Goal: Task Accomplishment & Management: Complete application form

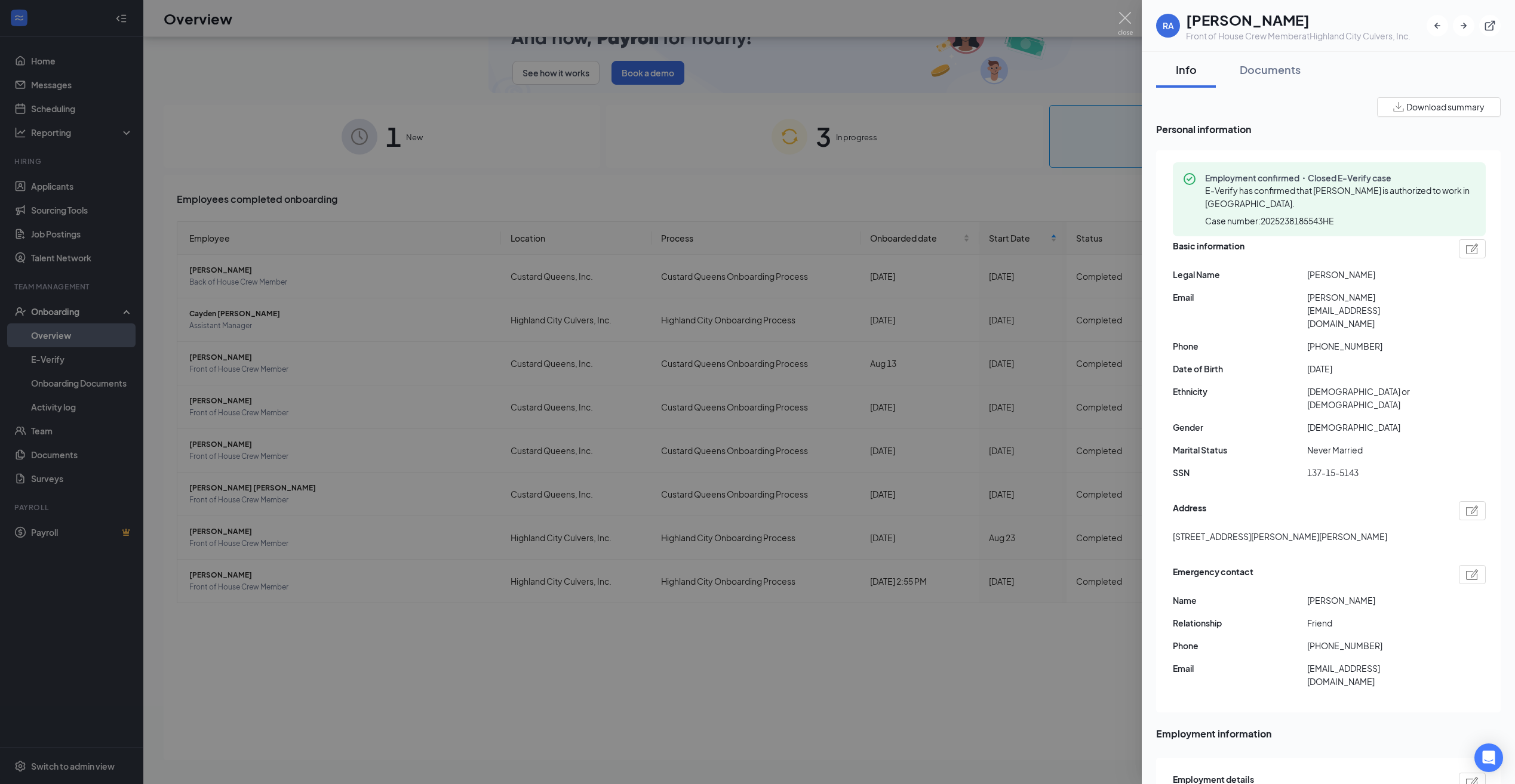
scroll to position [60, 0]
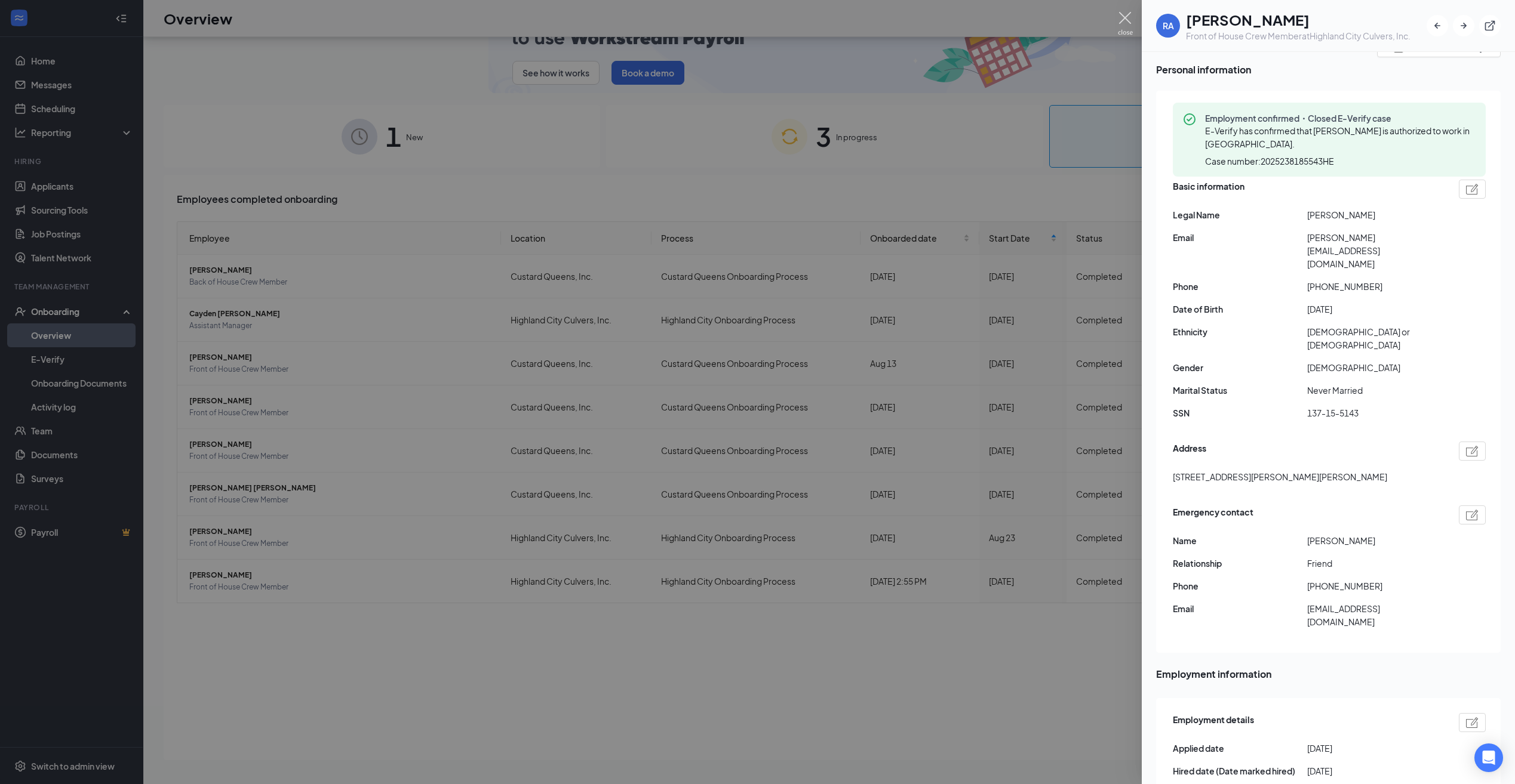
click at [1131, 24] on img at bounding box center [1125, 24] width 15 height 24
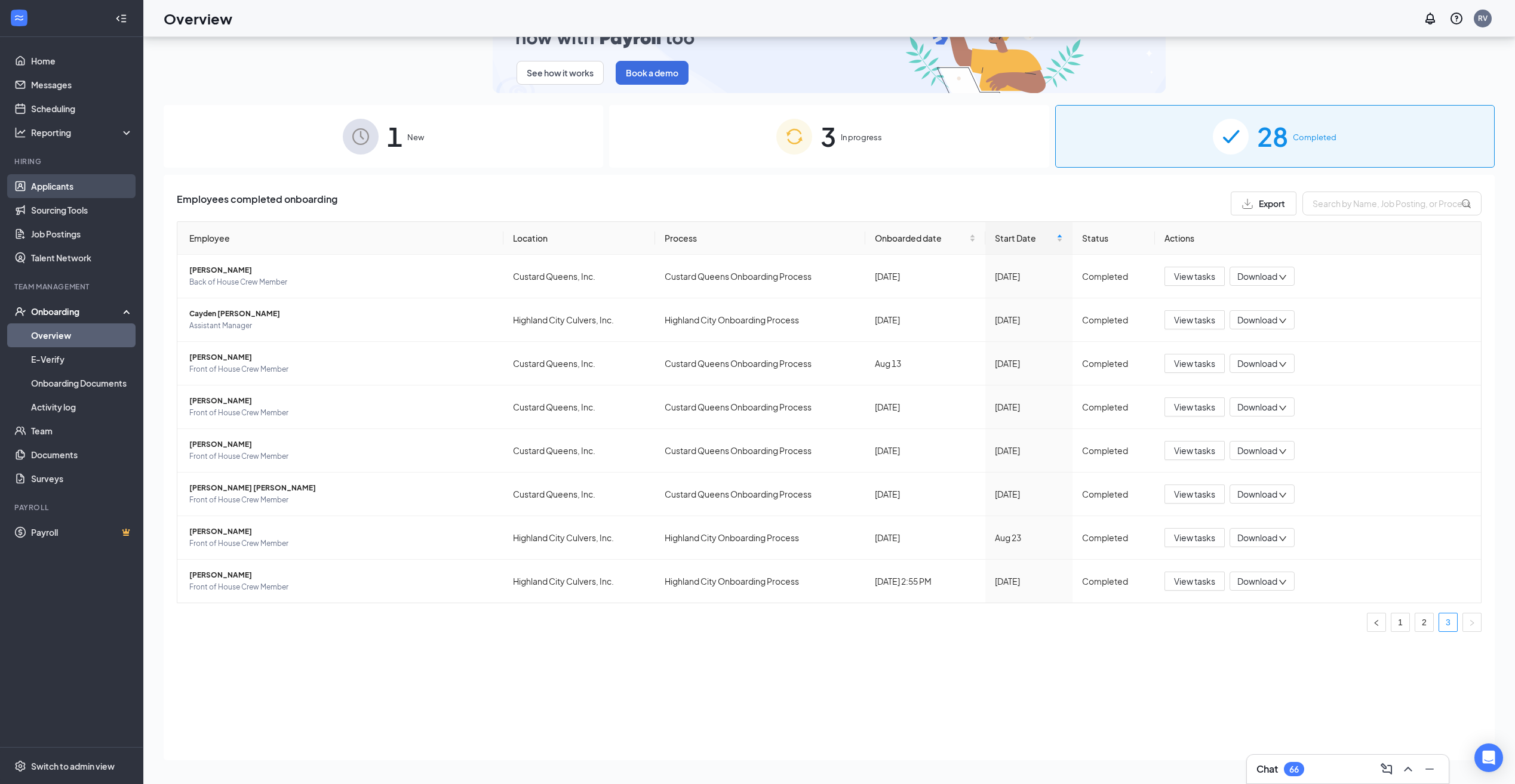
click at [76, 189] on link "Applicants" at bounding box center [82, 185] width 102 height 24
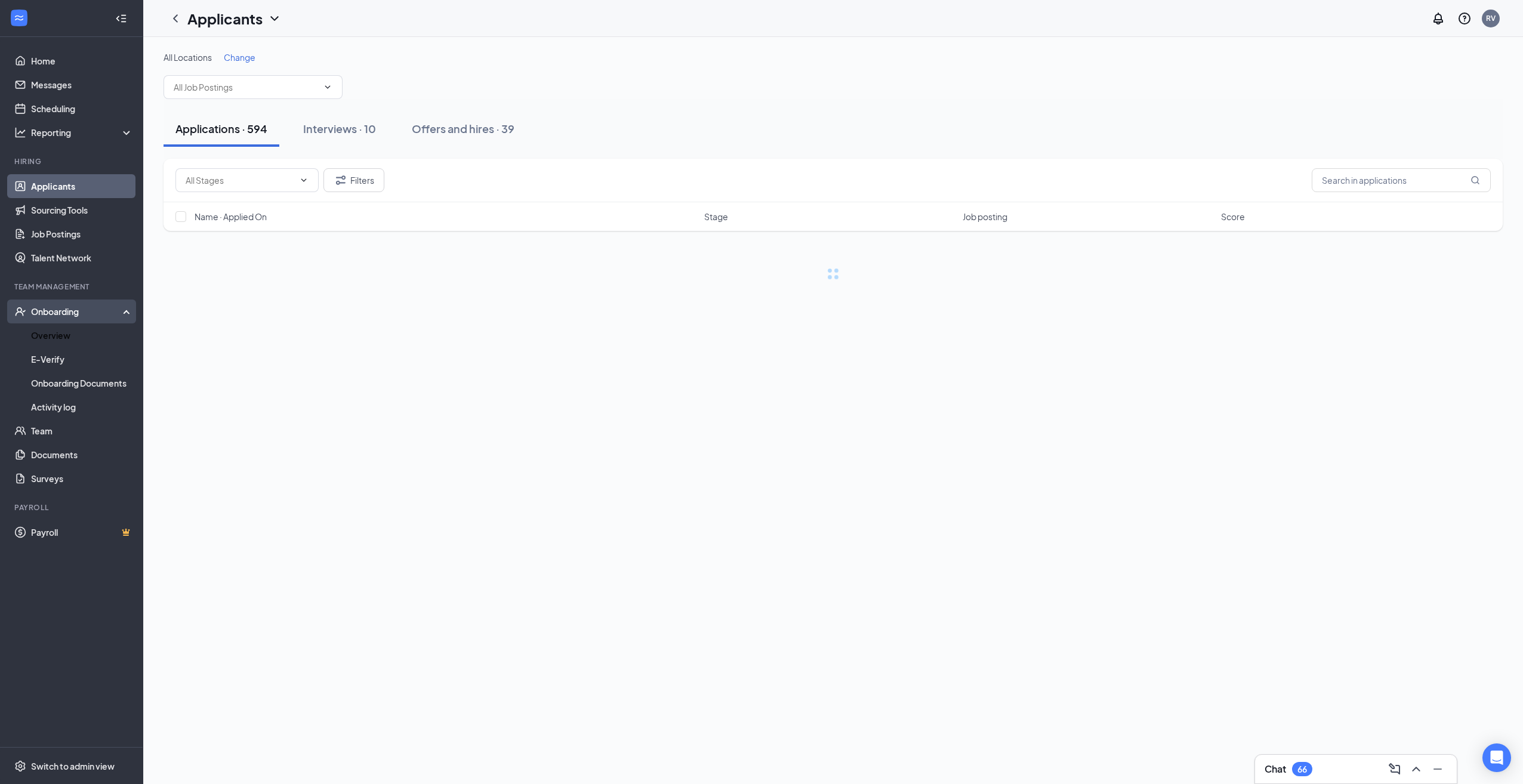
click at [69, 307] on div "Onboarding" at bounding box center [77, 311] width 92 height 12
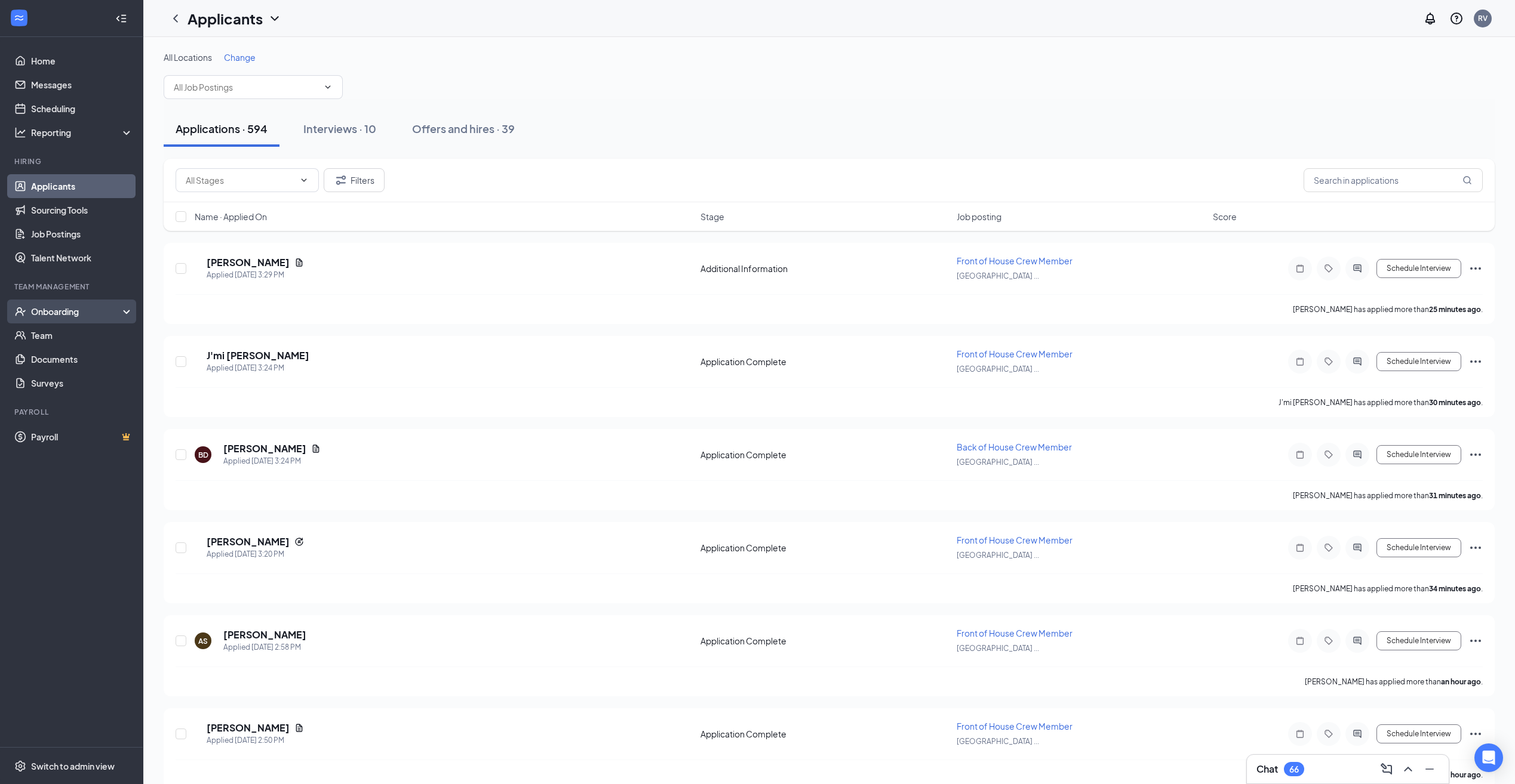
click at [64, 313] on div "Onboarding" at bounding box center [77, 311] width 92 height 12
click at [60, 340] on link "Overview" at bounding box center [82, 335] width 102 height 24
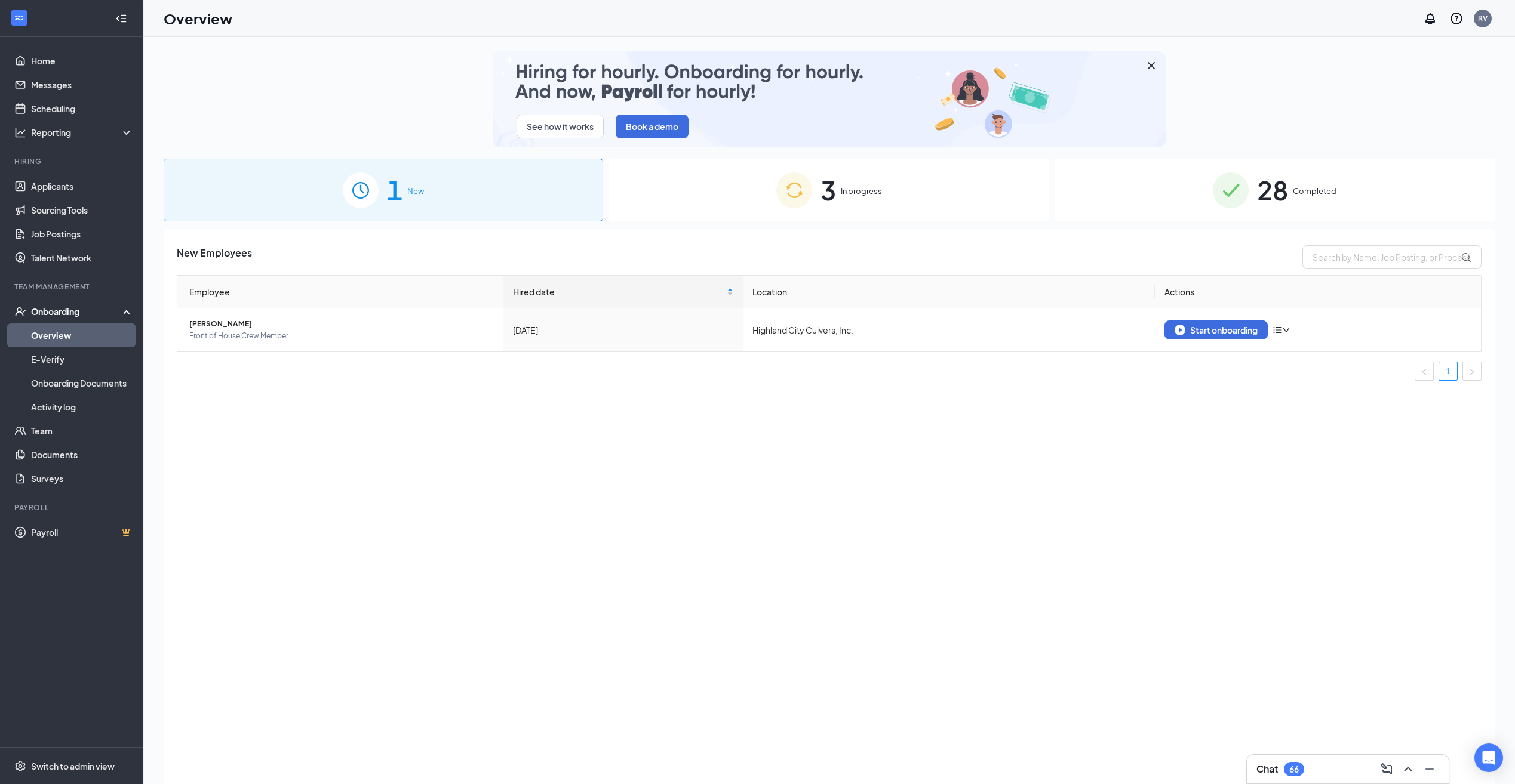
click at [827, 191] on span "3" at bounding box center [828, 189] width 16 height 41
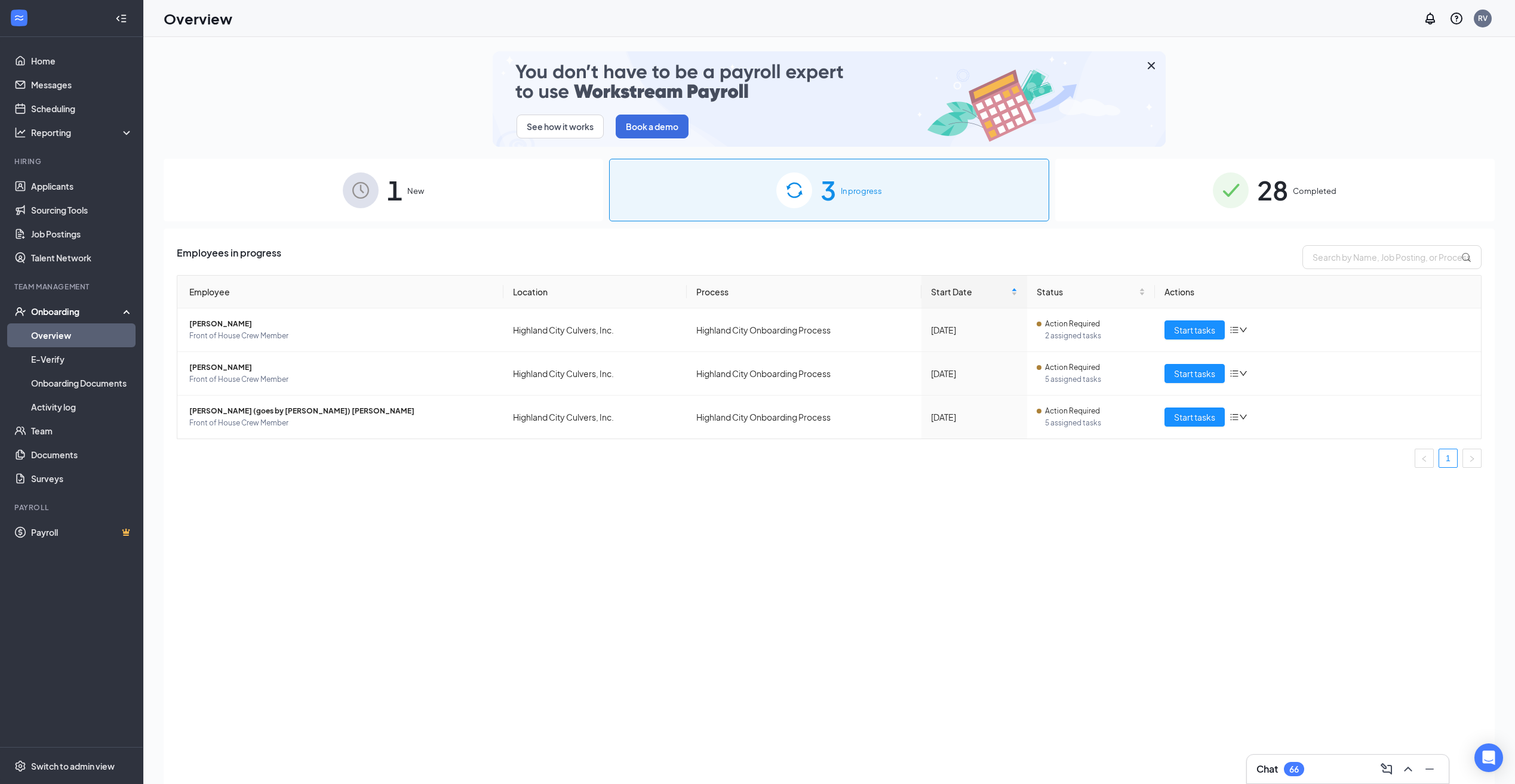
click at [359, 198] on img at bounding box center [360, 190] width 36 height 36
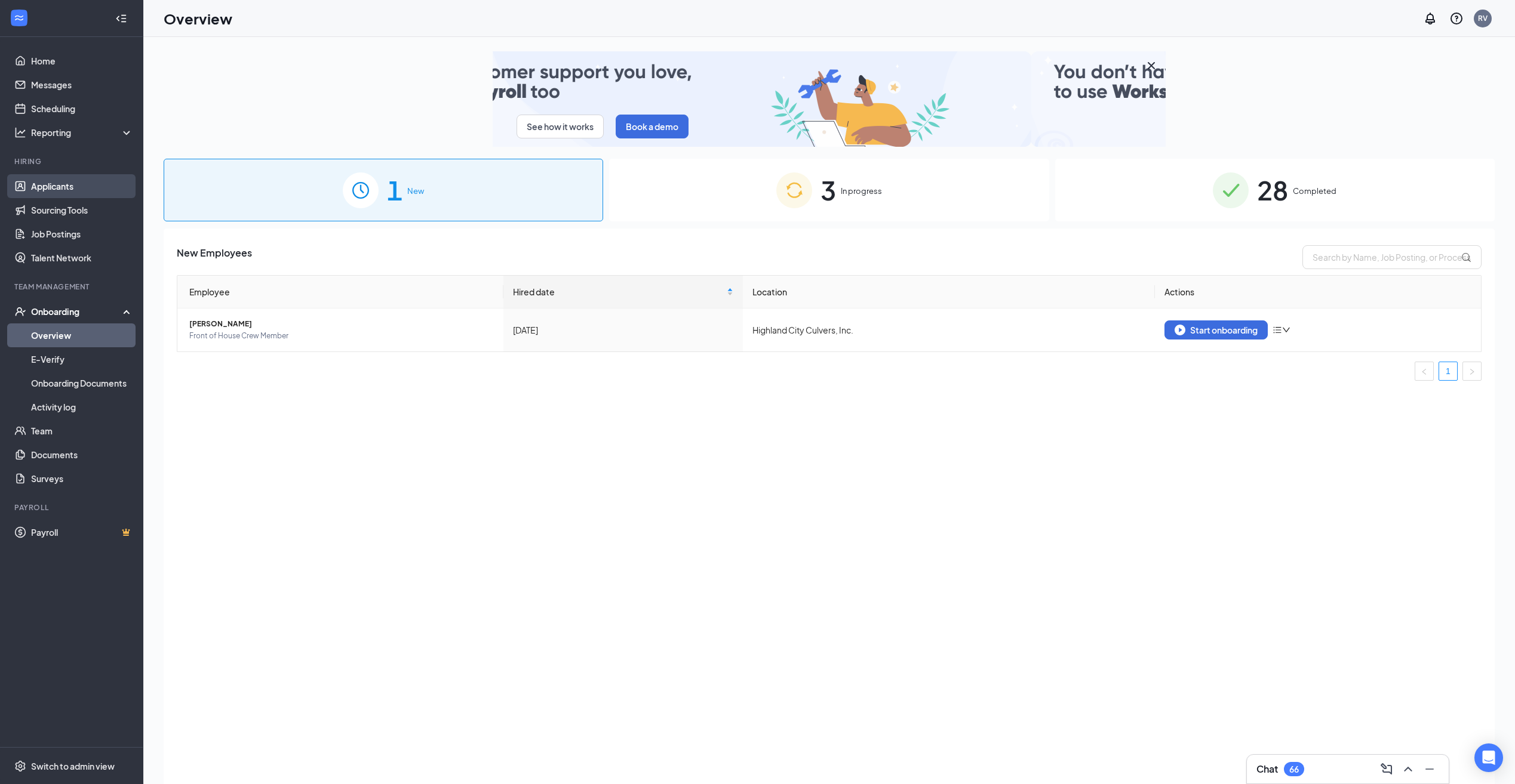
click at [76, 179] on link "Applicants" at bounding box center [82, 185] width 102 height 24
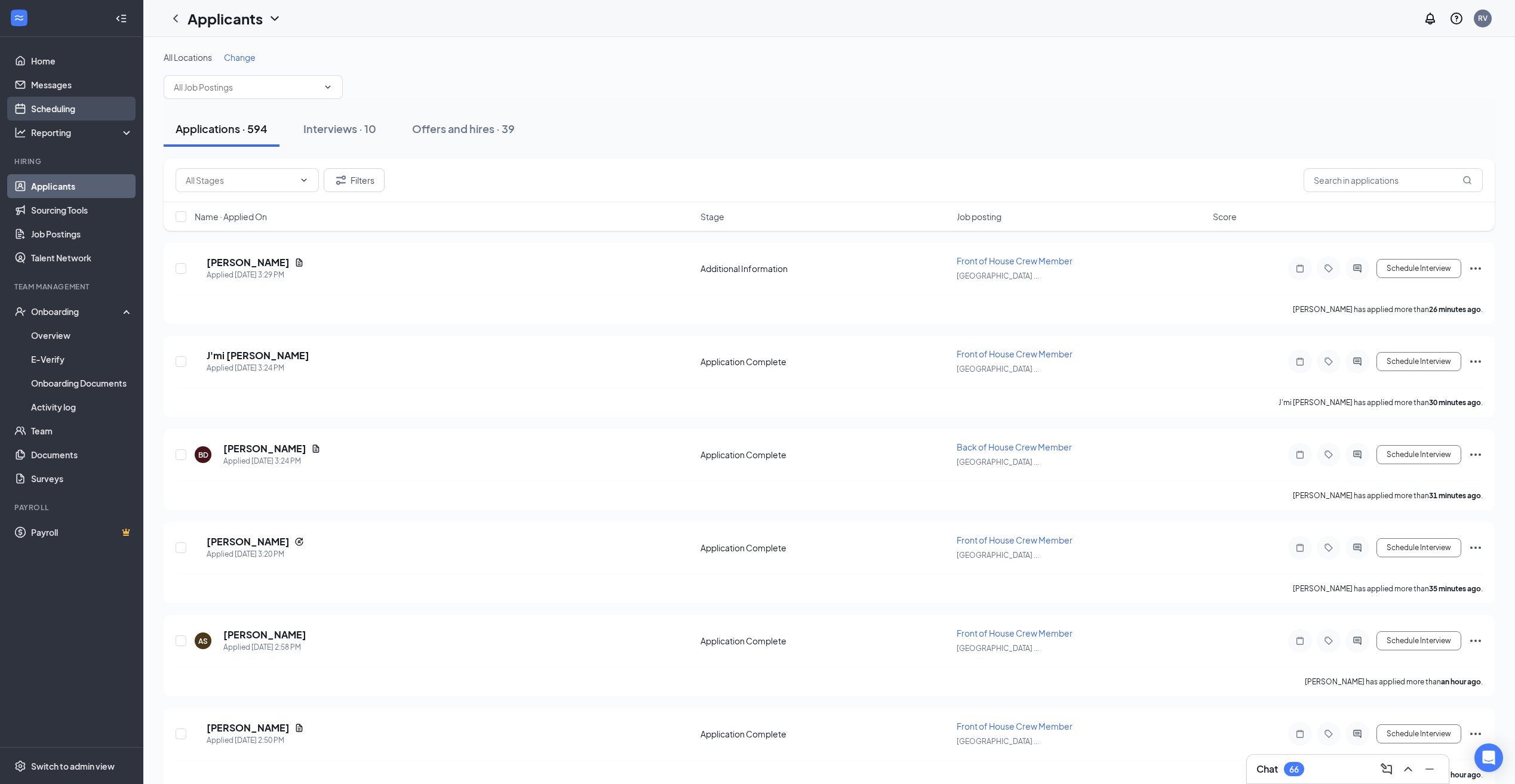
click at [69, 102] on link "Scheduling" at bounding box center [82, 108] width 102 height 24
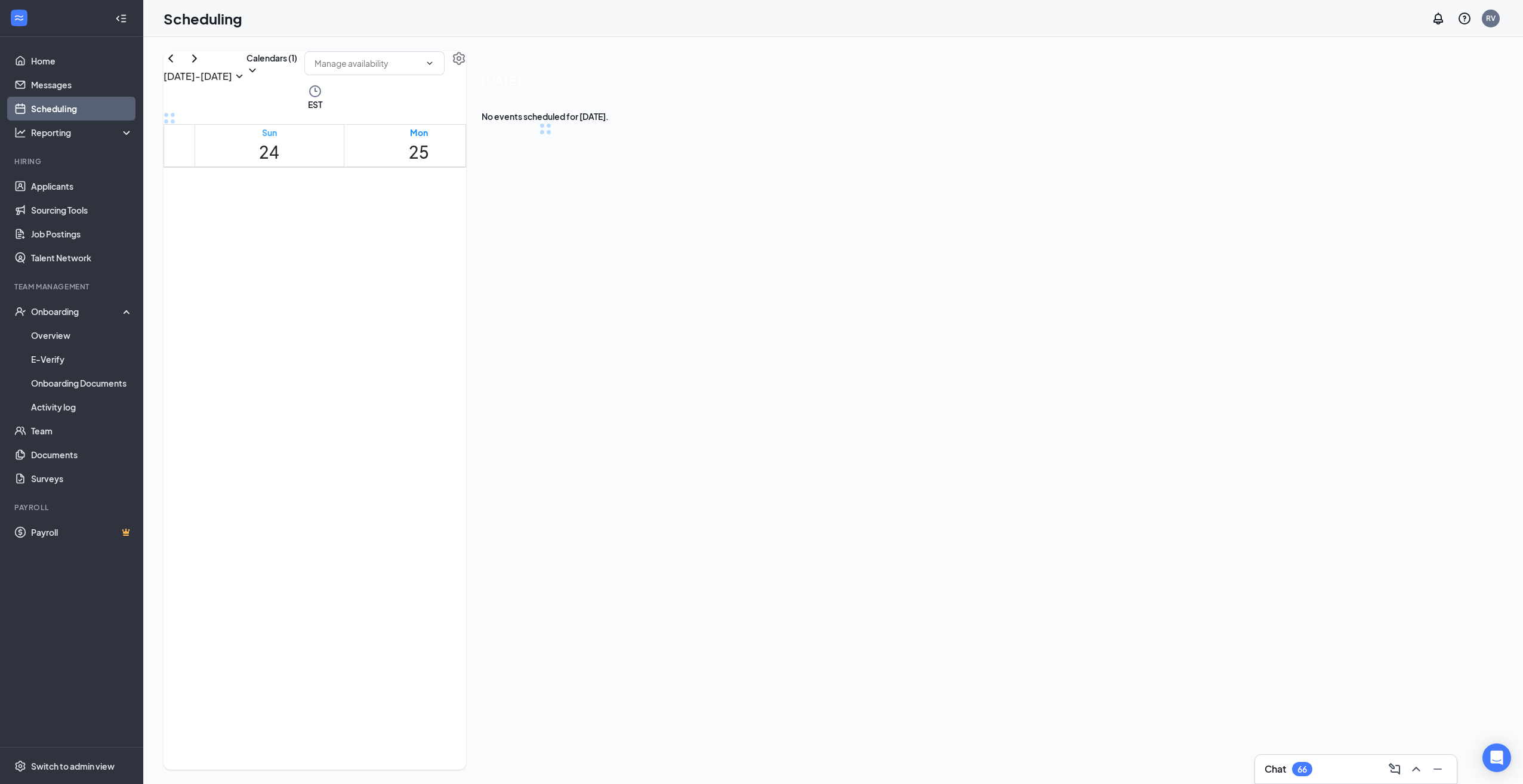
scroll to position [586, 0]
click at [178, 65] on icon "ChevronLeft" at bounding box center [171, 58] width 14 height 14
click at [1029, 673] on span "3:00-3:30 PM" at bounding box center [1042, 661] width 26 height 24
click at [670, 80] on h3 "[PERSON_NAME]" at bounding box center [607, 72] width 125 height 16
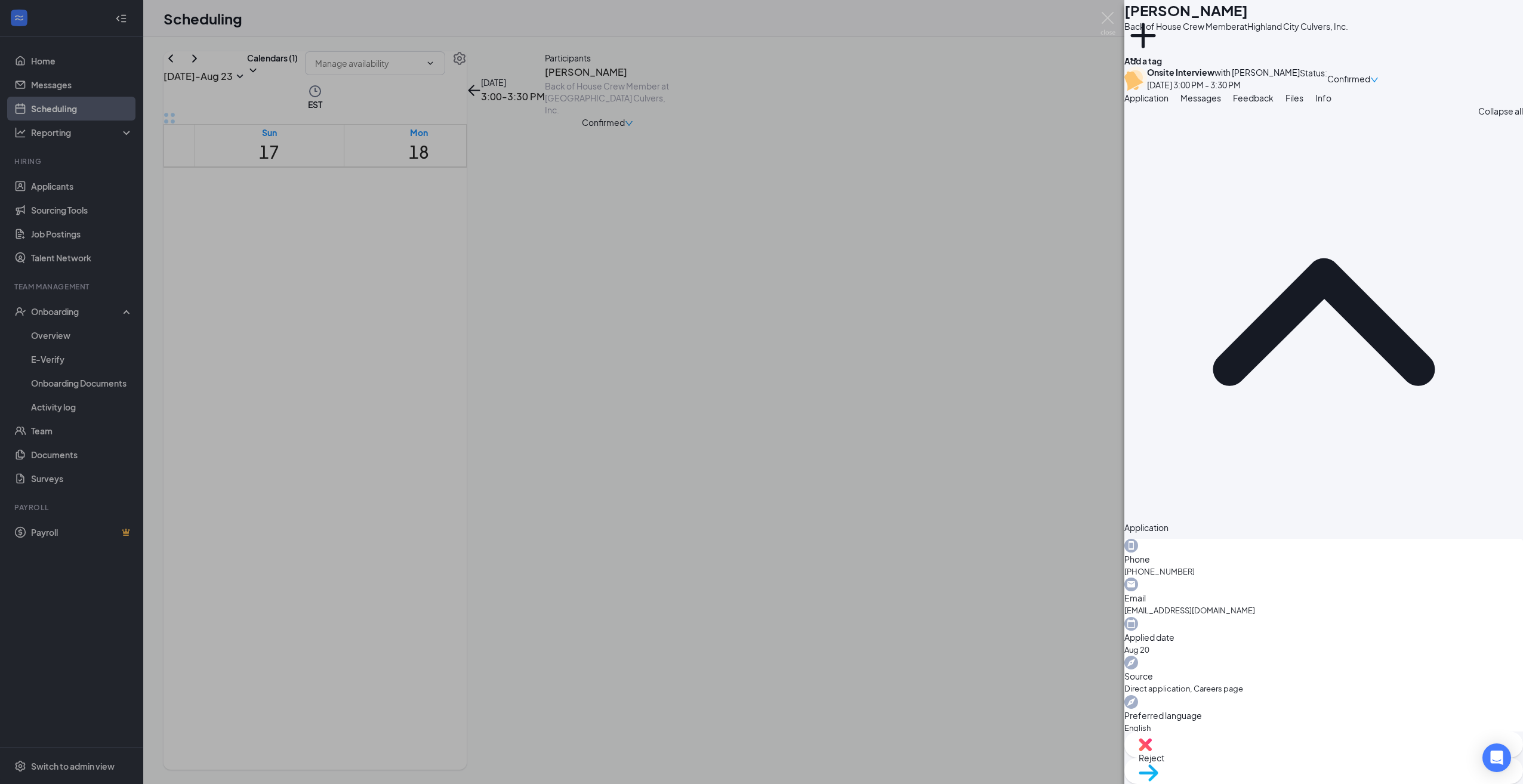
click at [1354, 782] on span "Move to stage" at bounding box center [1323, 788] width 370 height 13
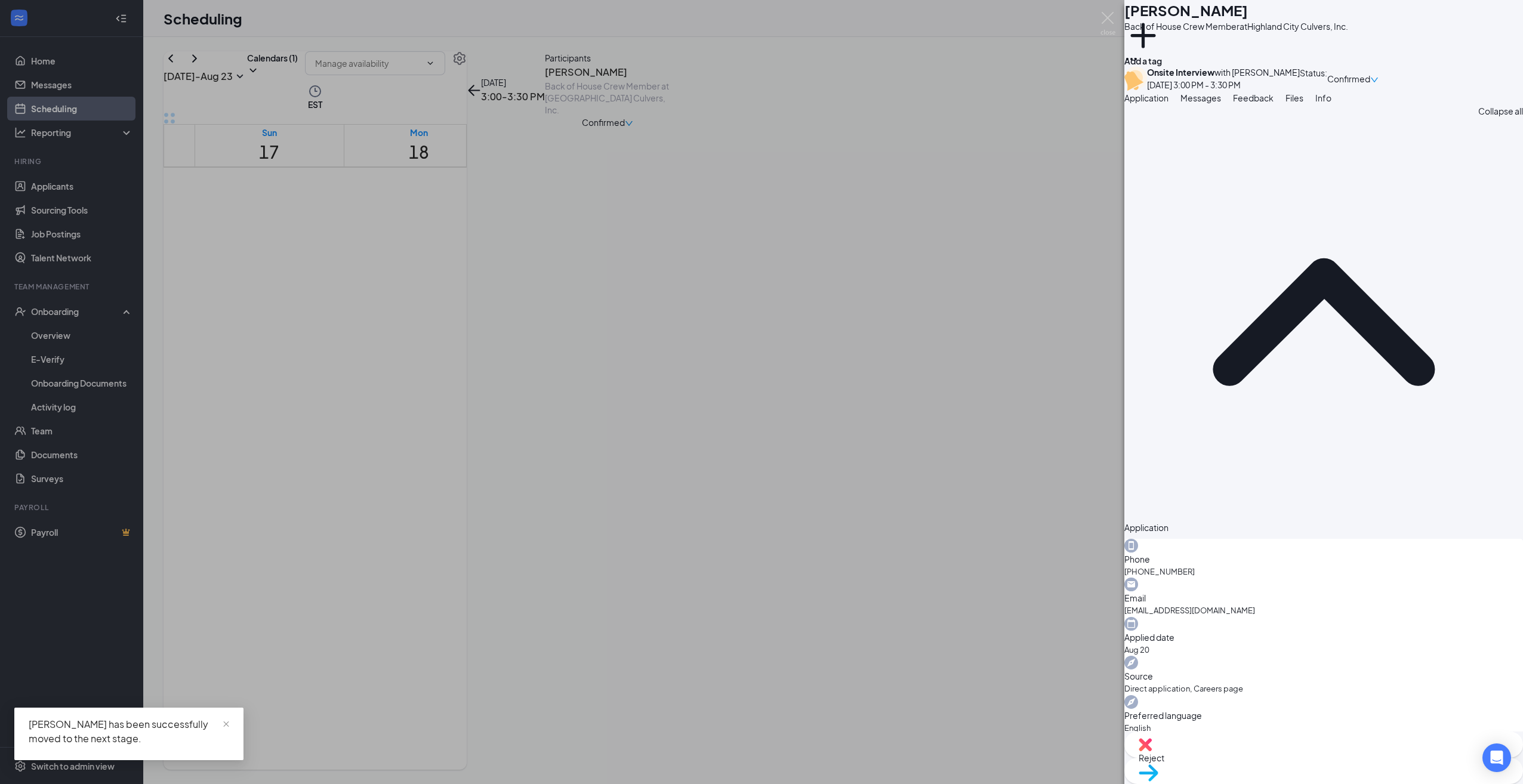
click at [67, 309] on div "JS [PERSON_NAME] Back of House Crew Member at [GEOGRAPHIC_DATA] Culvers, Inc. A…" at bounding box center [761, 392] width 1523 height 784
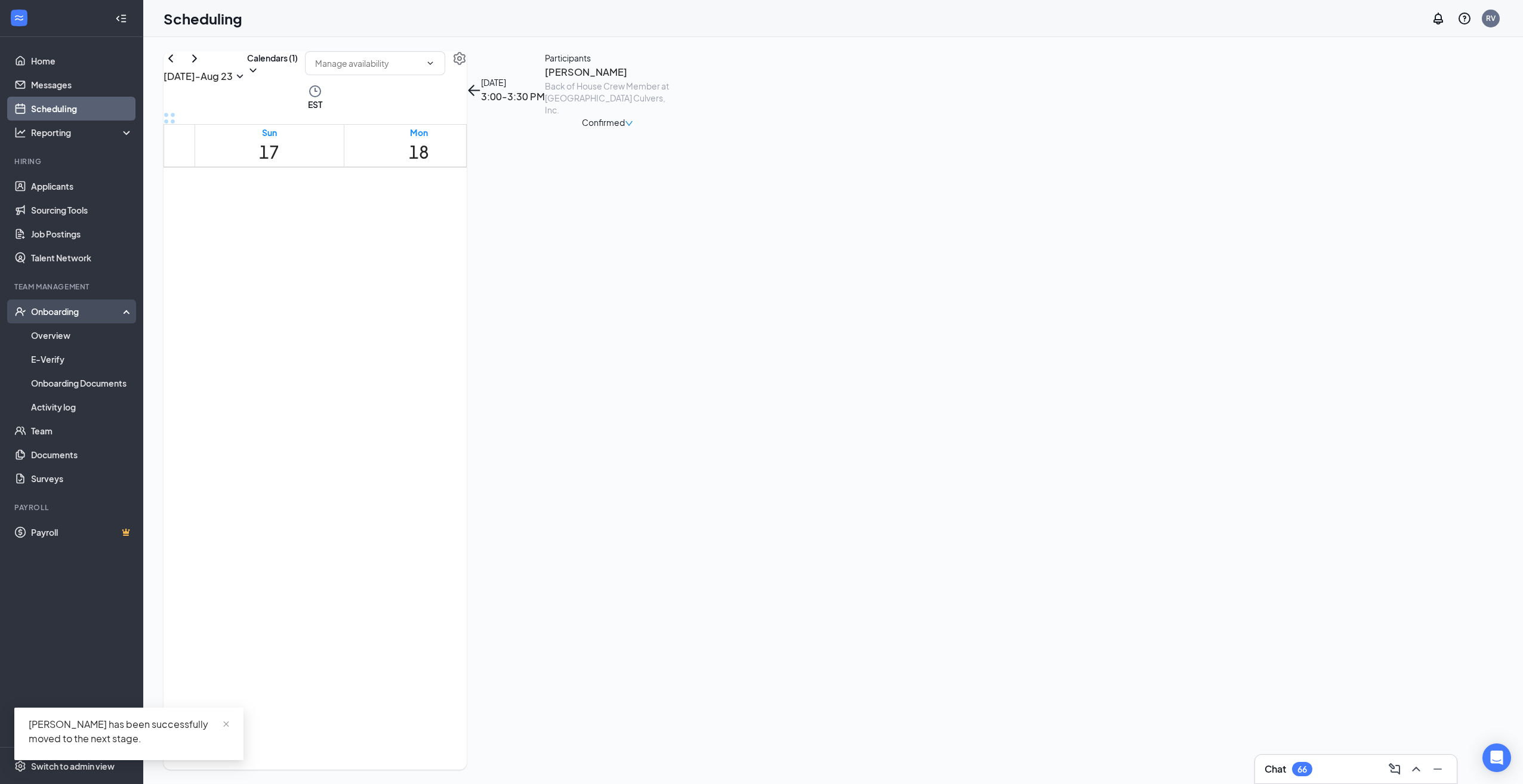
click at [67, 316] on div "Onboarding" at bounding box center [77, 311] width 92 height 12
click at [67, 316] on div "Onboarding" at bounding box center [77, 311] width 92 height 12
click at [48, 330] on link "Overview" at bounding box center [82, 335] width 102 height 24
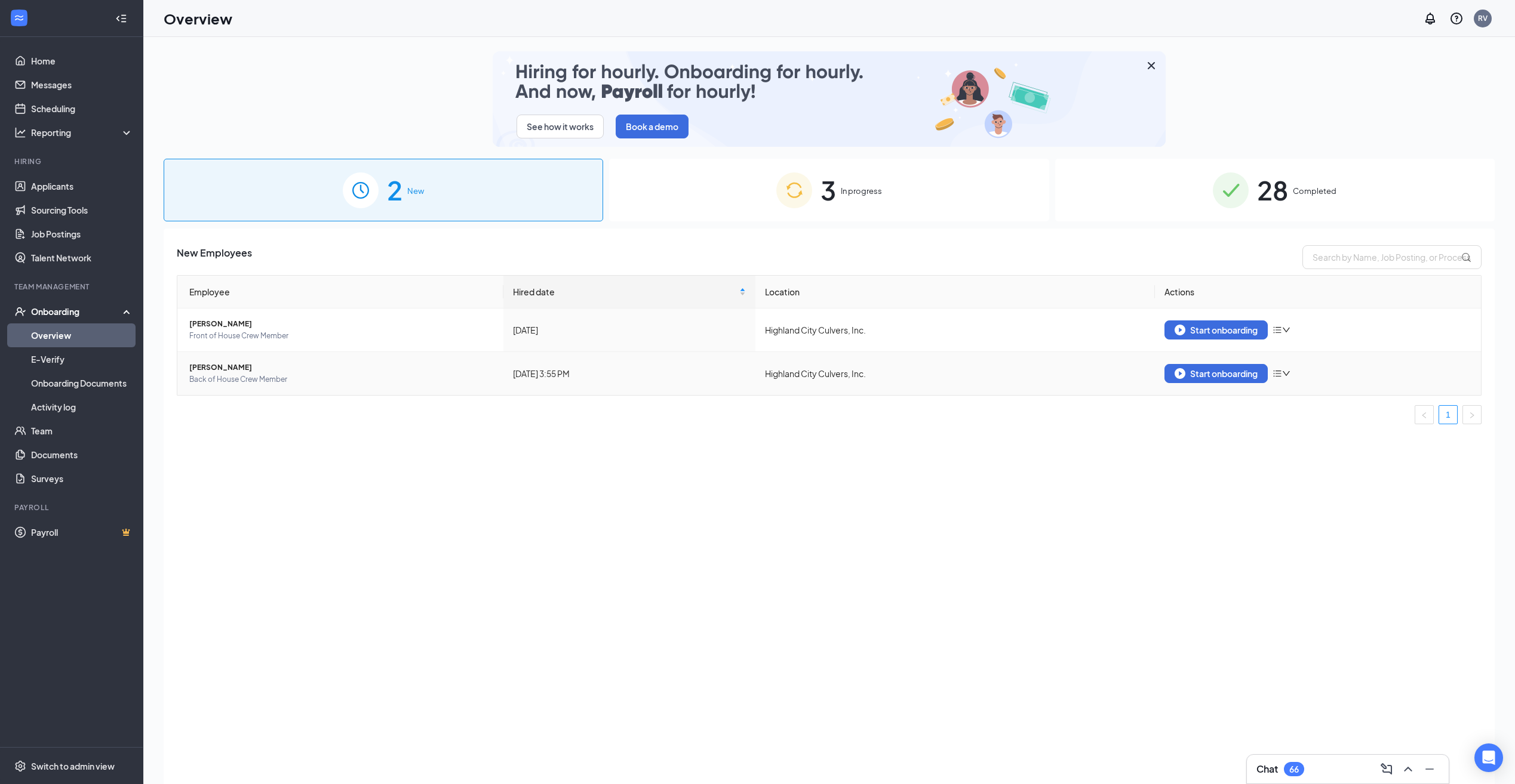
click at [246, 378] on span "Back of House Crew Member" at bounding box center [341, 380] width 304 height 12
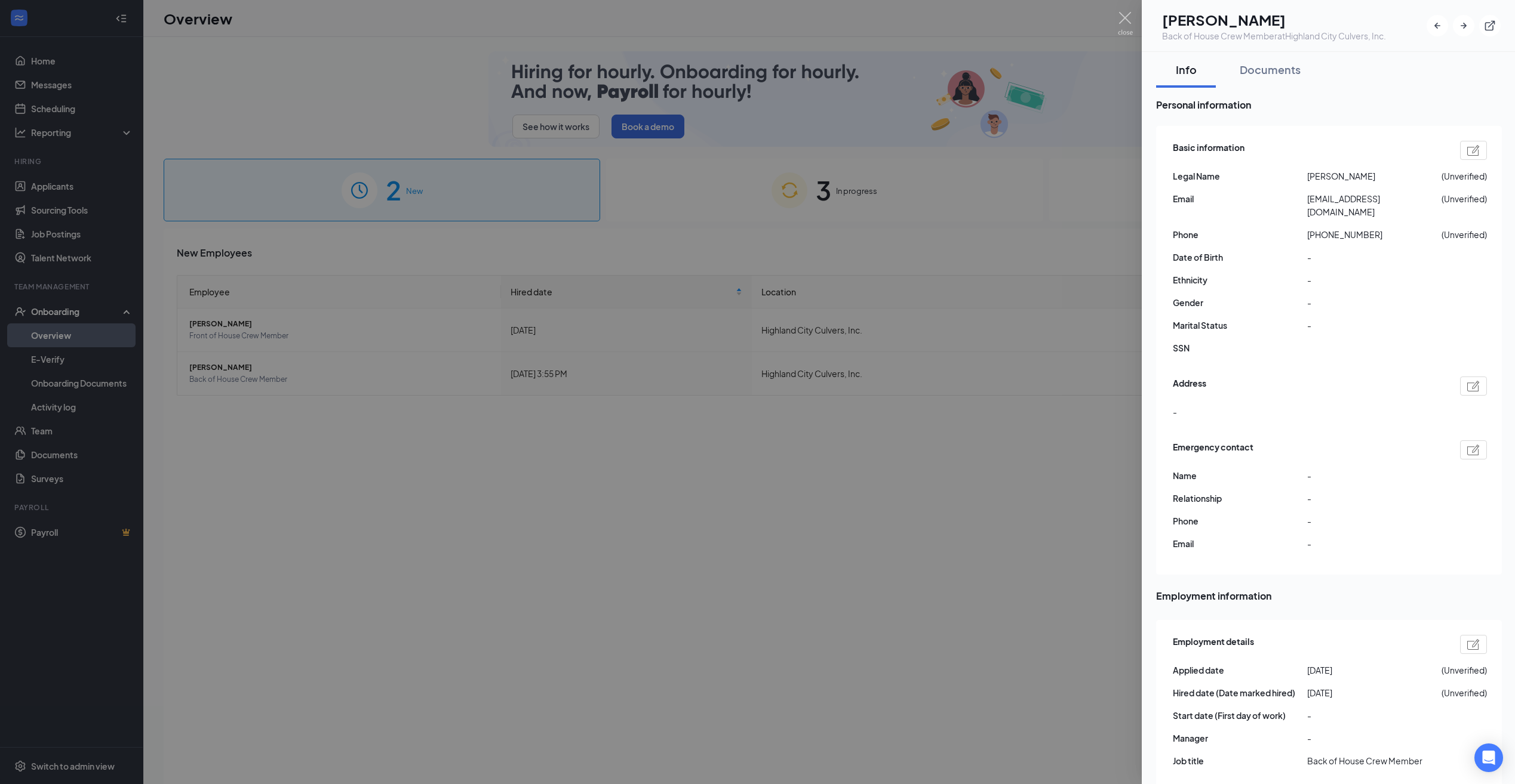
click at [1133, 16] on div at bounding box center [758, 392] width 1515 height 784
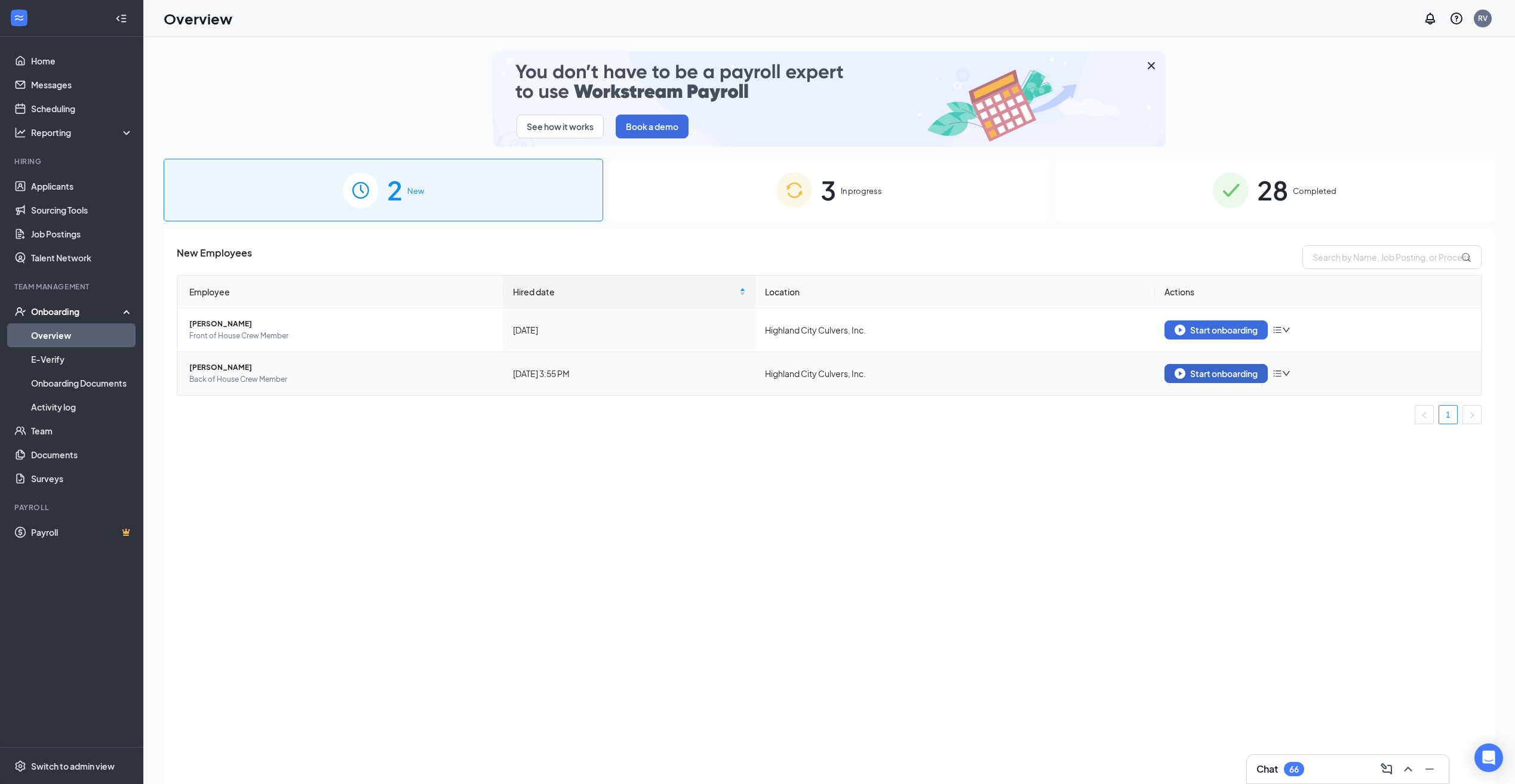
click at [1205, 378] on div "Start onboarding" at bounding box center [1216, 373] width 83 height 11
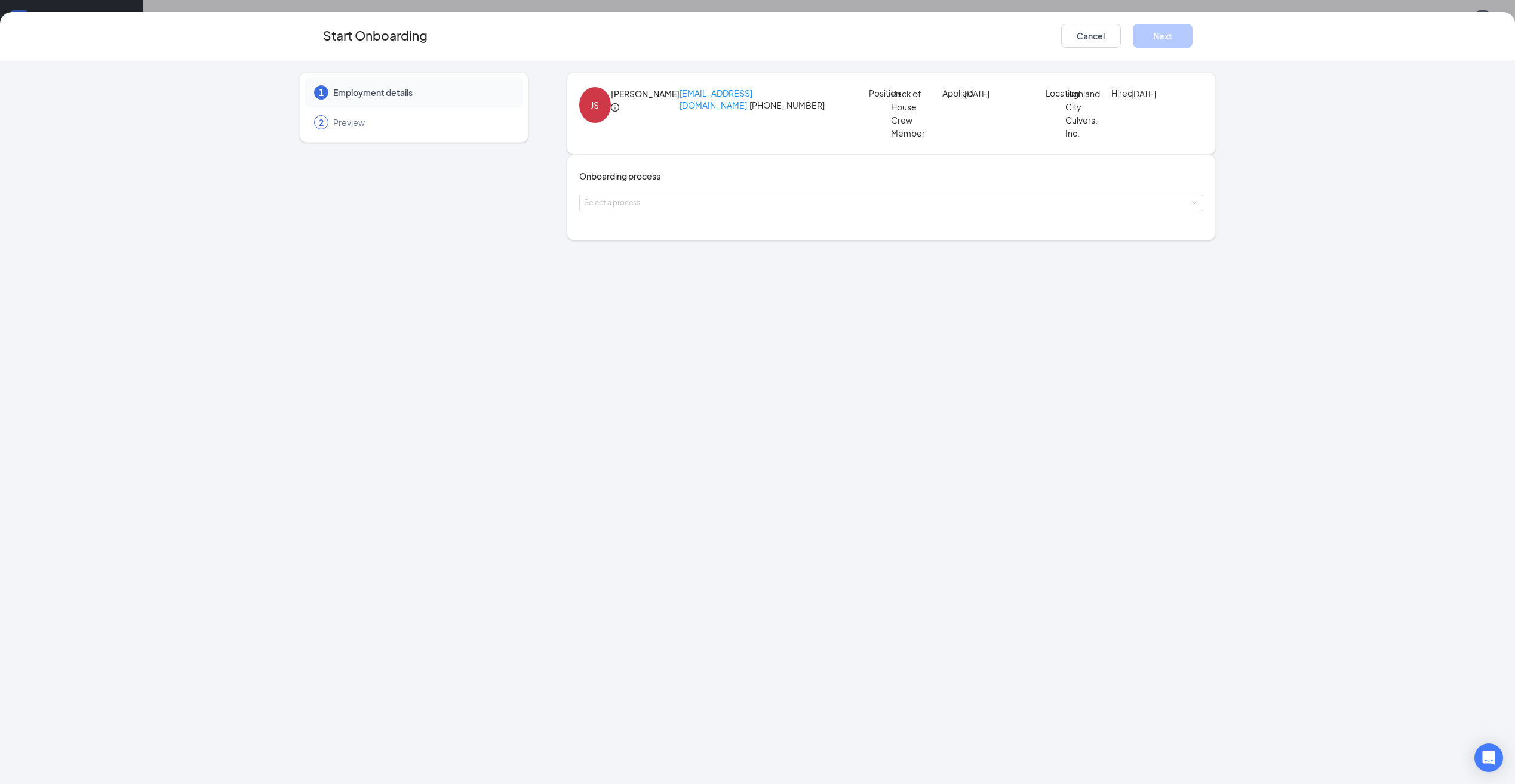
drag, startPoint x: 664, startPoint y: 247, endPoint x: 658, endPoint y: 255, distance: 10.0
click at [662, 210] on div "Select a process" at bounding box center [892, 202] width 615 height 16
click at [640, 304] on span "Highland City Onboarding Process" at bounding box center [660, 309] width 134 height 11
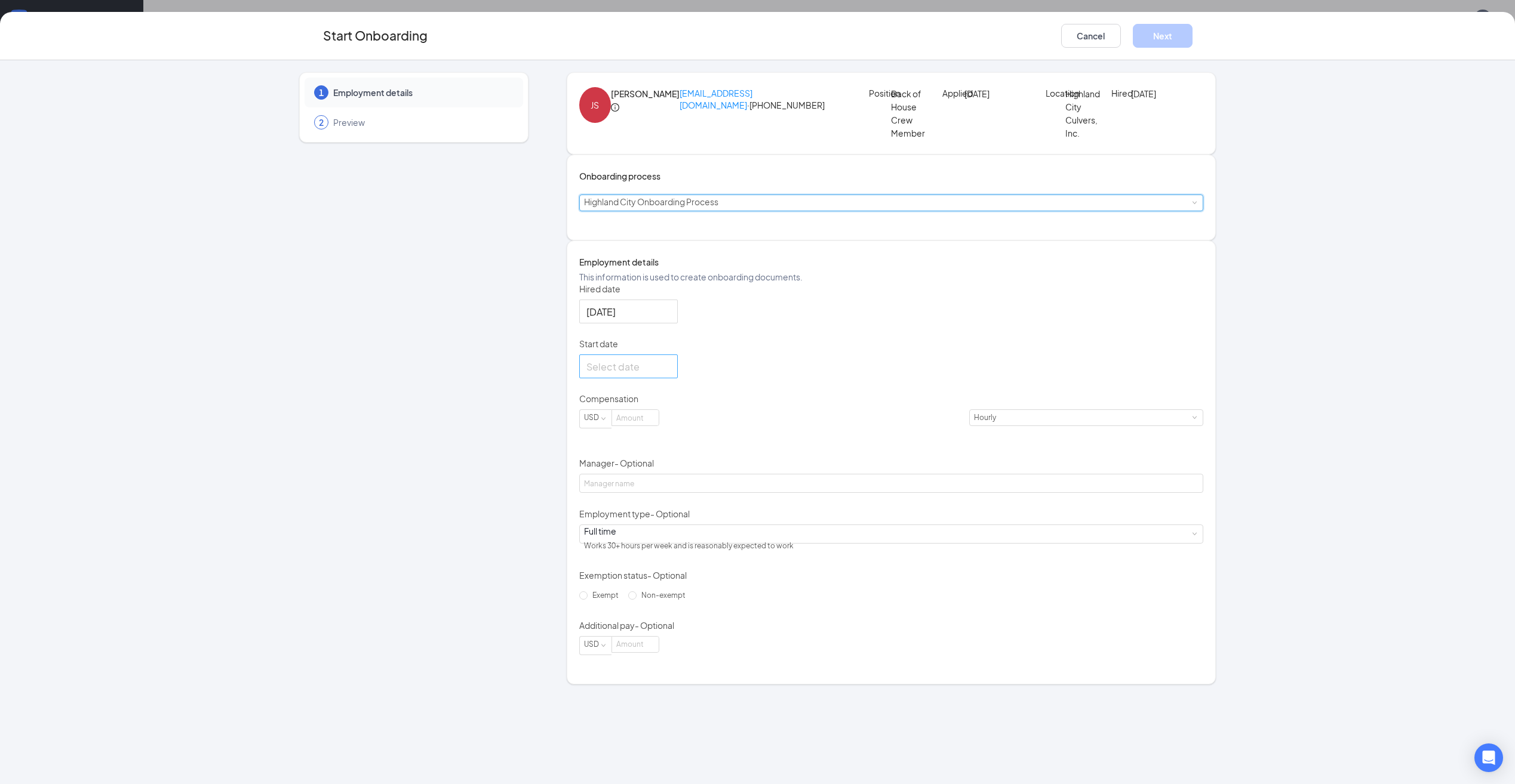
click at [631, 374] on input "Start date" at bounding box center [627, 367] width 82 height 15
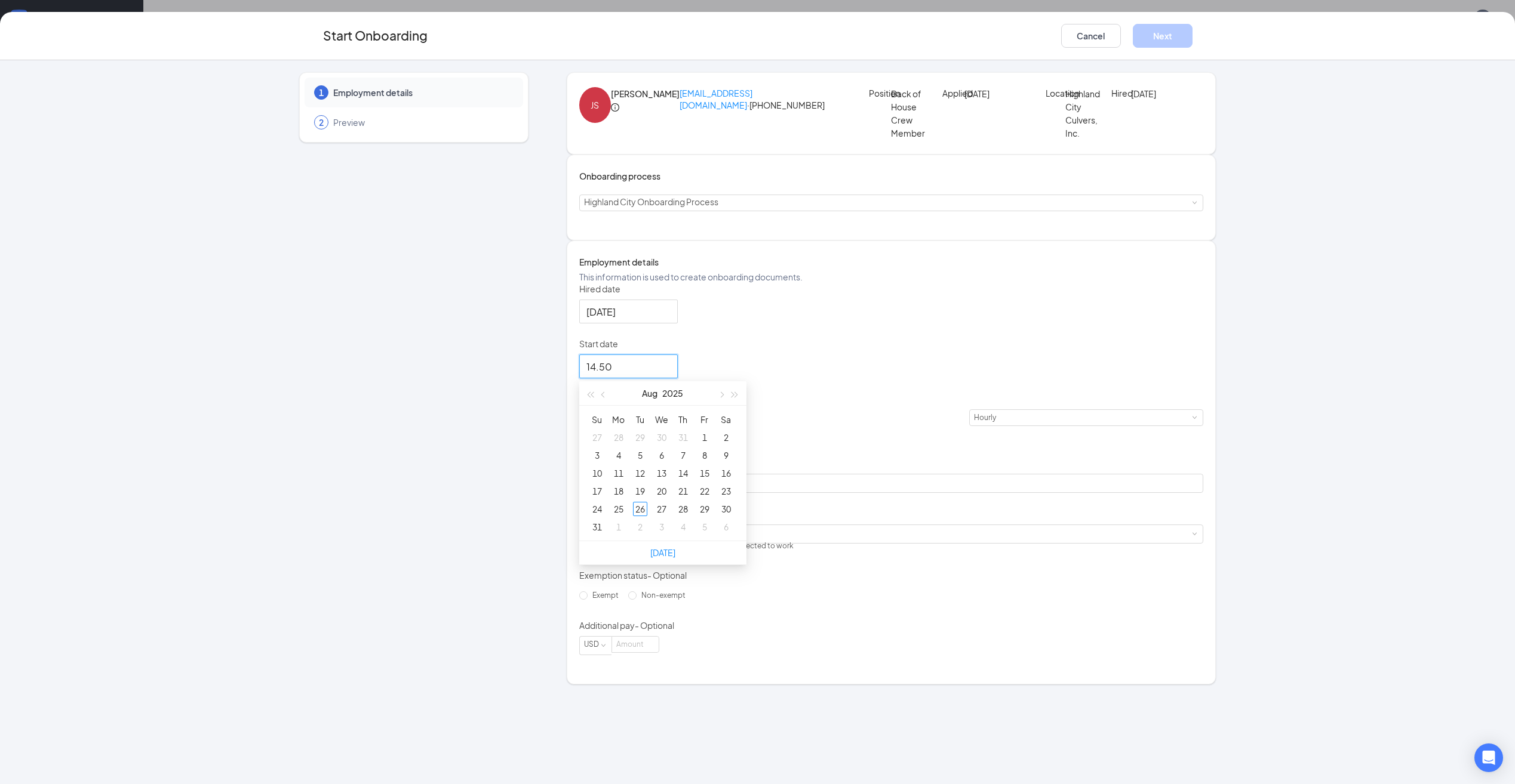
type input "14.50"
click at [1013, 429] on div "Hired date [DATE] Start date [DATE] Su Mo Tu We Th Fr Sa 27 28 29 30 31 1 2 3 4…" at bounding box center [892, 469] width 625 height 372
click at [603, 374] on input "Start date" at bounding box center [627, 367] width 82 height 15
type input "[DATE]"
click at [647, 516] on div "26" at bounding box center [639, 508] width 14 height 14
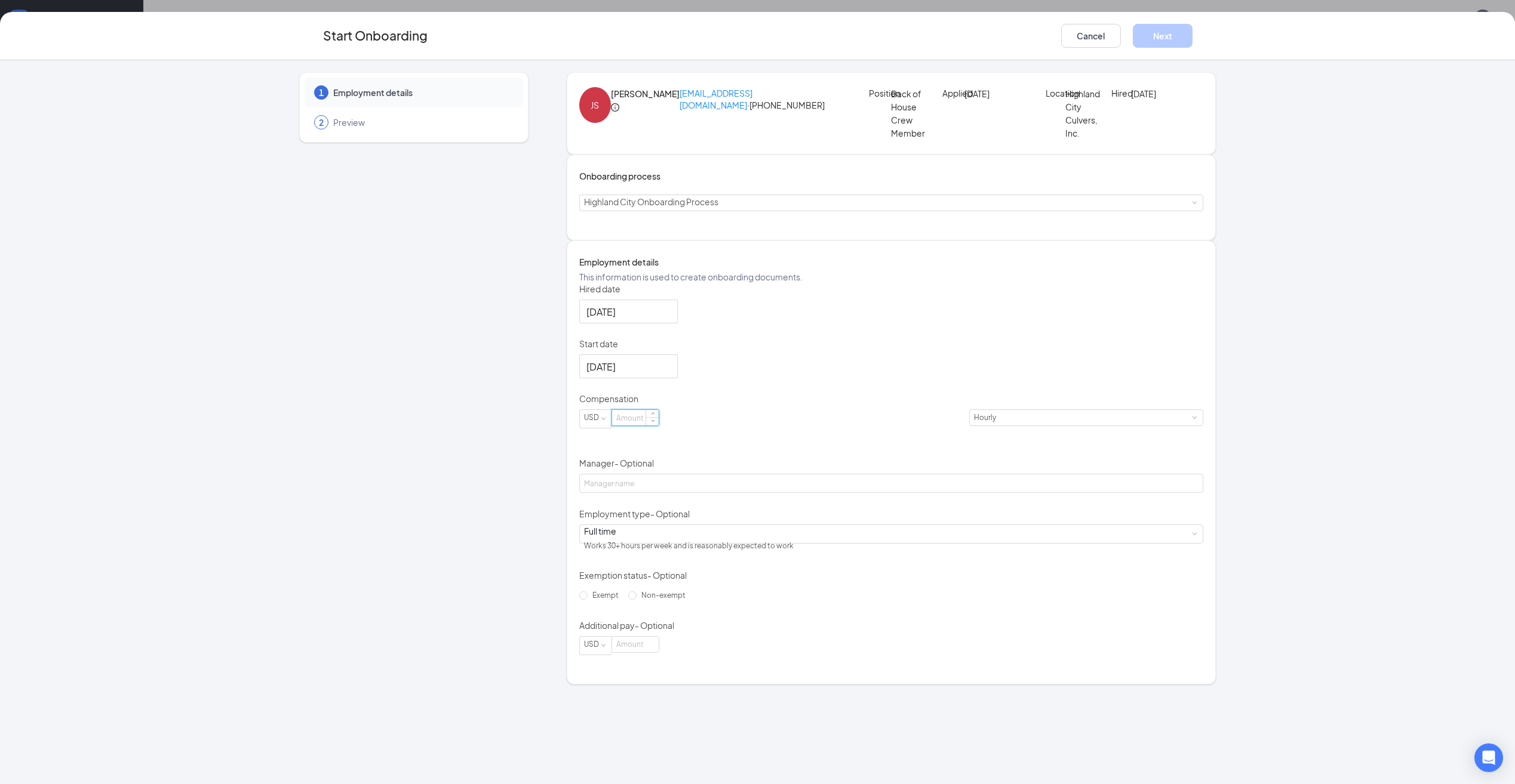
click at [650, 425] on input at bounding box center [635, 417] width 47 height 16
type input "14.5"
click at [1151, 42] on button "Next" at bounding box center [1162, 35] width 60 height 24
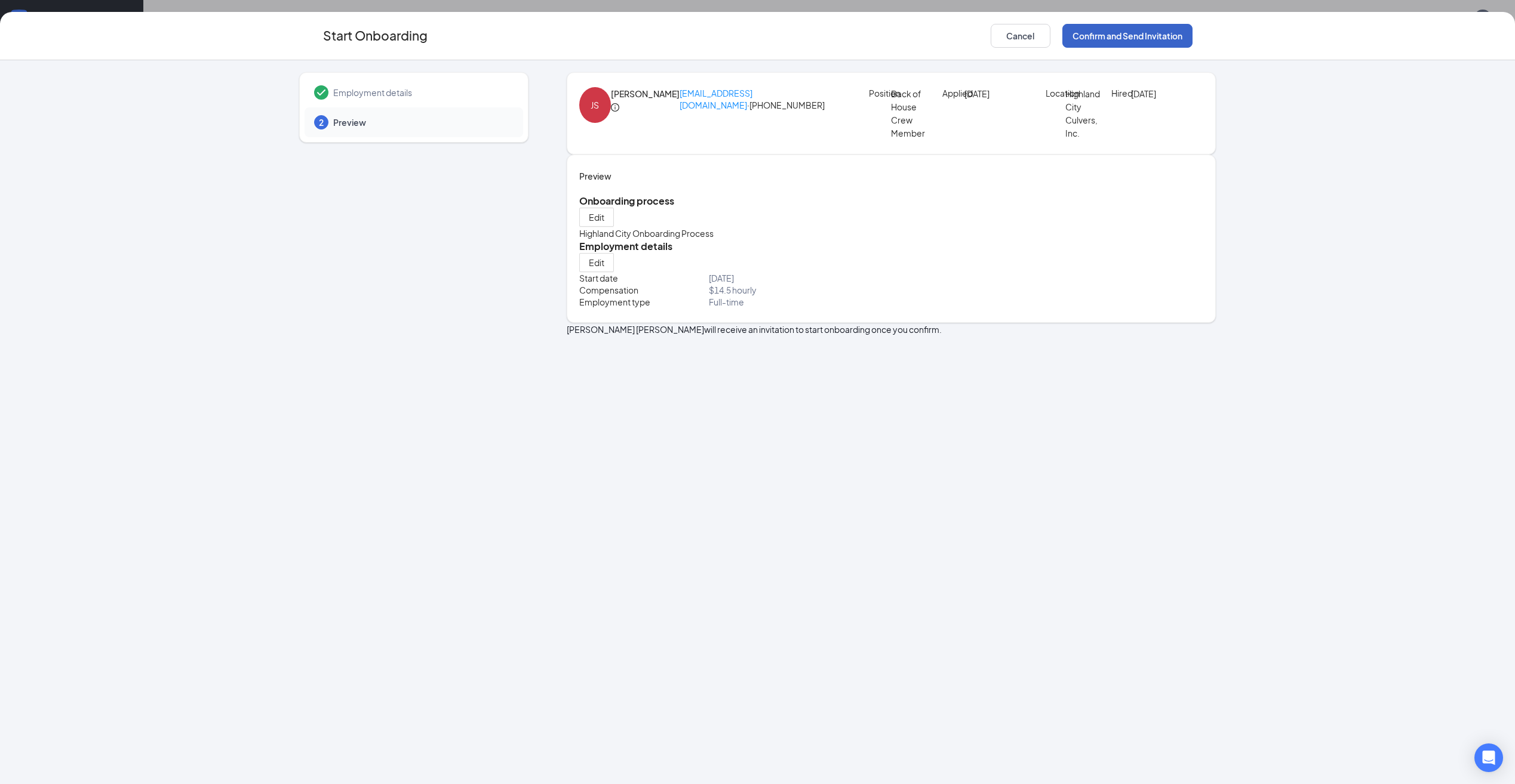
click at [1146, 38] on button "Confirm and Send Invitation" at bounding box center [1127, 35] width 130 height 24
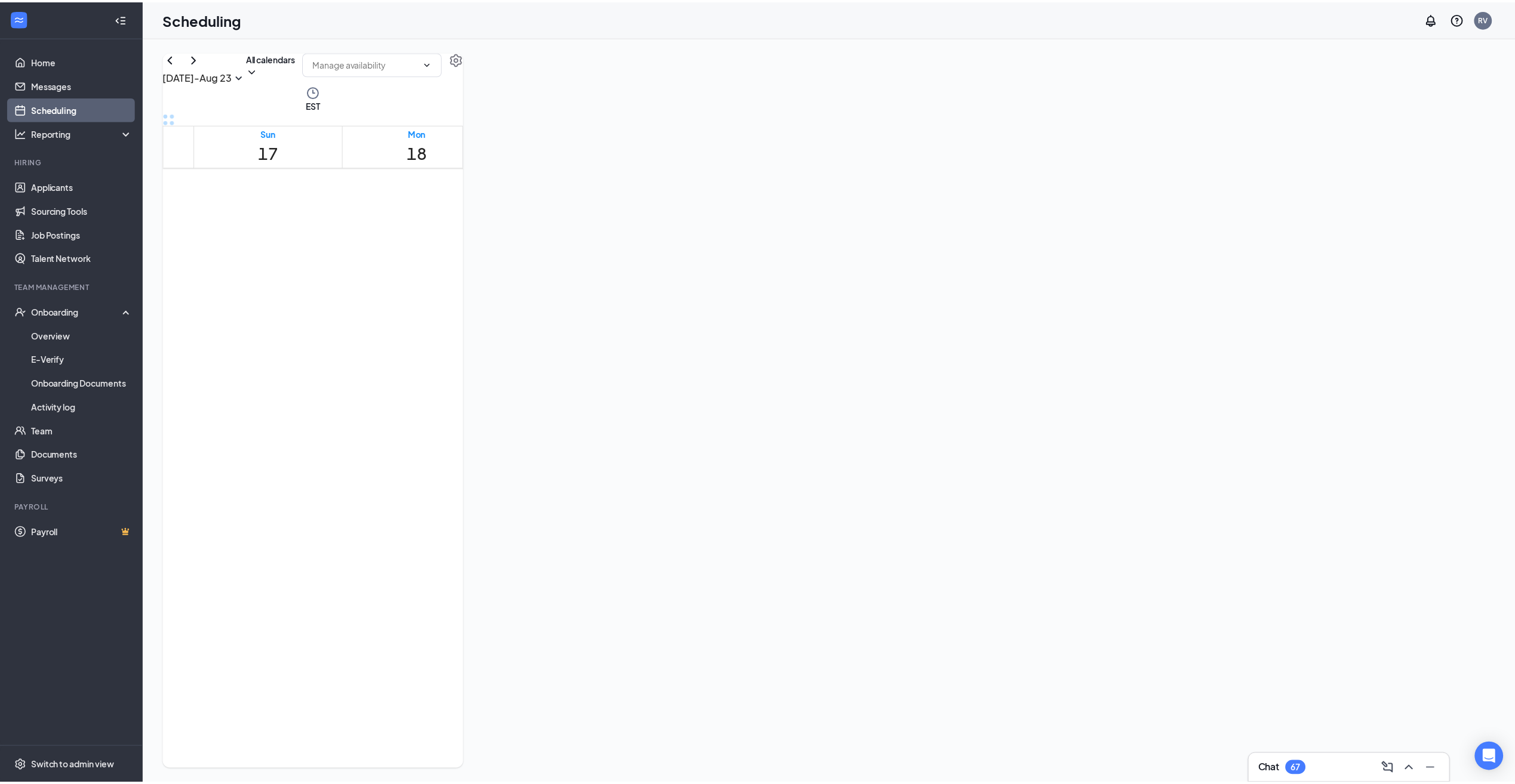
scroll to position [586, 0]
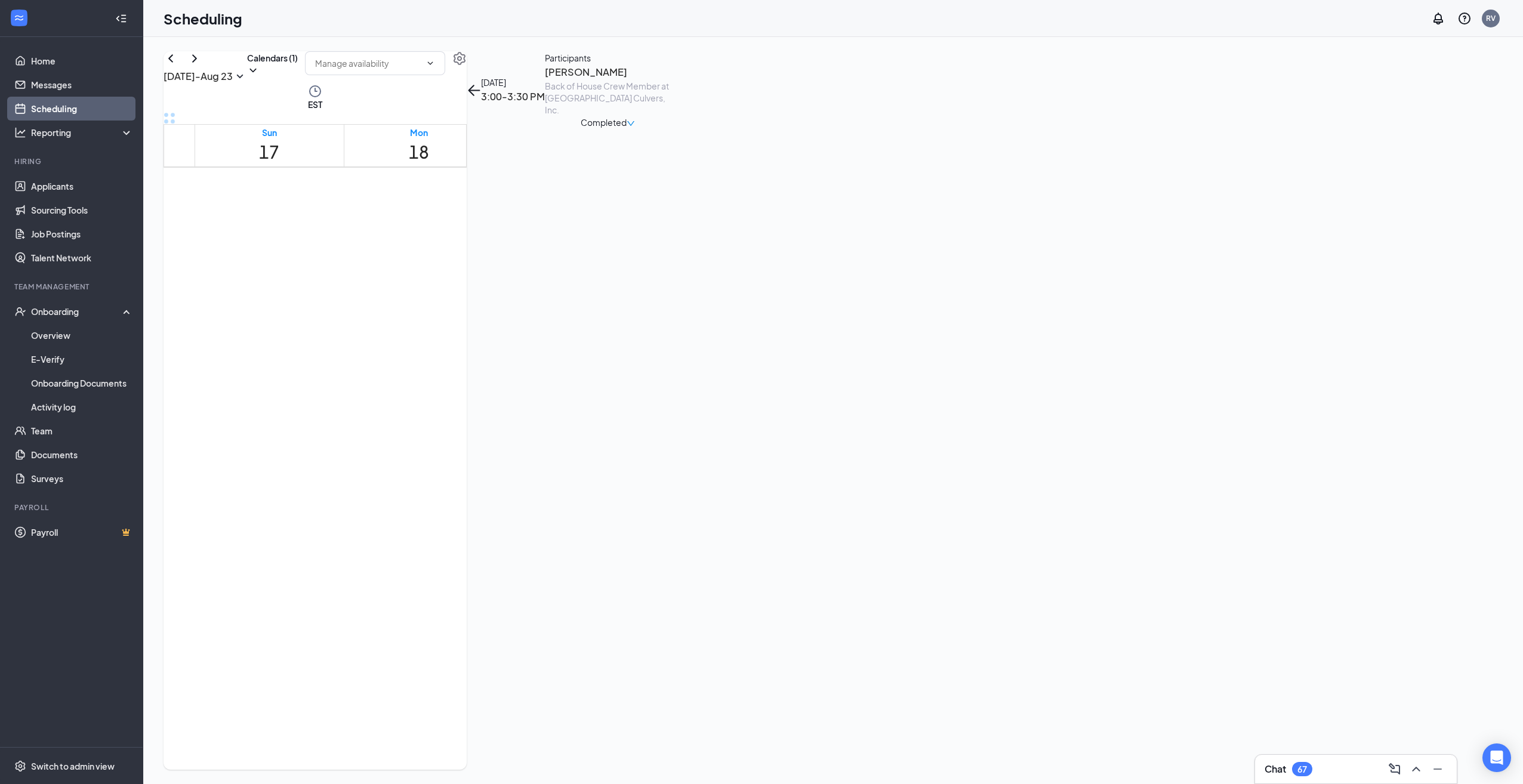
click at [670, 80] on h3 "[PERSON_NAME]" at bounding box center [607, 72] width 125 height 16
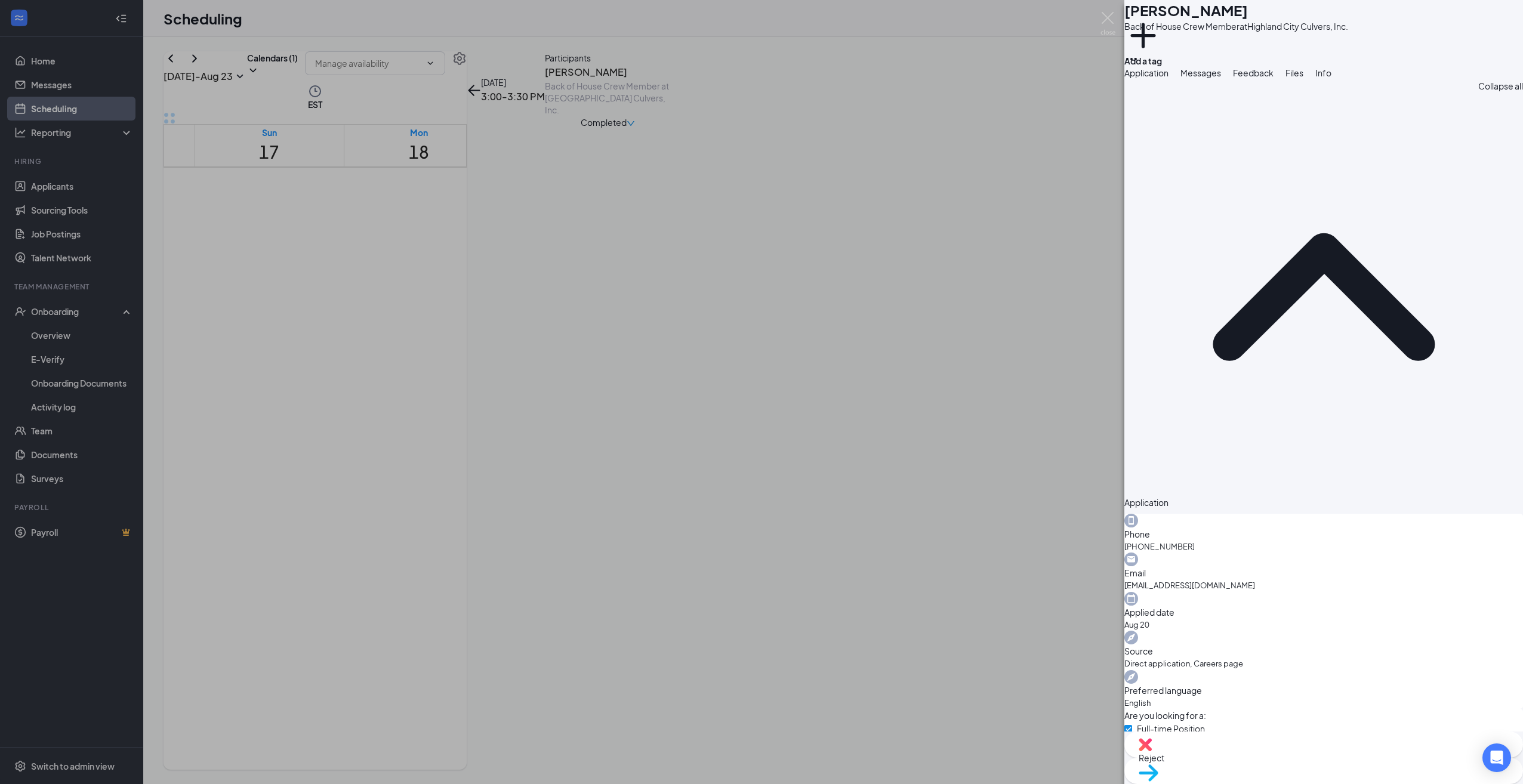
click at [60, 318] on div "JS [PERSON_NAME] Back of House Crew Member at [GEOGRAPHIC_DATA] Culvers, Inc. A…" at bounding box center [761, 392] width 1523 height 784
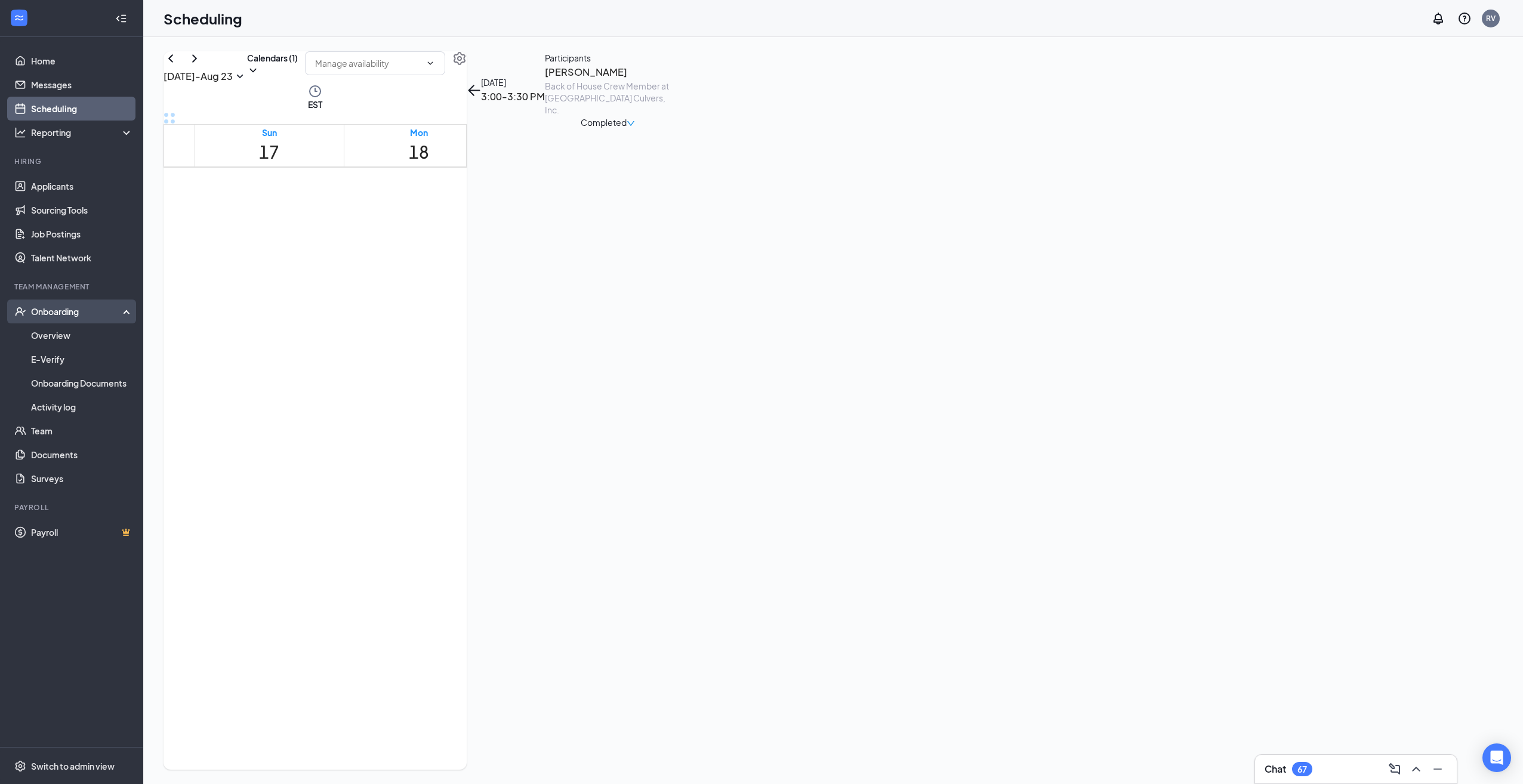
click at [60, 311] on div "Onboarding" at bounding box center [77, 311] width 92 height 12
click at [68, 310] on div "Onboarding" at bounding box center [77, 311] width 92 height 12
click at [63, 339] on link "Overview" at bounding box center [82, 335] width 102 height 24
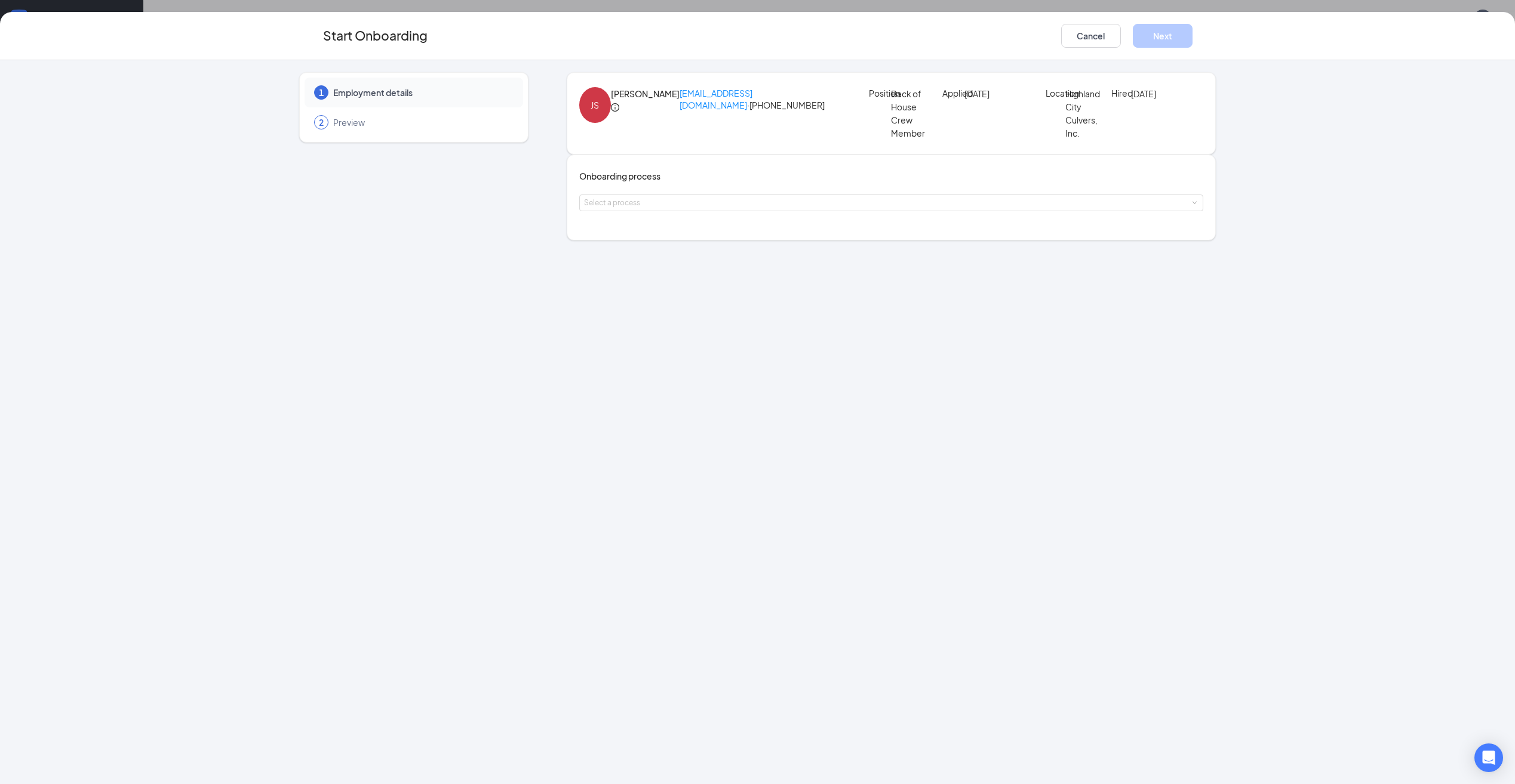
drag, startPoint x: 725, startPoint y: 3, endPoint x: 693, endPoint y: 13, distance: 33.5
click at [725, 2] on div "Start Onboarding Cancel Next 1 Employment details 2 Preview JS [PERSON_NAME] [E…" at bounding box center [758, 392] width 1515 height 784
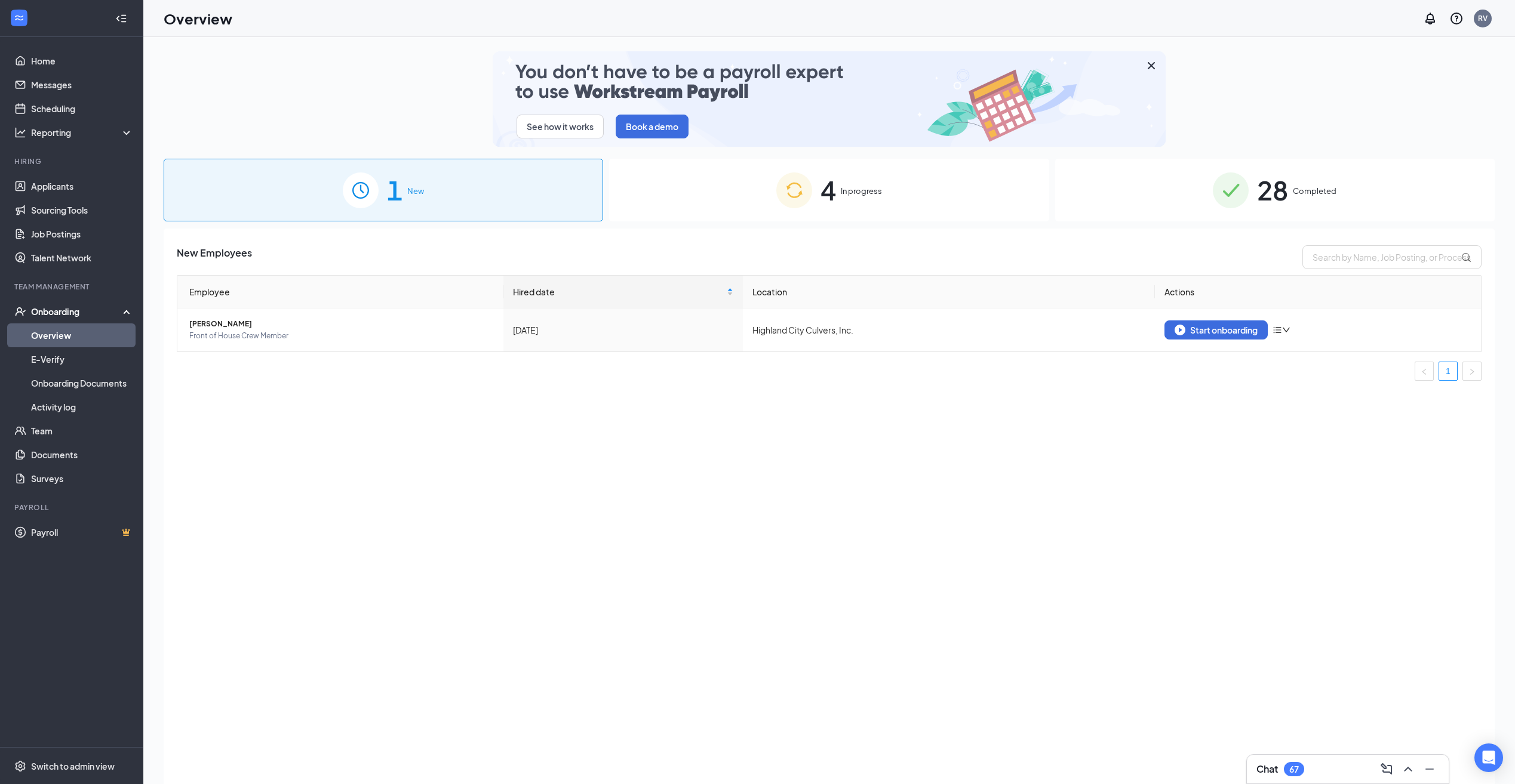
click at [842, 195] on span "In progress" at bounding box center [861, 191] width 41 height 12
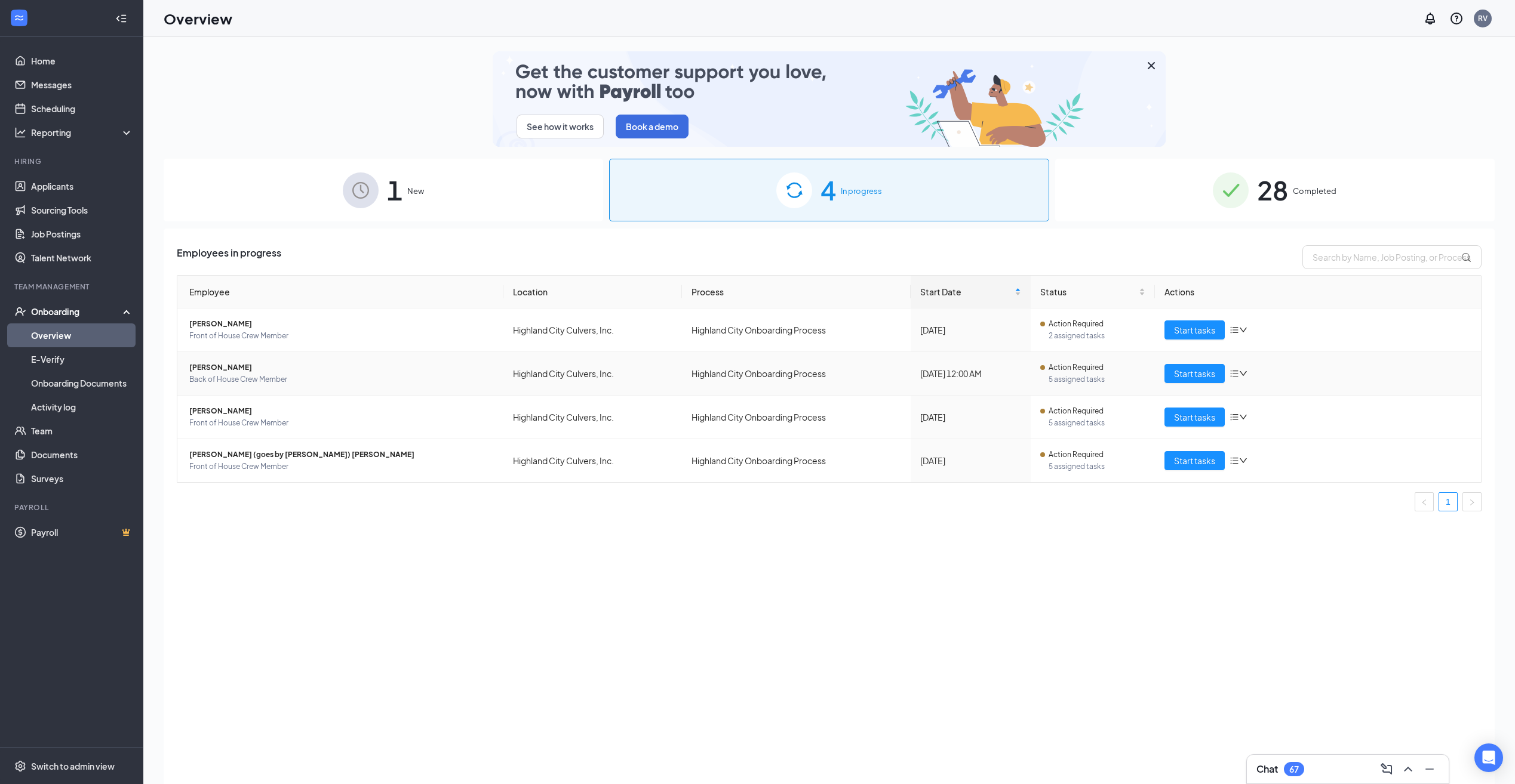
click at [288, 377] on span "Back of House Crew Member" at bounding box center [341, 380] width 304 height 12
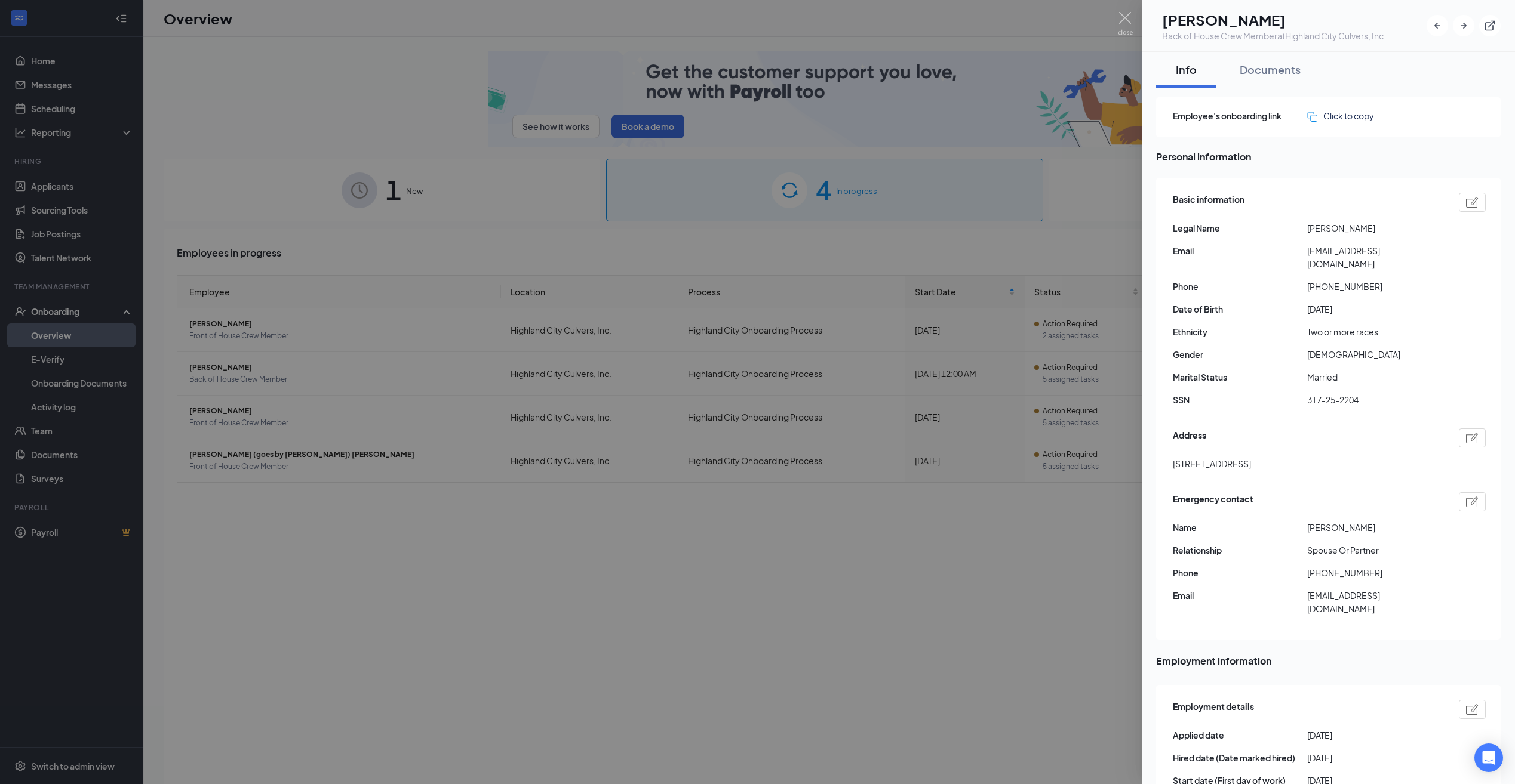
click at [343, 76] on div at bounding box center [758, 392] width 1515 height 784
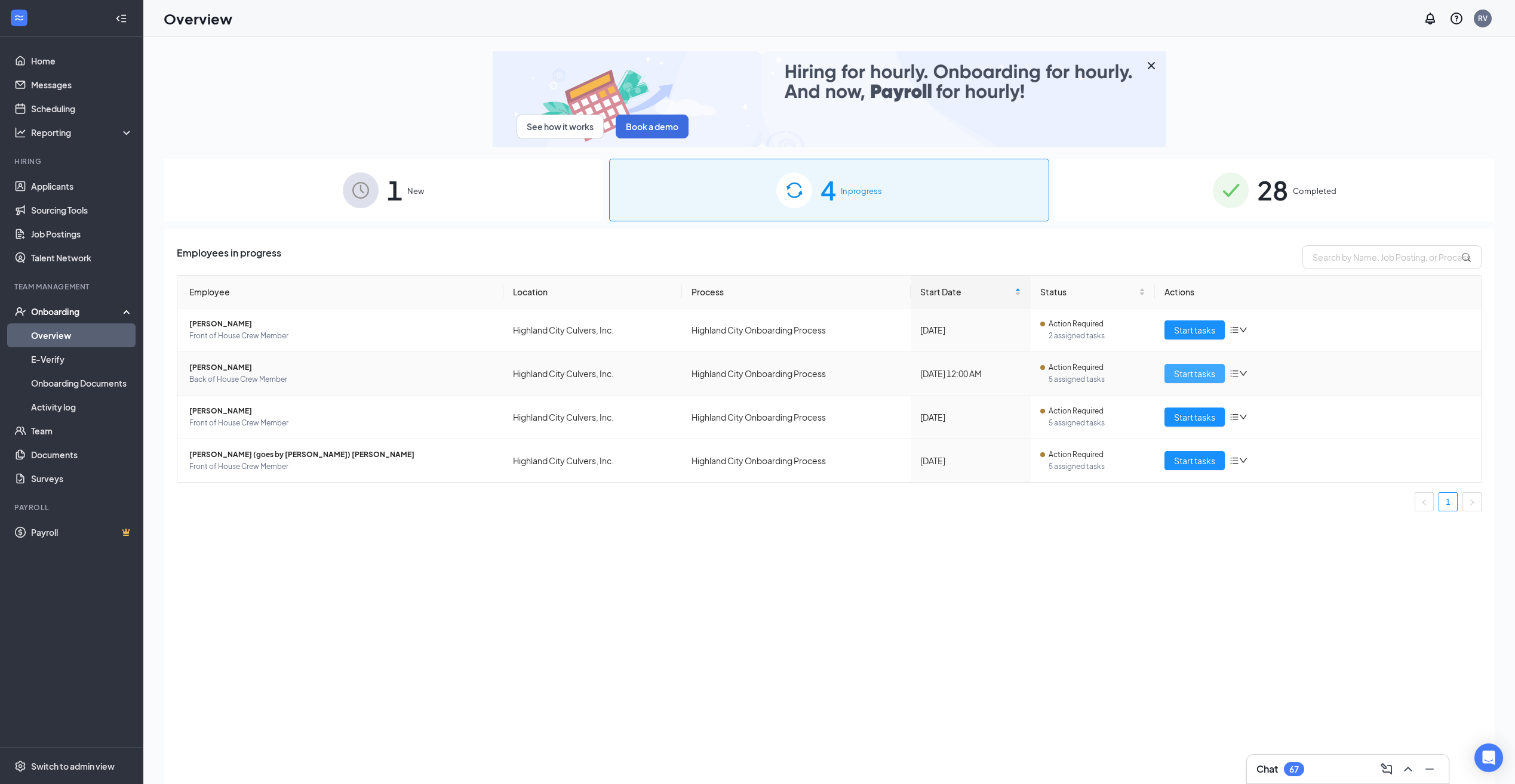
click at [1199, 369] on span "Start tasks" at bounding box center [1194, 373] width 41 height 13
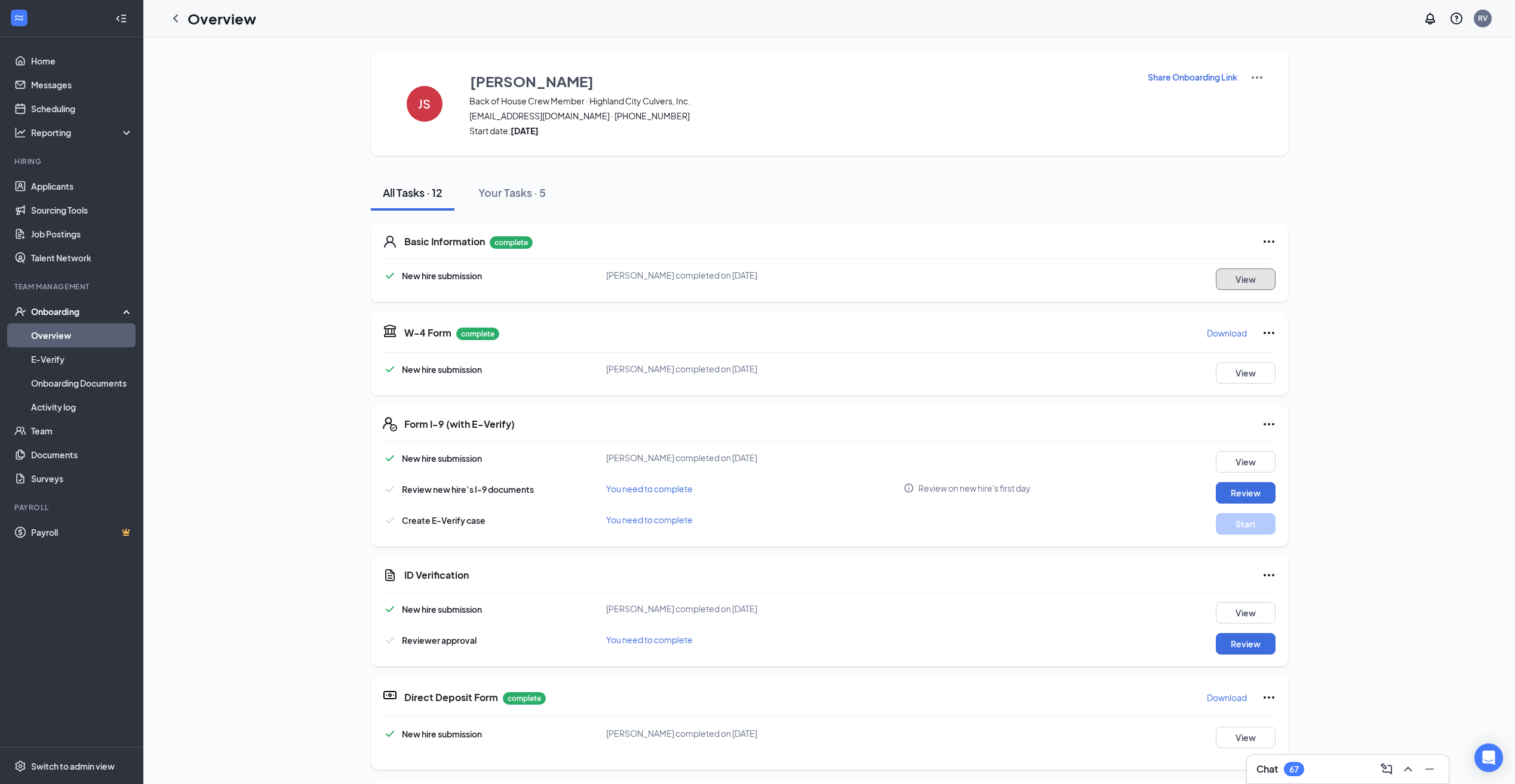
click at [1234, 277] on button "View" at bounding box center [1245, 279] width 60 height 22
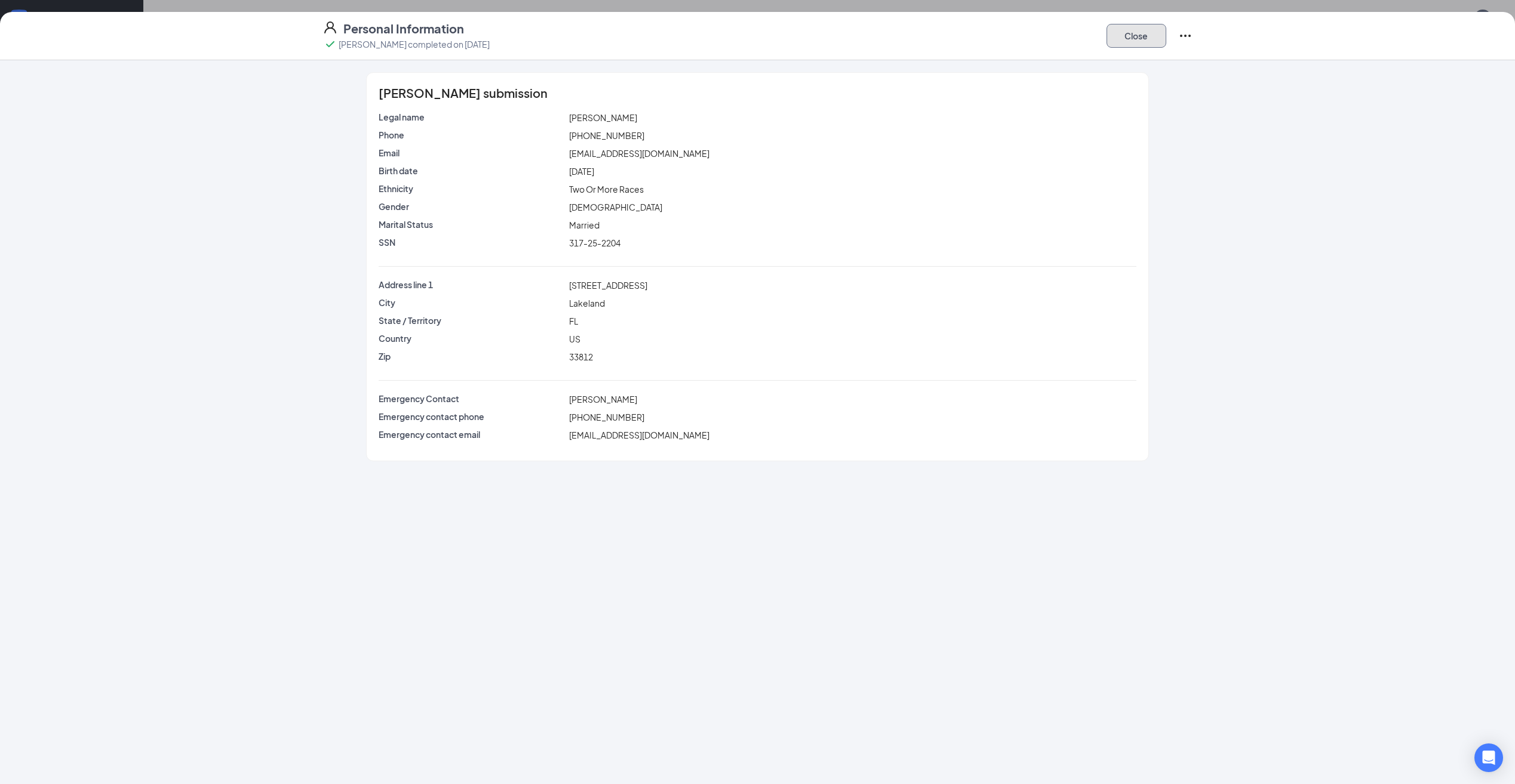
click at [1124, 34] on button "Close" at bounding box center [1136, 35] width 60 height 24
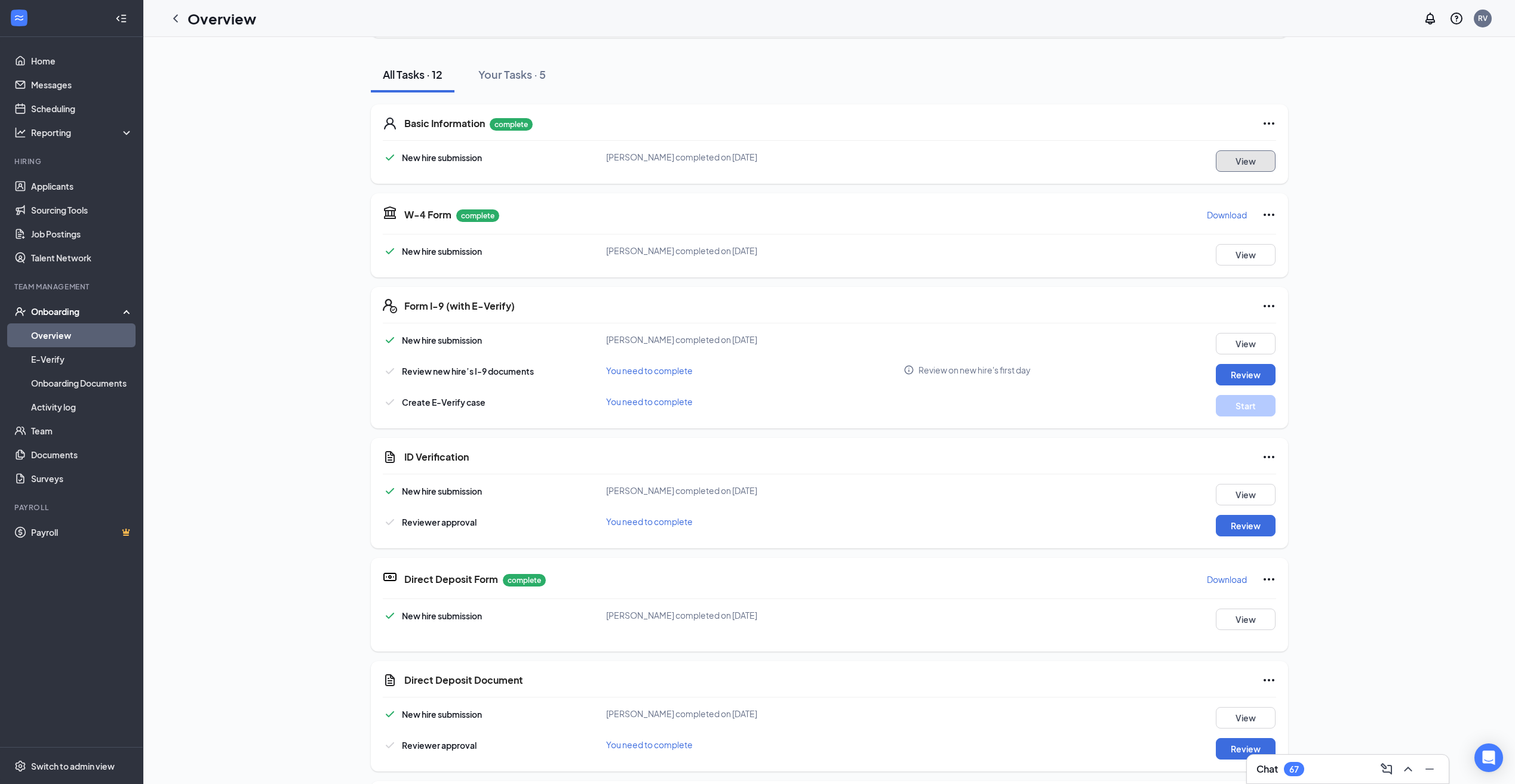
scroll to position [119, 0]
click at [1254, 527] on button "Review" at bounding box center [1245, 524] width 60 height 22
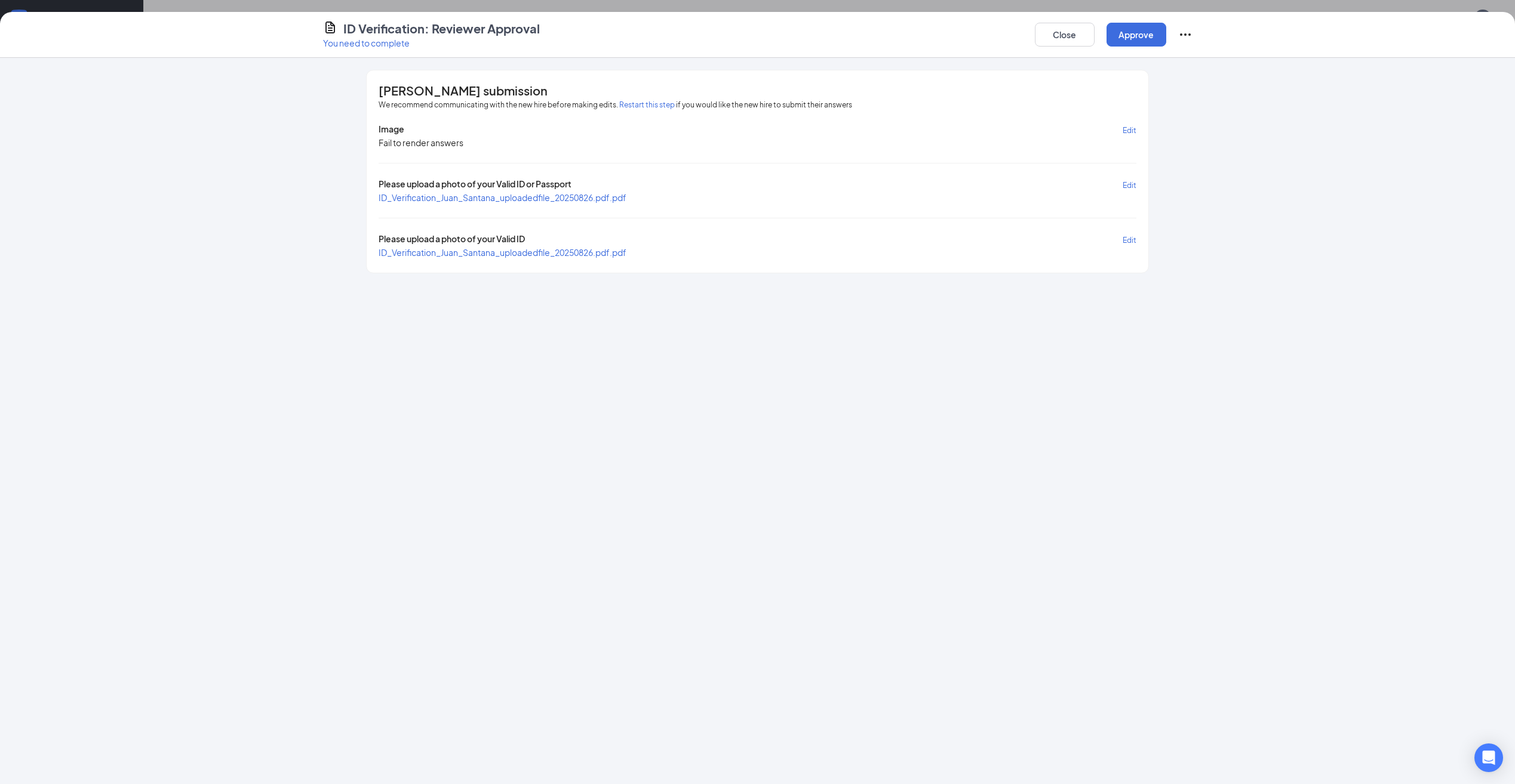
click at [557, 200] on span "ID_Verification_Juan_Santana_uploadedfile_20250826.pdf.pdf" at bounding box center [502, 198] width 248 height 11
click at [1146, 34] on button "Approve" at bounding box center [1136, 34] width 60 height 24
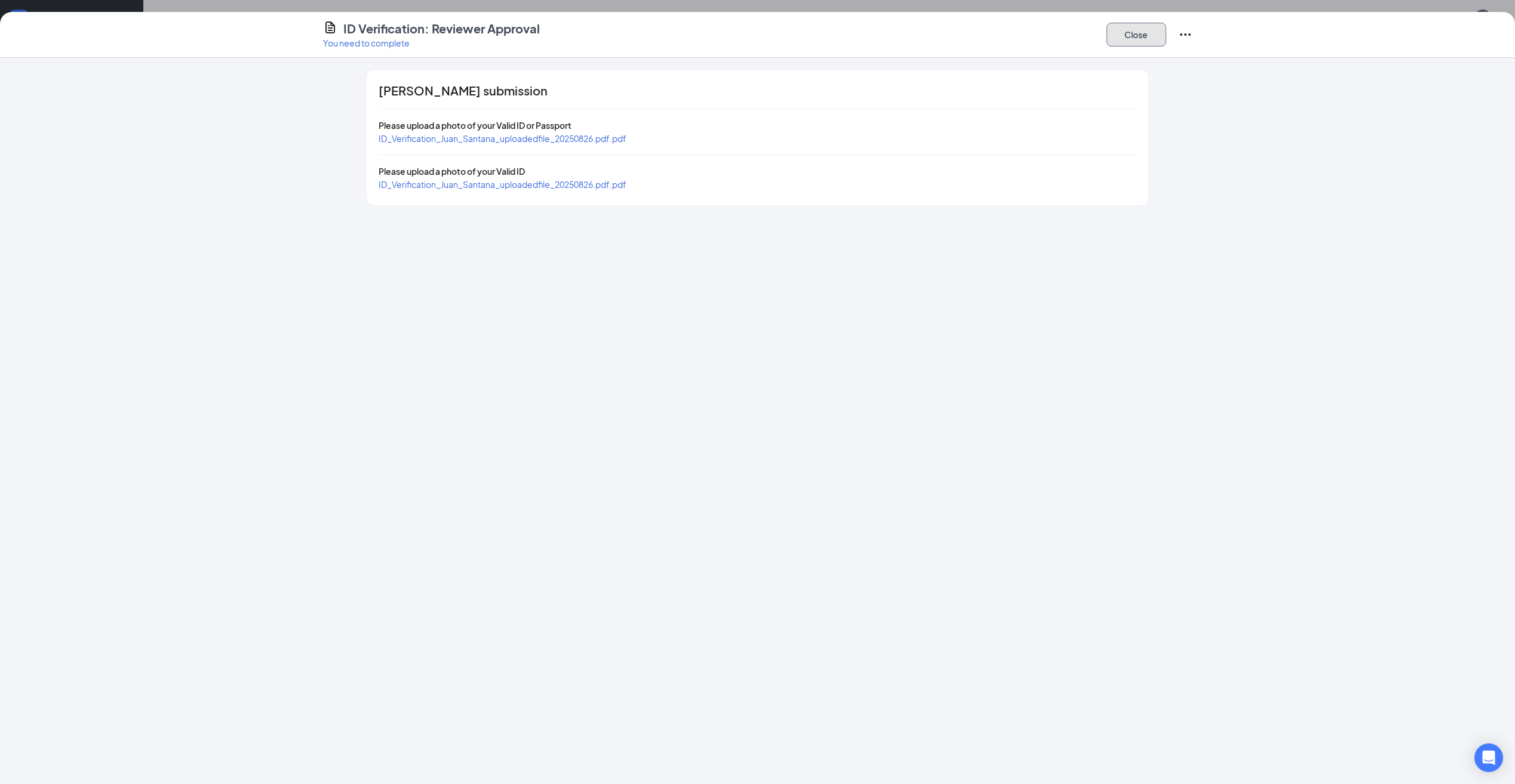
click at [1133, 34] on button "Close" at bounding box center [1136, 34] width 60 height 24
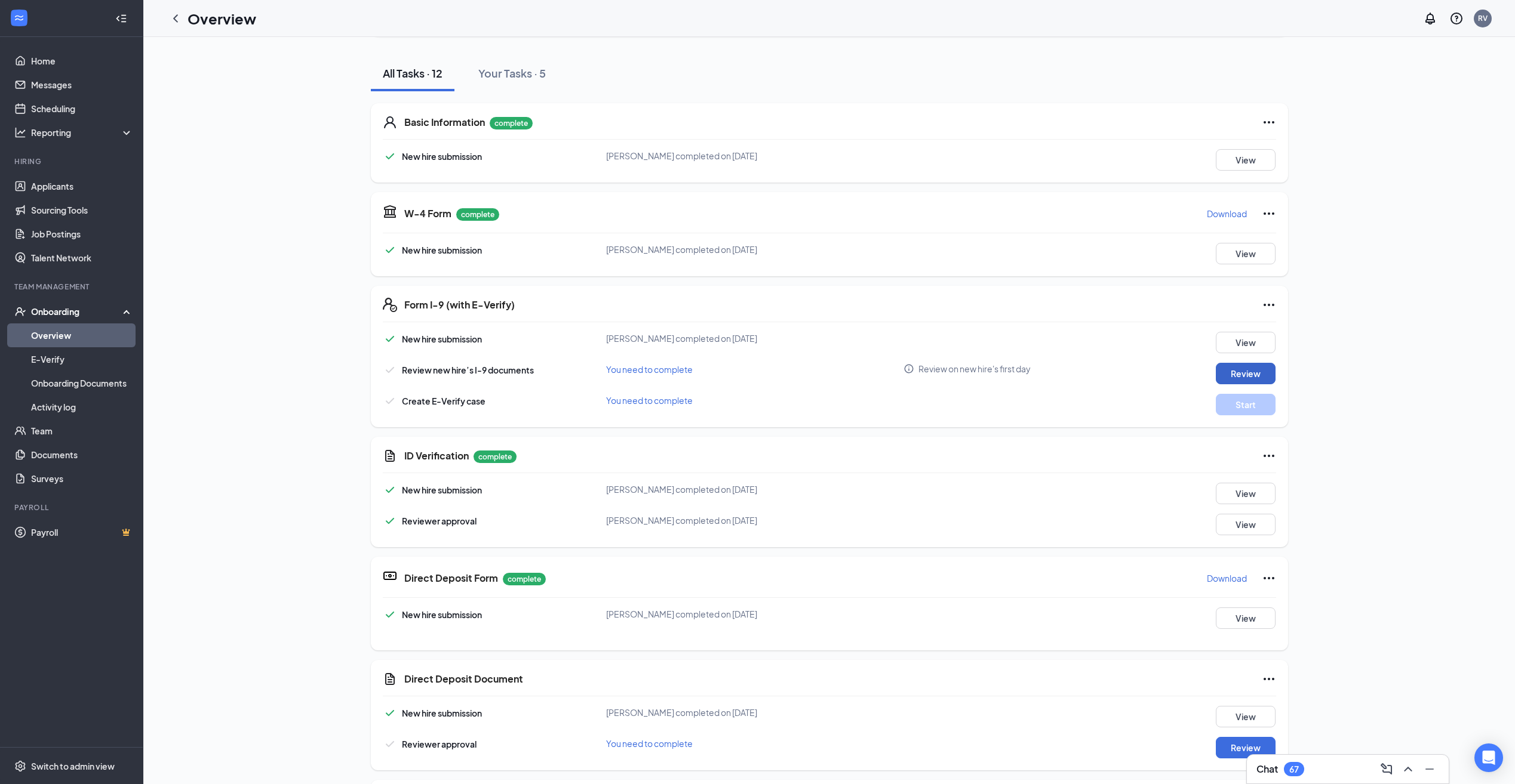
click at [1235, 377] on button "Review" at bounding box center [1245, 373] width 60 height 22
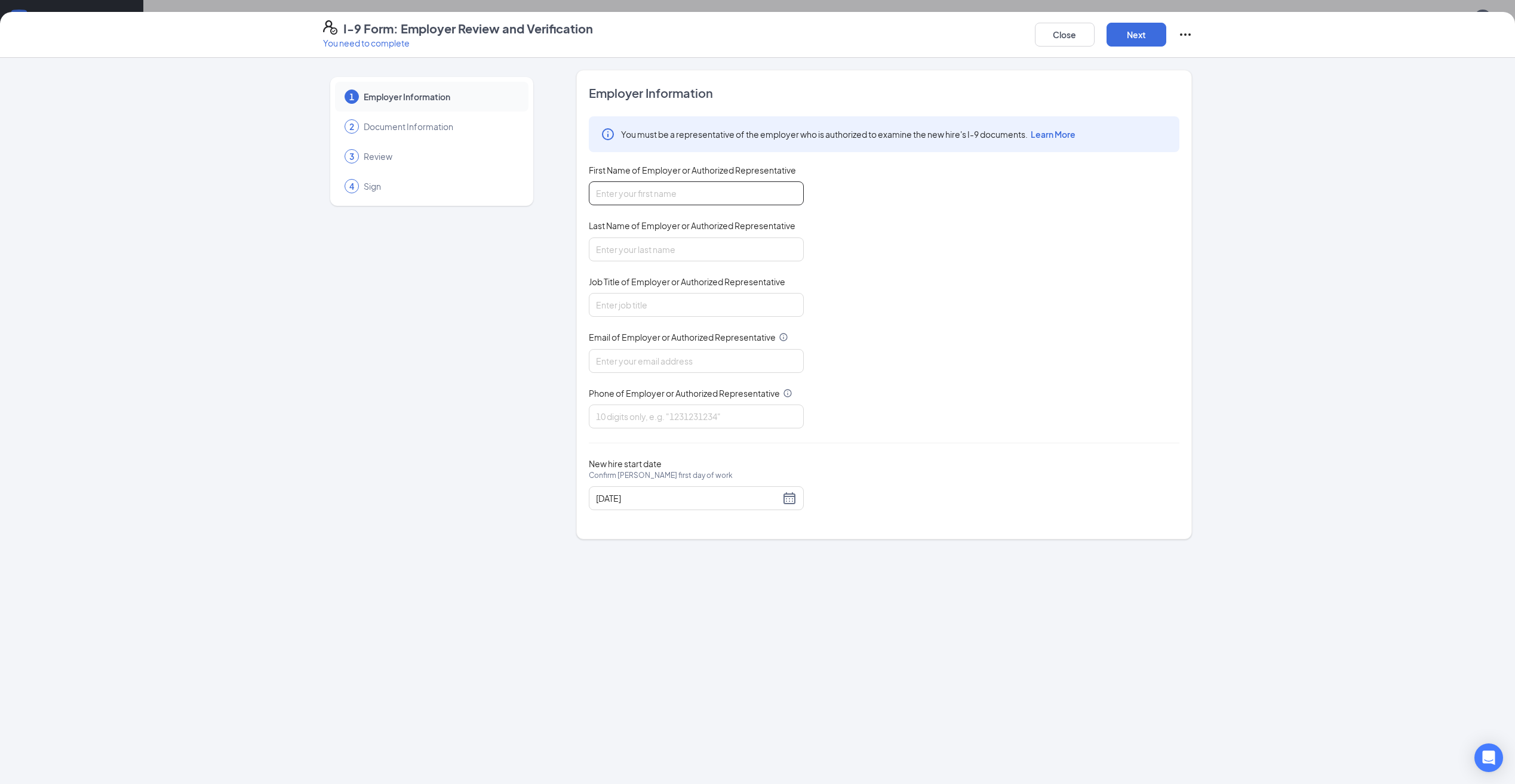
click at [658, 189] on input "First Name of Employer or Authorized Representative" at bounding box center [696, 193] width 215 height 24
type input "Rich"
type input "[PERSON_NAME]"
type input "[EMAIL_ADDRESS][DOMAIN_NAME]"
type input "8639379127"
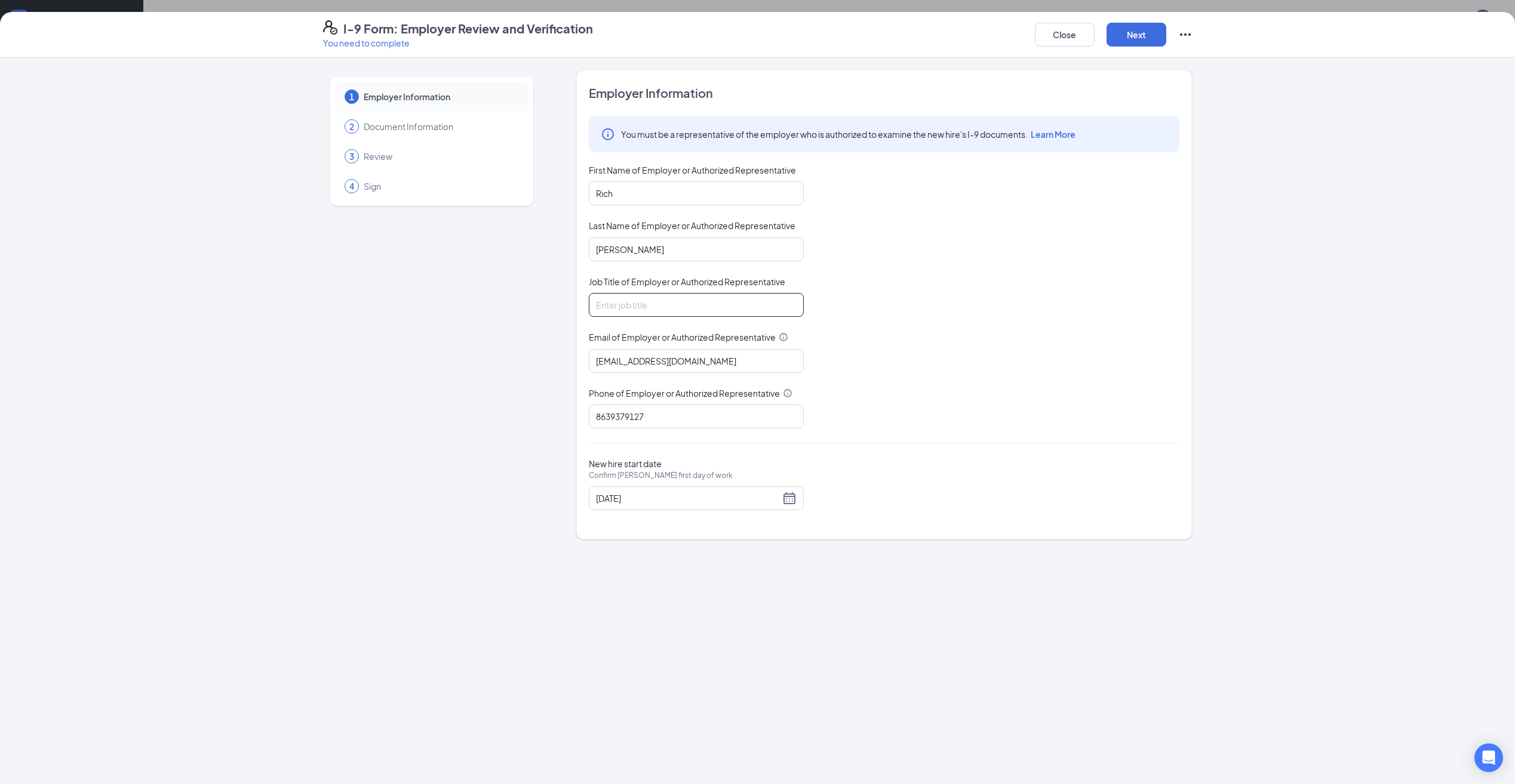
click at [641, 300] on input "Job Title of Employer or Authorized Representative" at bounding box center [696, 305] width 215 height 24
type input "GM"
click at [1132, 32] on button "Next" at bounding box center [1136, 34] width 60 height 24
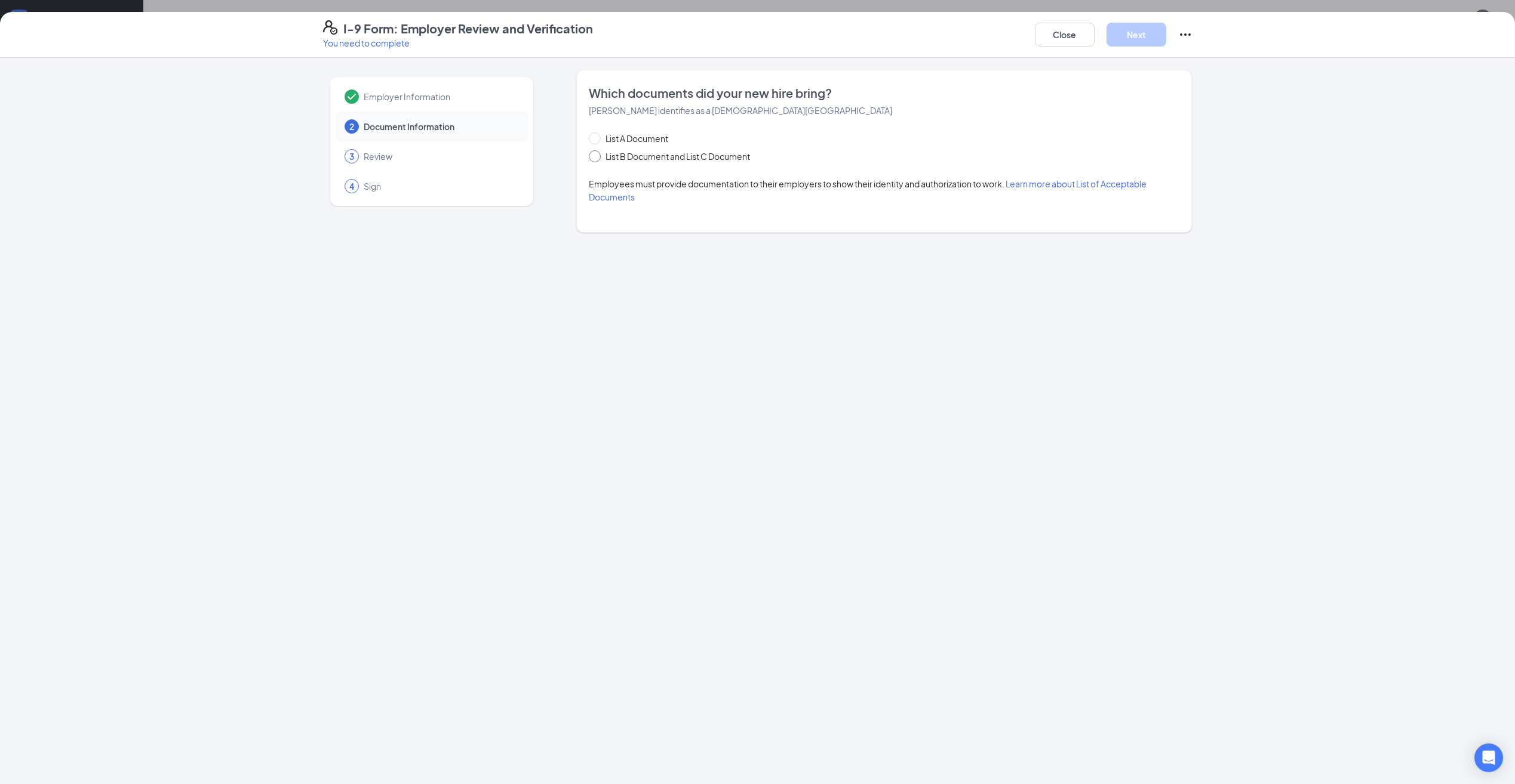
click at [596, 156] on input "List B Document and List C Document" at bounding box center [593, 154] width 8 height 8
radio input "true"
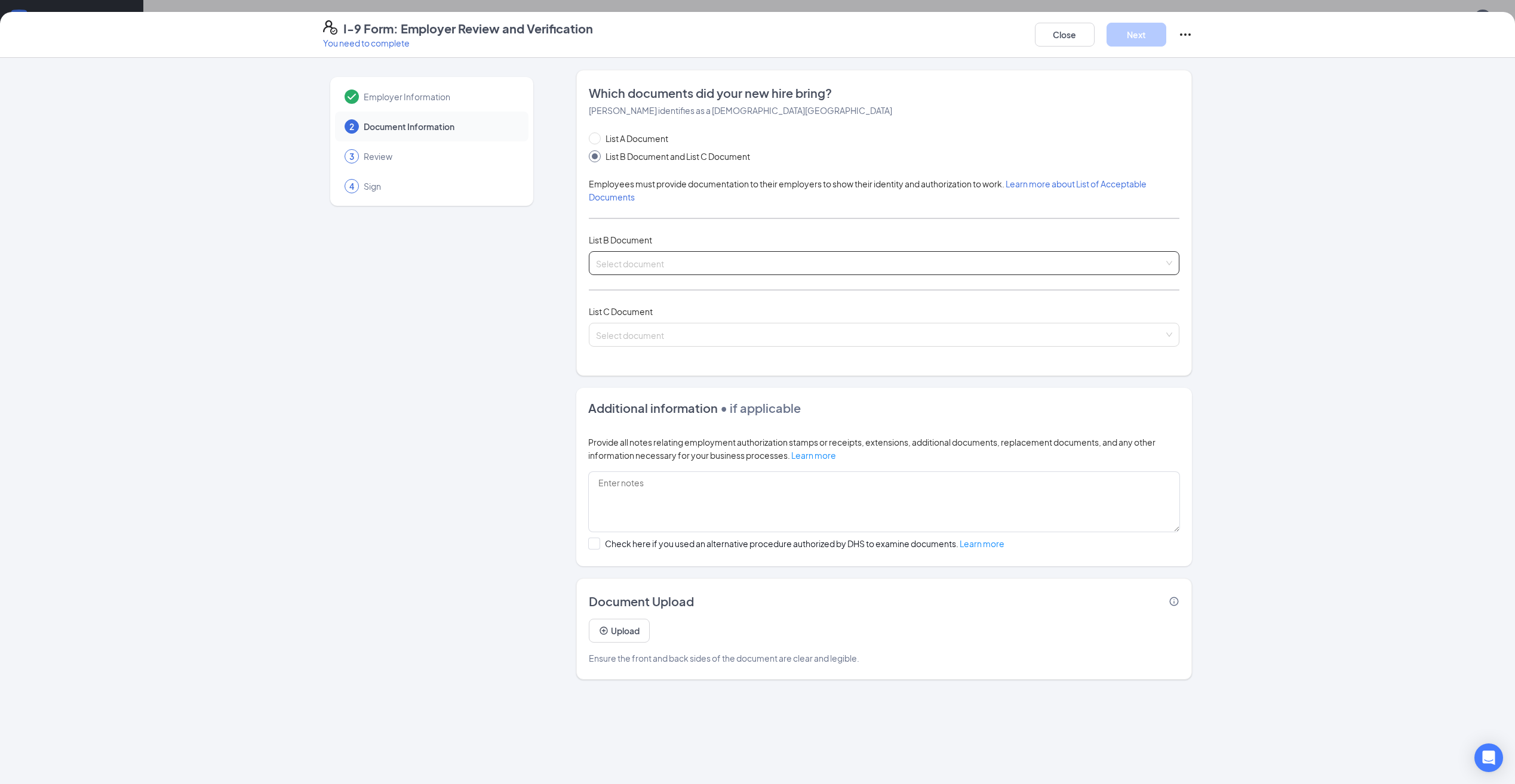
click at [636, 264] on input "search" at bounding box center [880, 261] width 568 height 18
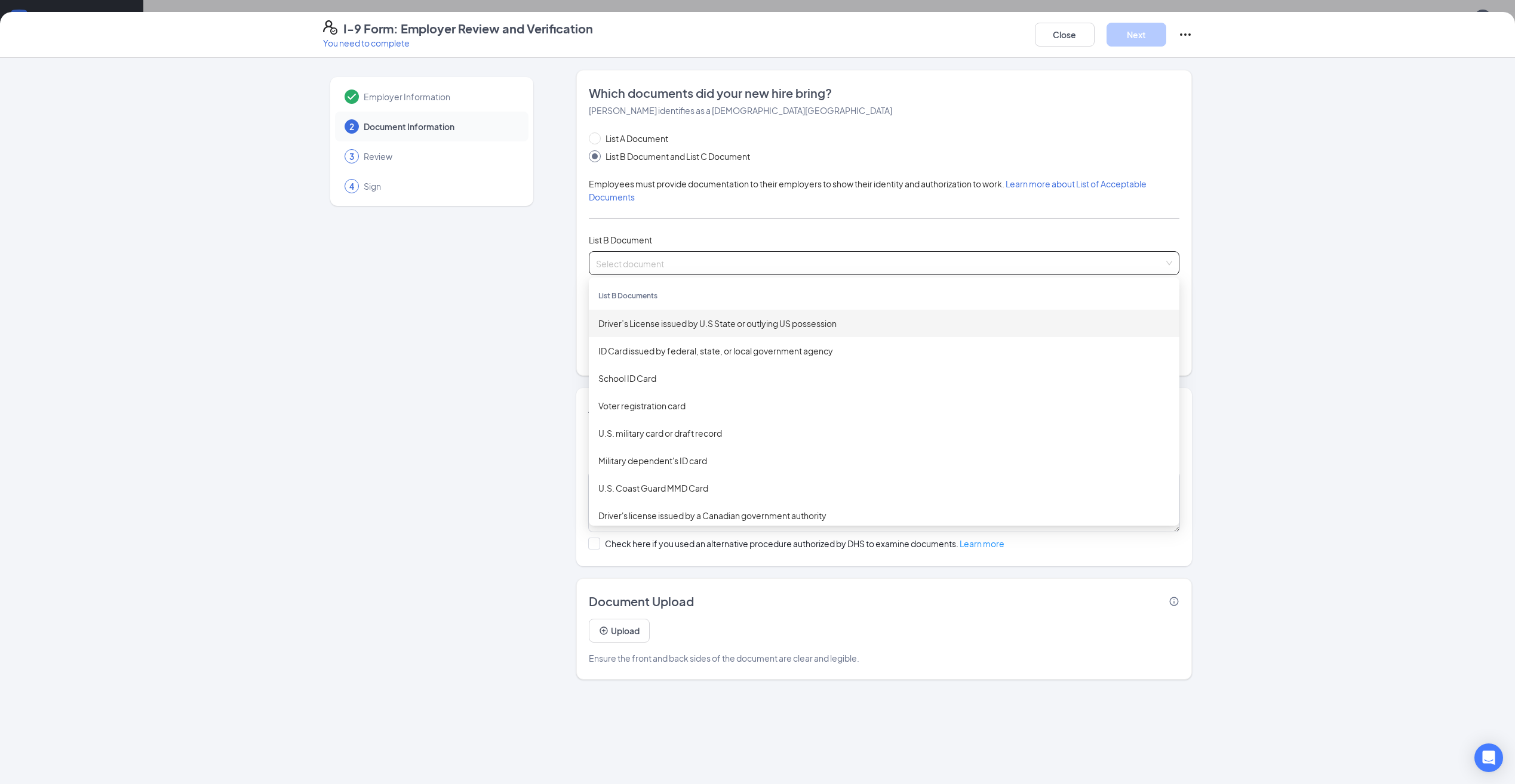
click at [979, 8] on div "I-9 Form: Employer Review and Verification You need to complete Close Next Empl…" at bounding box center [758, 392] width 1515 height 784
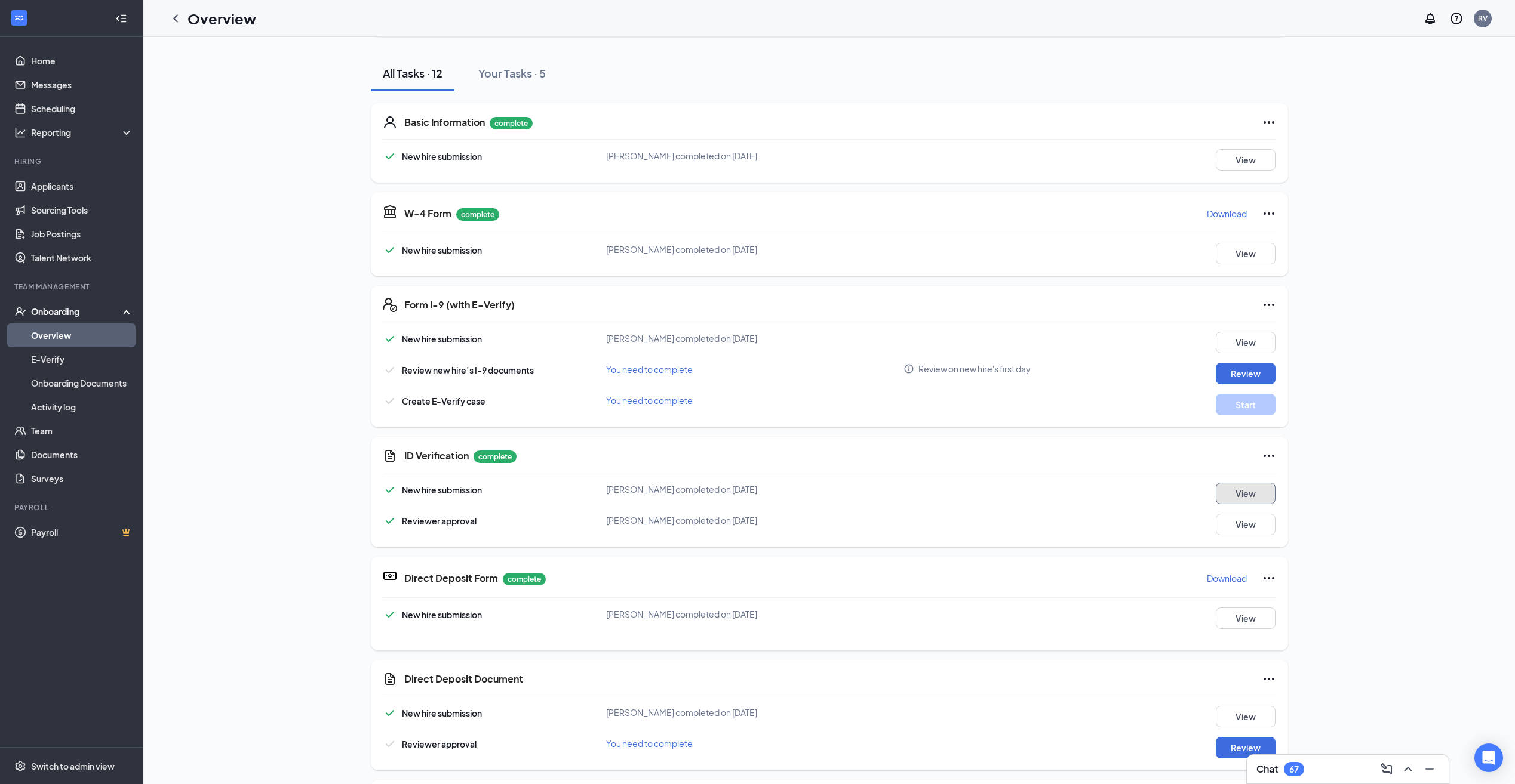
click at [1224, 483] on button "View" at bounding box center [1245, 493] width 60 height 22
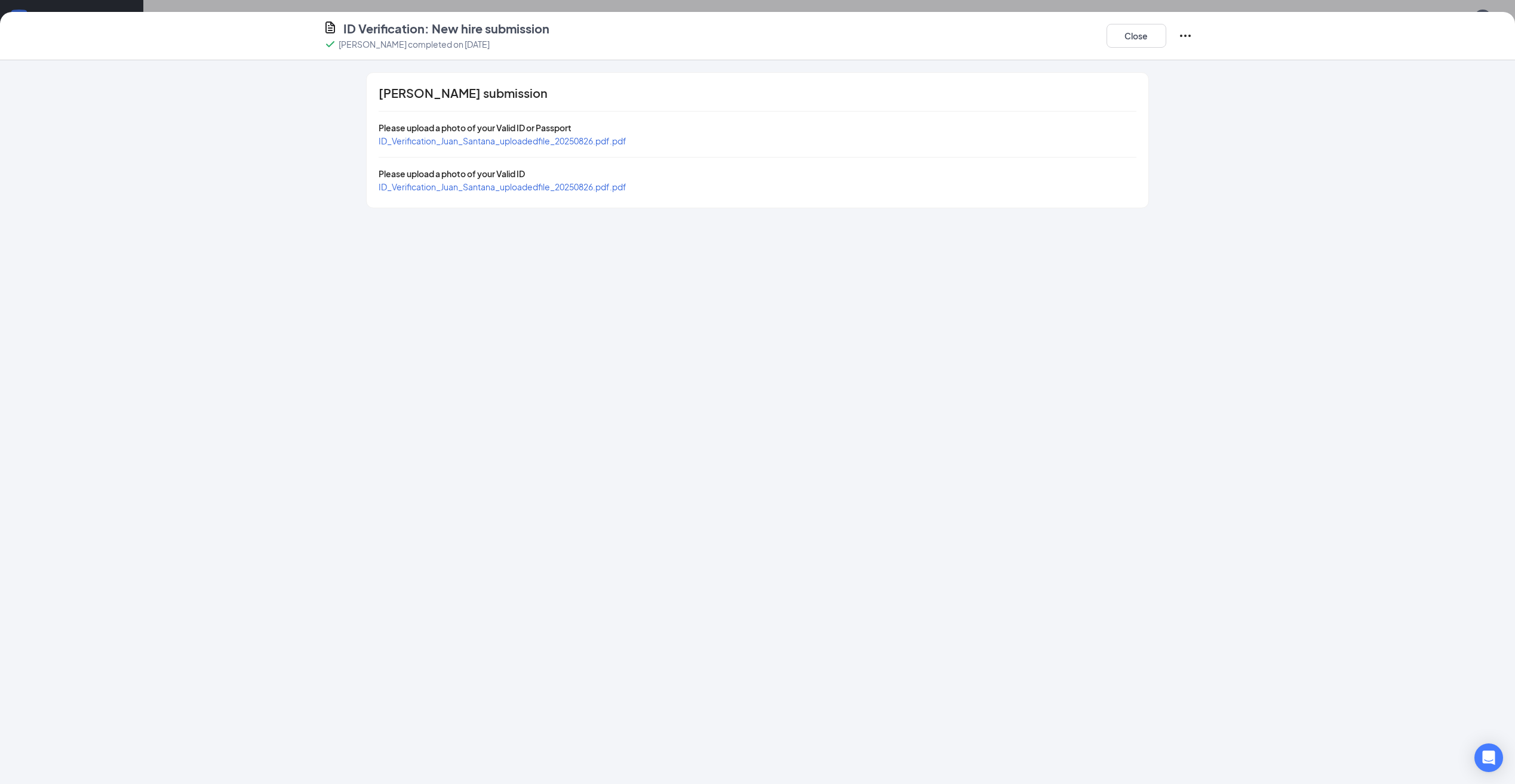
click at [465, 185] on span "ID_Verification_Juan_Santana_uploadedfile_20250826.pdf.pdf" at bounding box center [502, 187] width 248 height 11
click at [461, 140] on span "ID_Verification_Juan_Santana_uploadedfile_20250826.pdf.pdf" at bounding box center [502, 141] width 248 height 11
click at [1135, 44] on button "Close" at bounding box center [1136, 35] width 60 height 24
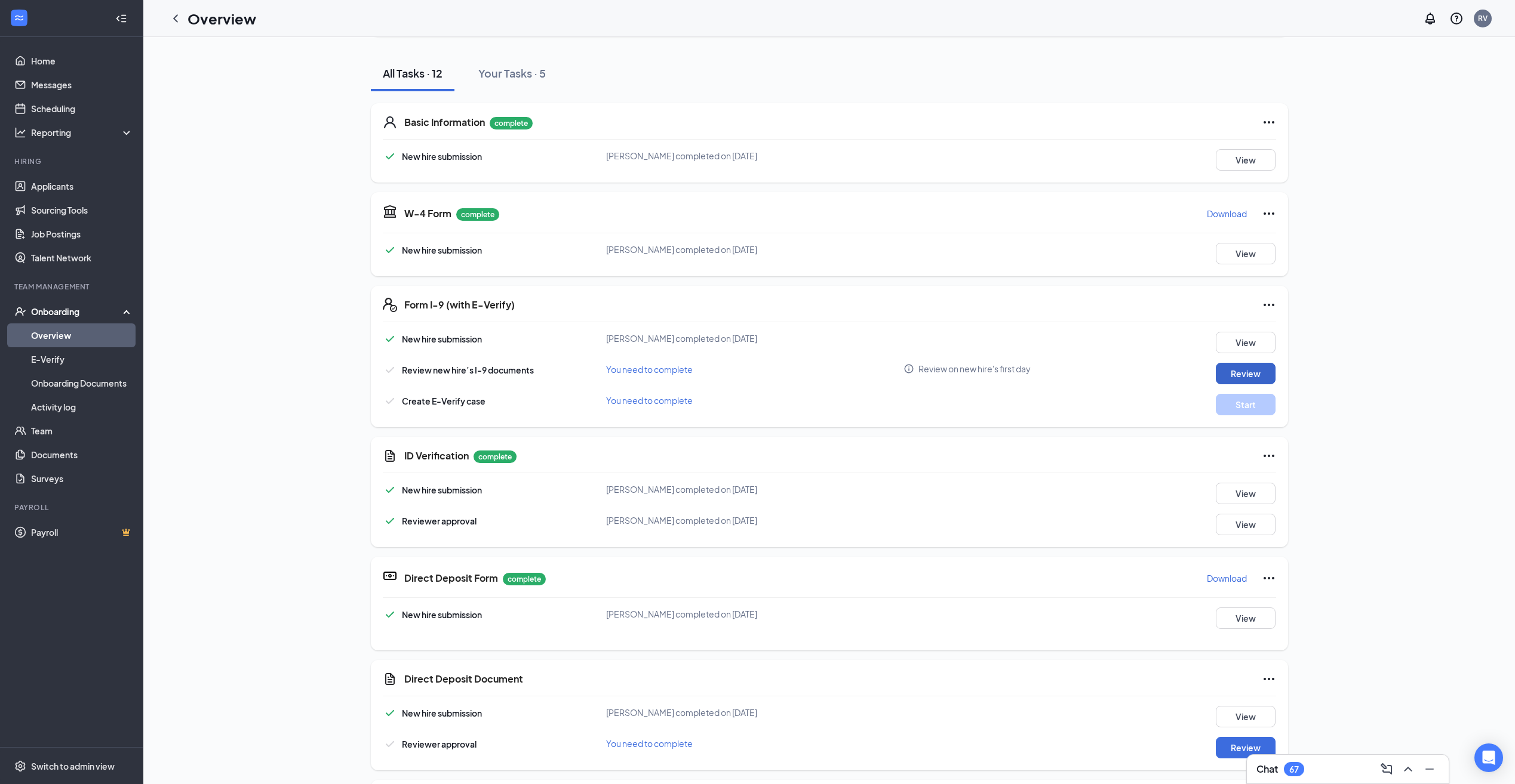
click at [1239, 377] on button "Review" at bounding box center [1245, 373] width 60 height 22
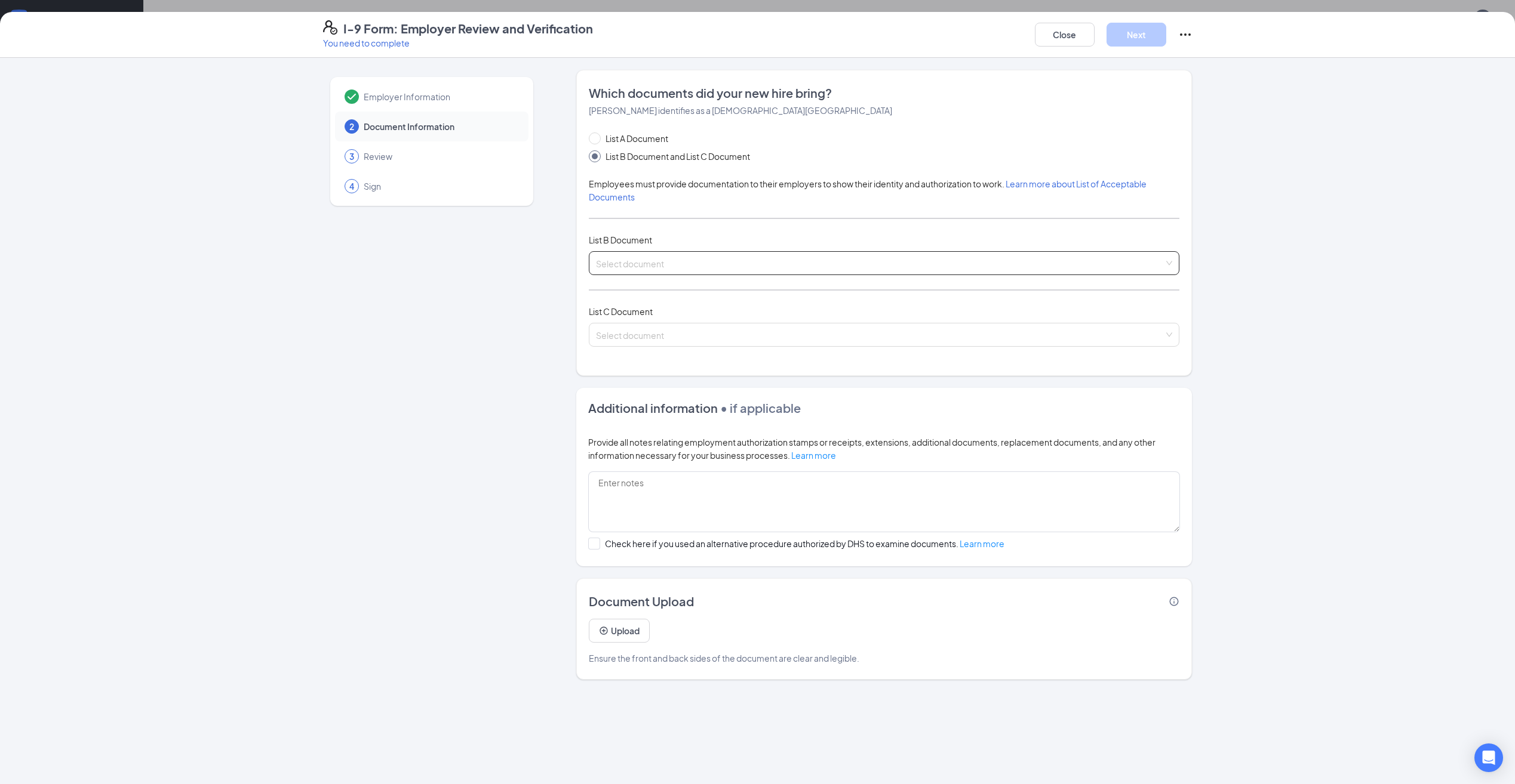
click at [687, 254] on input "search" at bounding box center [880, 261] width 568 height 18
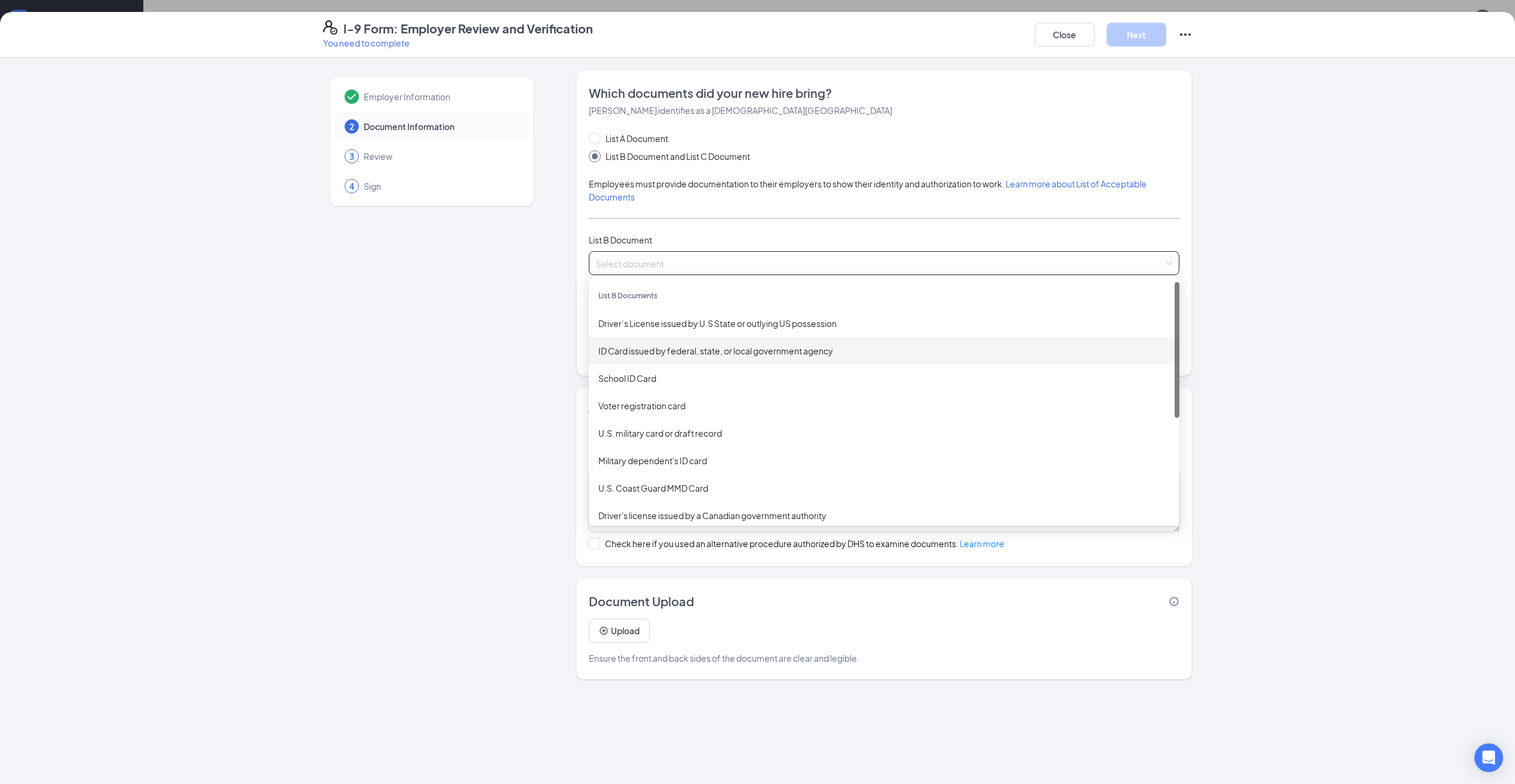
click at [670, 347] on div "ID Card issued by federal, state, or local government agency" at bounding box center [884, 351] width 571 height 13
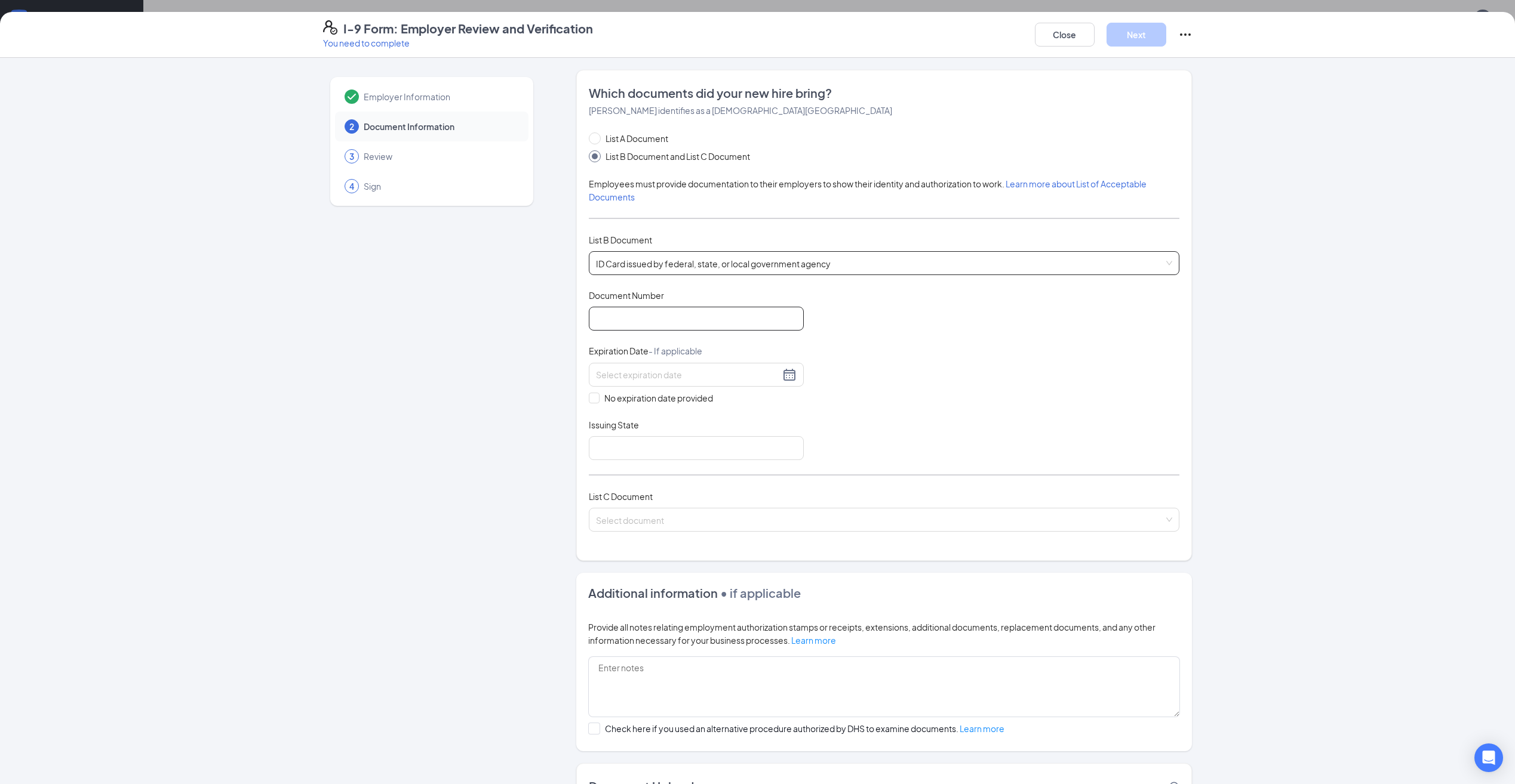
click at [644, 313] on input "Document Number" at bounding box center [696, 318] width 215 height 24
click at [612, 321] on input "879a28521" at bounding box center [696, 318] width 215 height 24
type input "879A28521"
click at [628, 383] on div at bounding box center [696, 374] width 215 height 24
type input "[DATE]"
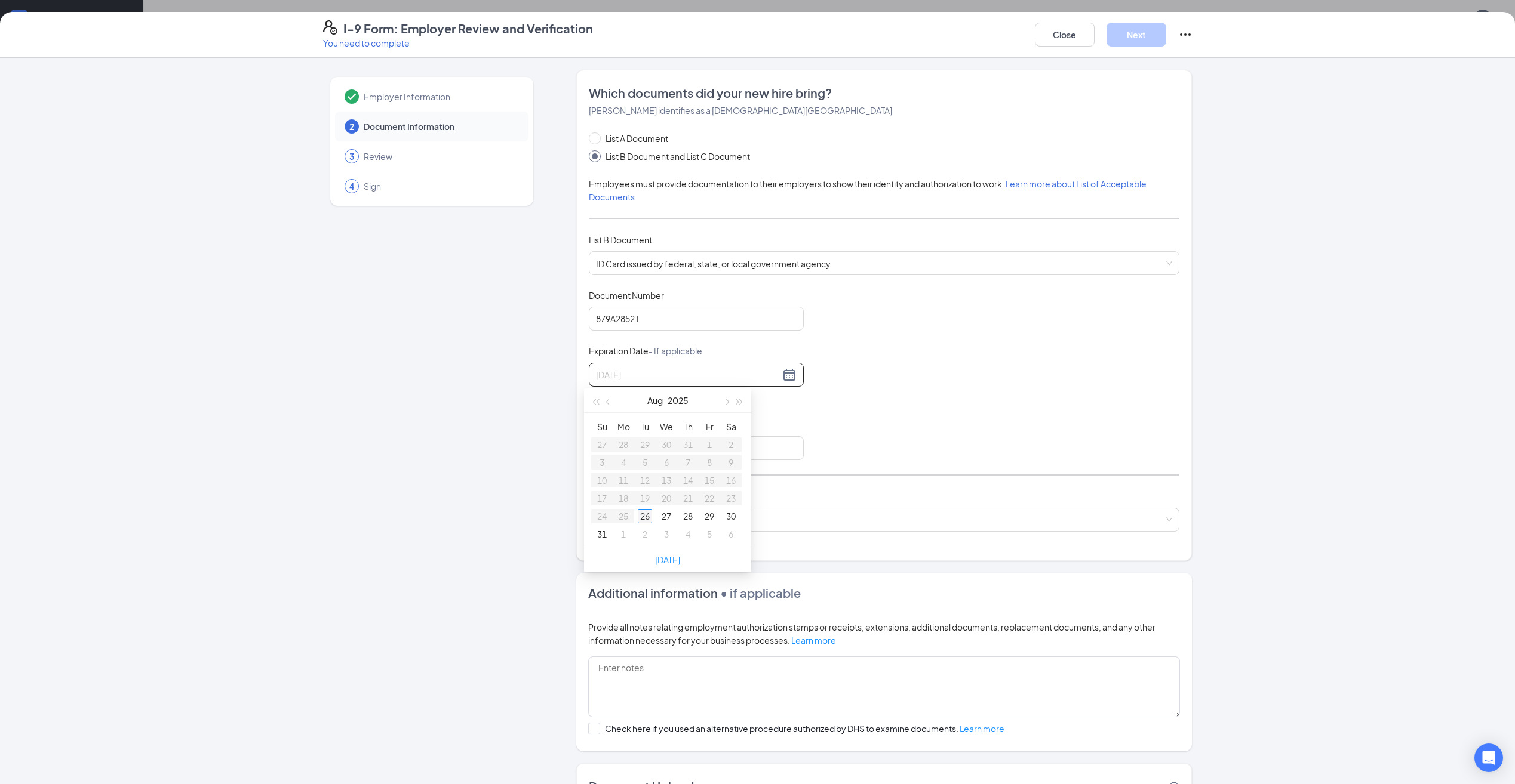
type input "[DATE]"
click at [643, 518] on div "26" at bounding box center [644, 516] width 14 height 14
click at [675, 377] on input "[DATE]" at bounding box center [687, 374] width 184 height 13
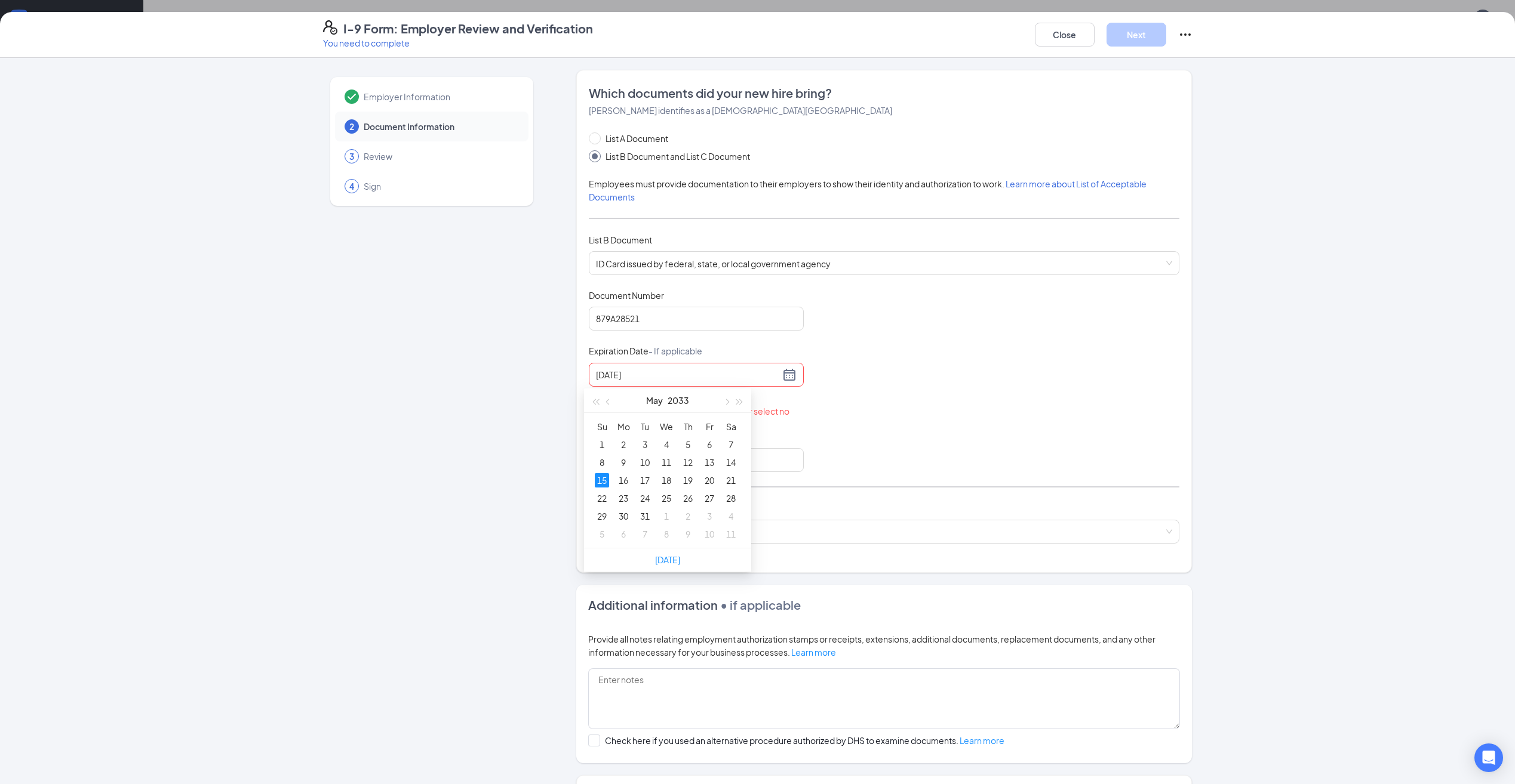
type input "[DATE]"
click at [1216, 430] on div "Employer Information 2 Document Information 3 Review 4 Sign Which documents did…" at bounding box center [758, 421] width 1515 height 726
click at [652, 376] on input at bounding box center [687, 374] width 184 height 13
type input "[DATE]"
click at [598, 480] on div "15" at bounding box center [602, 480] width 14 height 14
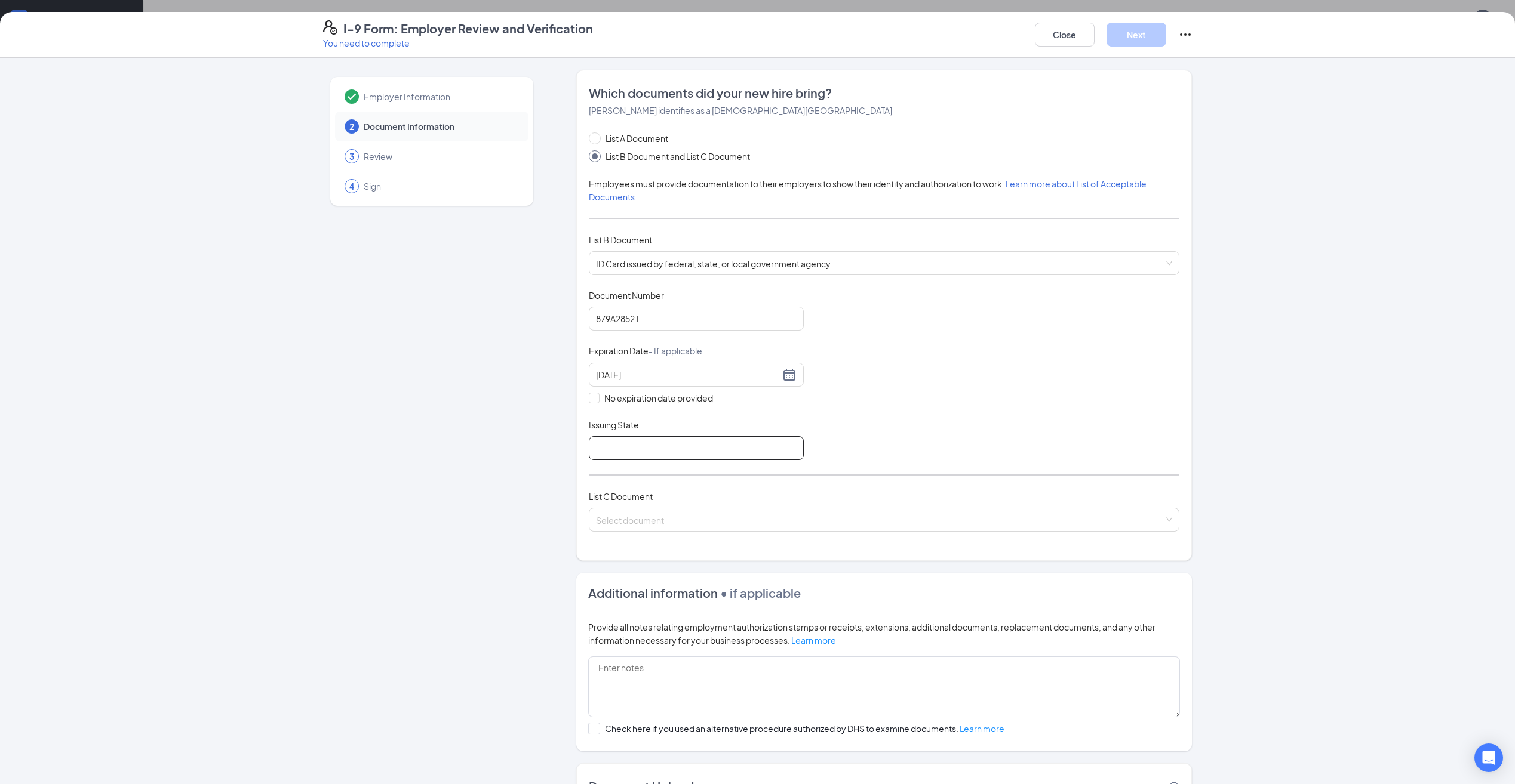
click at [606, 451] on input "Issuing State" at bounding box center [696, 448] width 215 height 24
type input "[US_STATE]"
click at [598, 515] on input "search" at bounding box center [880, 517] width 568 height 18
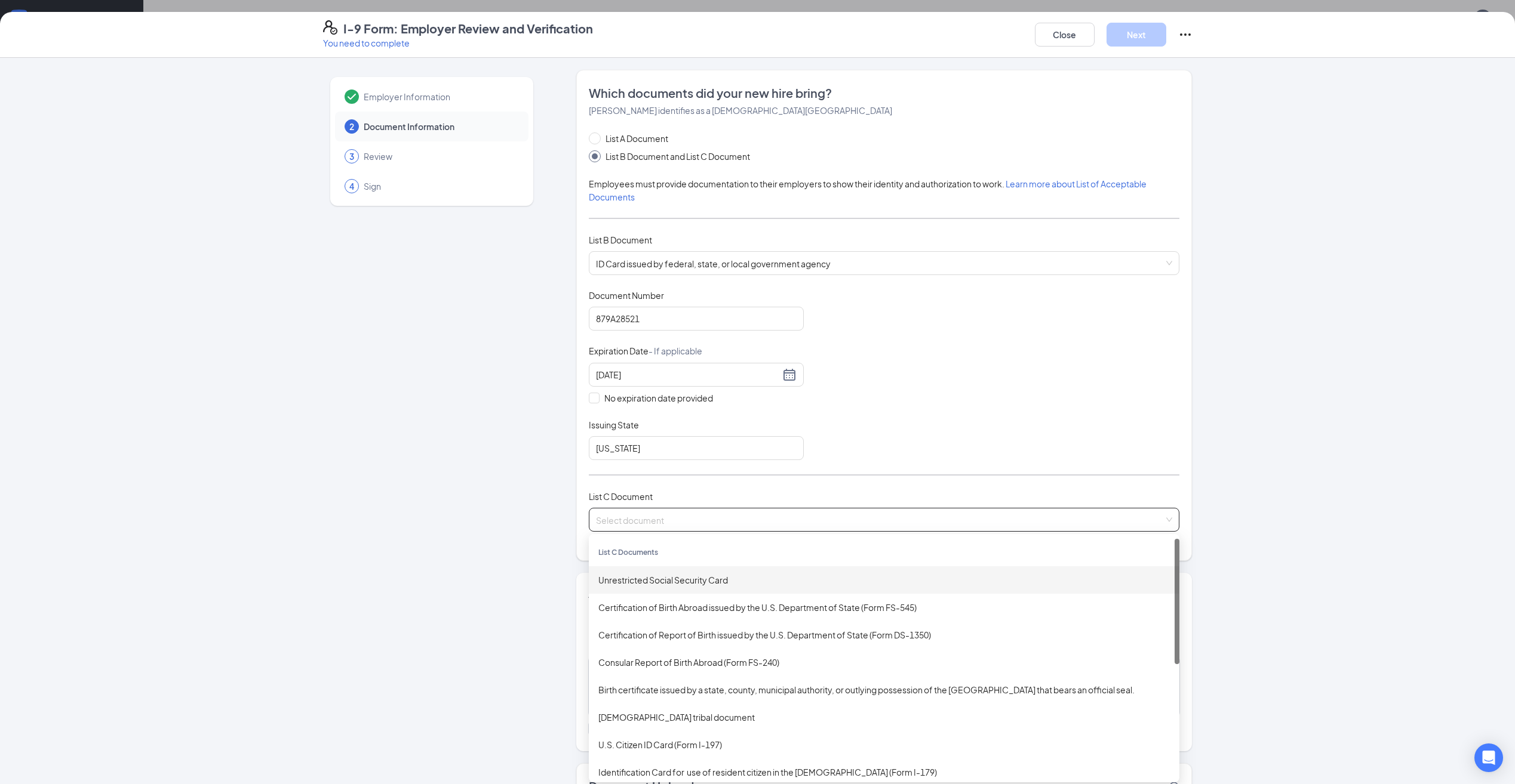
click at [617, 579] on div "Unrestricted Social Security Card" at bounding box center [884, 580] width 571 height 13
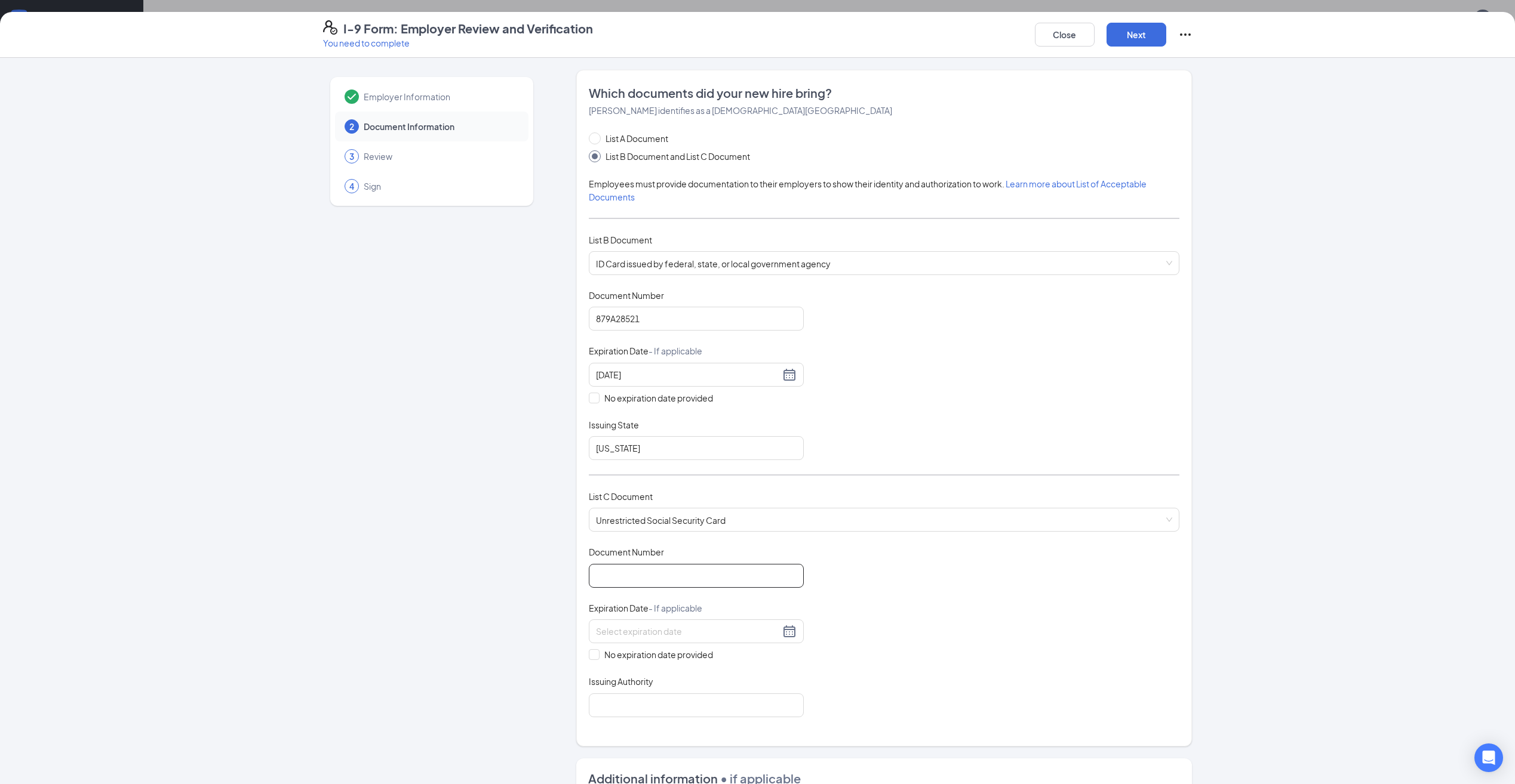
click at [622, 572] on input "Document Number" at bounding box center [696, 575] width 215 height 24
type input "317252204"
click at [626, 626] on input at bounding box center [687, 631] width 184 height 13
click at [875, 640] on div "Document Title Unrestricted Social Security Card Document Number 317252204 Expi…" at bounding box center [884, 631] width 590 height 171
click at [589, 658] on span at bounding box center [594, 655] width 11 height 11
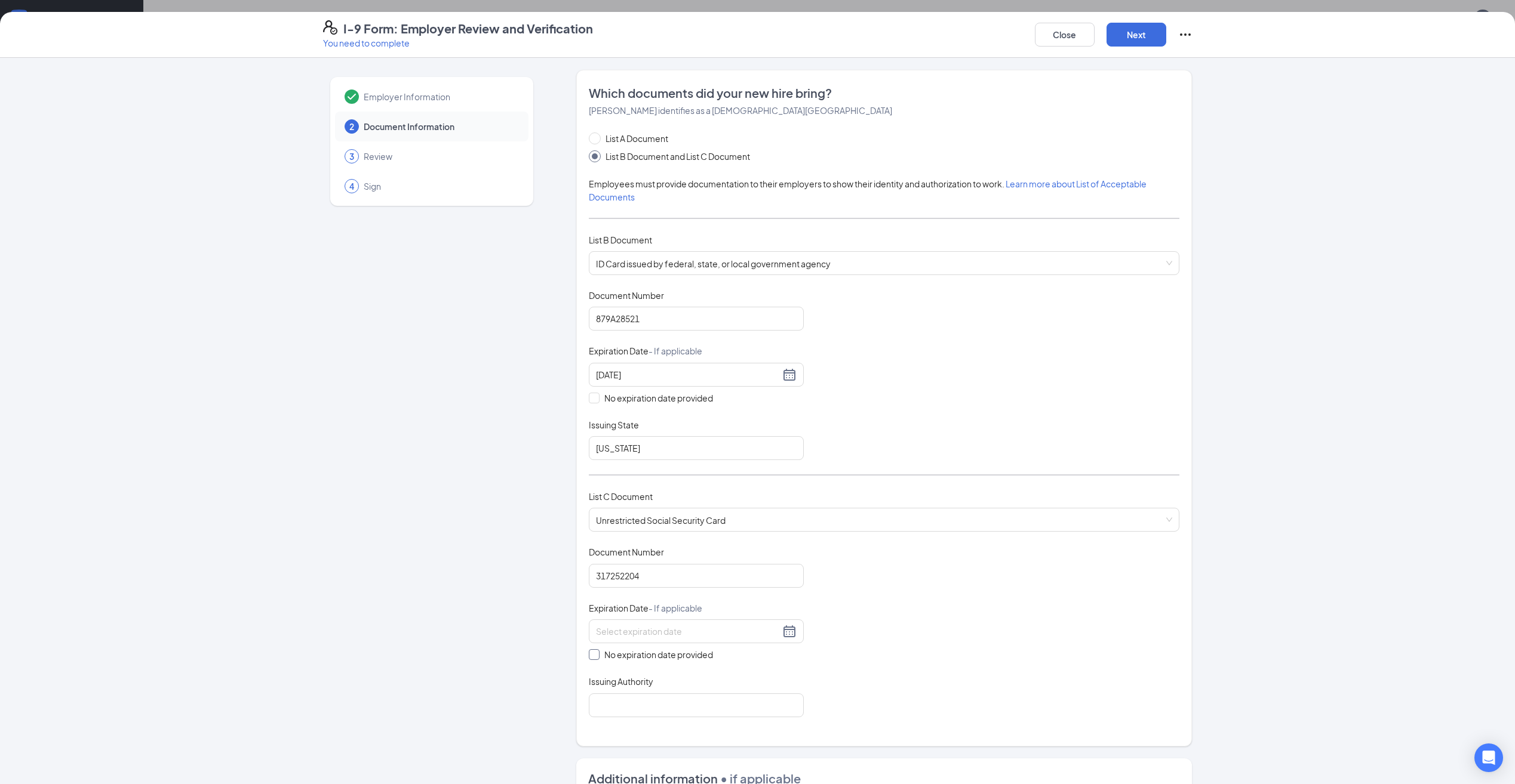
click at [589, 657] on input "No expiration date provided" at bounding box center [593, 653] width 8 height 8
checkbox input "true"
click at [620, 712] on input "Issuing Authority" at bounding box center [696, 706] width 215 height 24
type input "Us Government"
click at [961, 644] on div "Document Title Unrestricted Social Security Card Document Number 317252204 Expi…" at bounding box center [884, 632] width 590 height 173
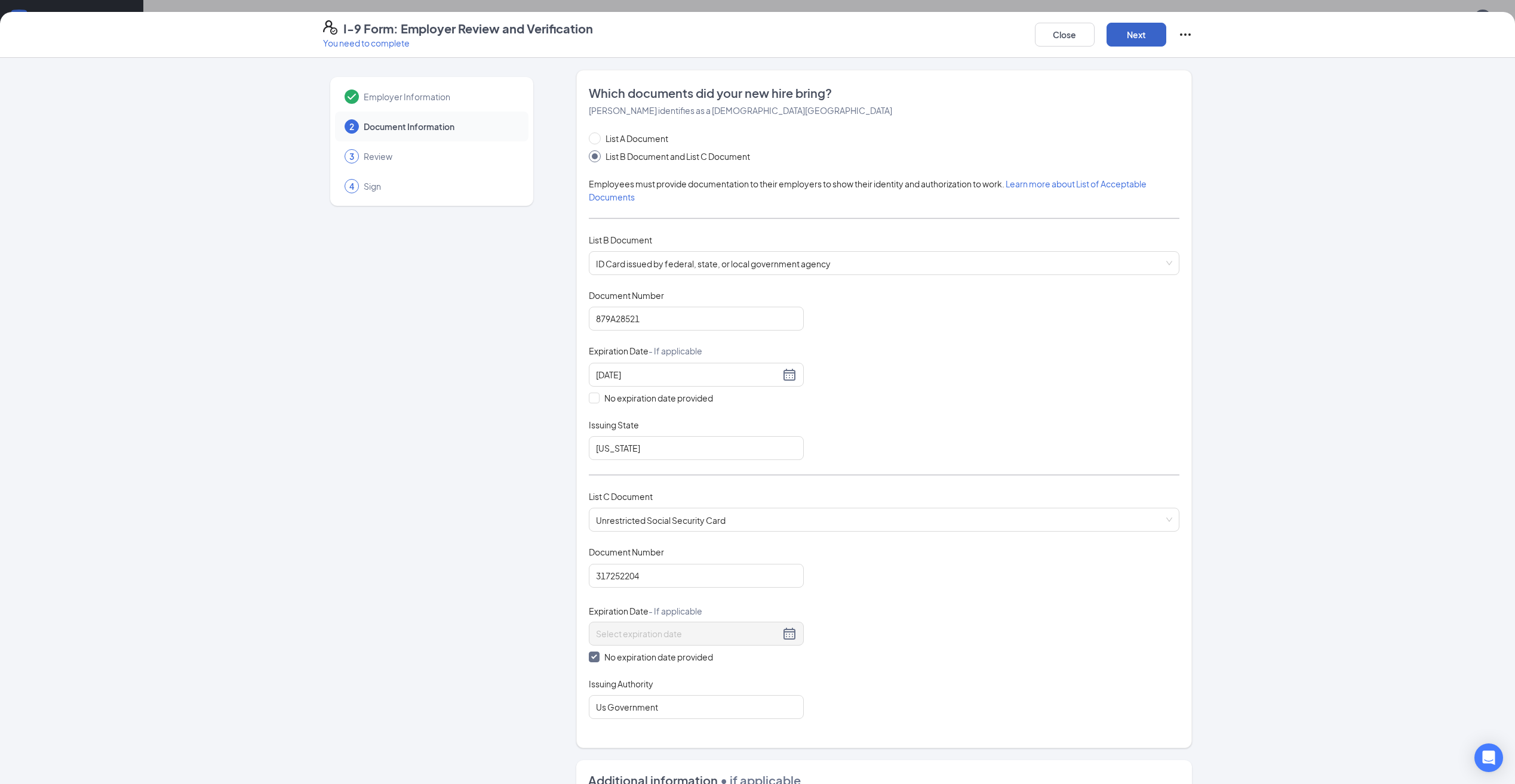
click at [1133, 34] on button "Next" at bounding box center [1136, 34] width 60 height 24
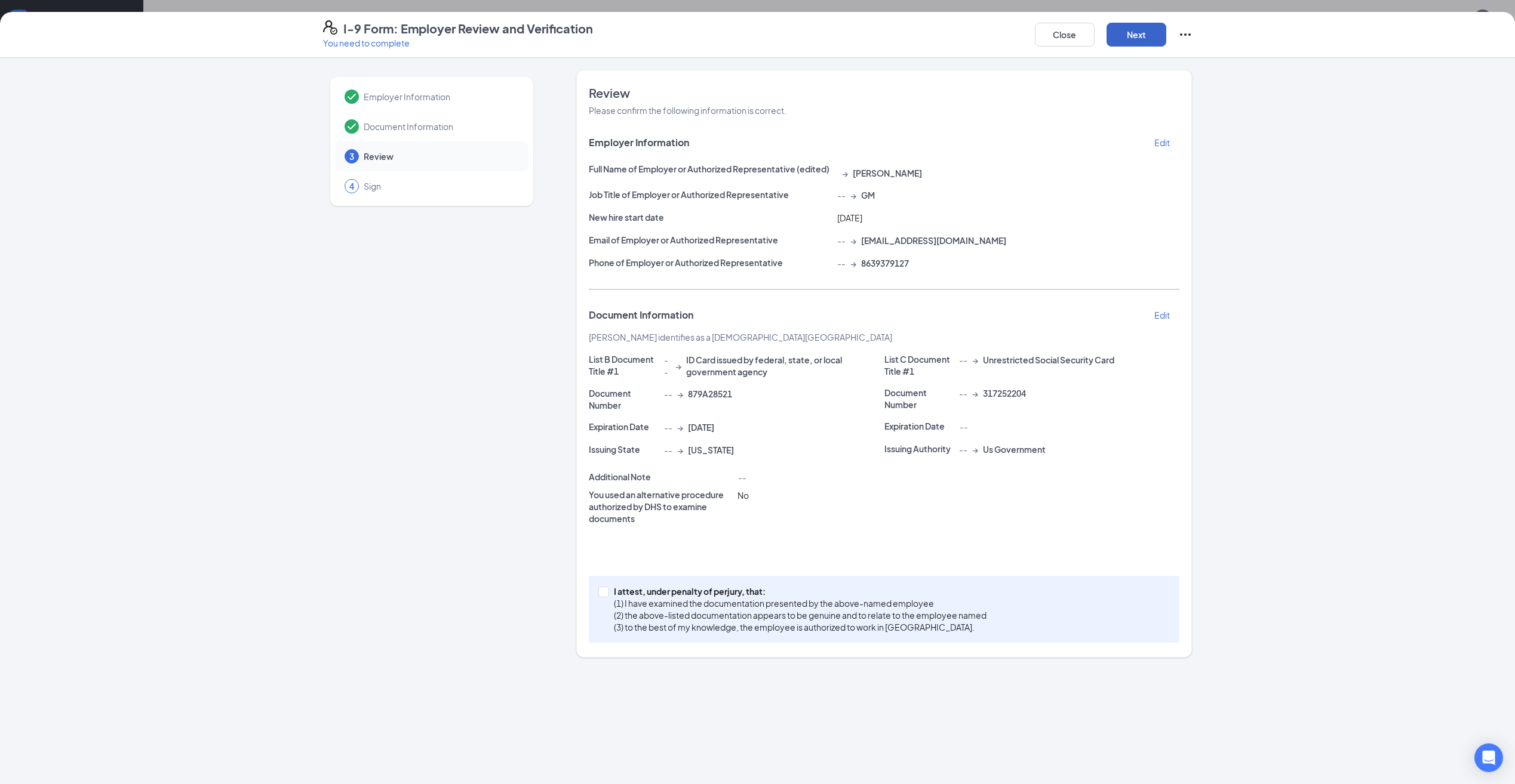
click at [1126, 44] on button "Next" at bounding box center [1136, 34] width 60 height 24
drag, startPoint x: 601, startPoint y: 597, endPoint x: 610, endPoint y: 590, distance: 11.4
click at [601, 596] on label "I attest, under penalty of [PERSON_NAME], that: (1) I have examined the documen…" at bounding box center [795, 617] width 393 height 65
click at [601, 595] on input "I attest, under penalty of [PERSON_NAME], that: (1) I have examined the documen…" at bounding box center [602, 591] width 8 height 8
checkbox input "true"
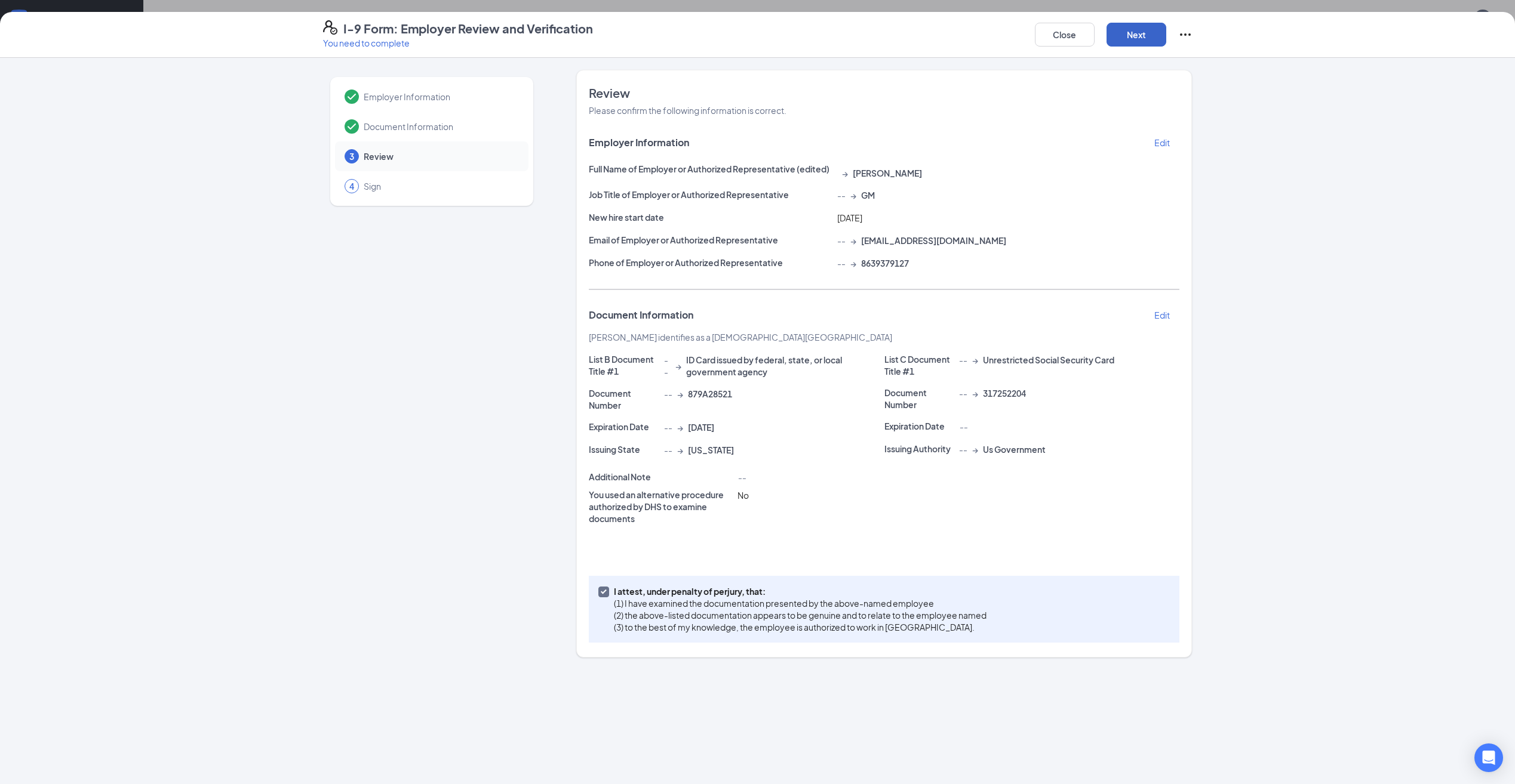
click at [1135, 32] on button "Next" at bounding box center [1136, 34] width 60 height 24
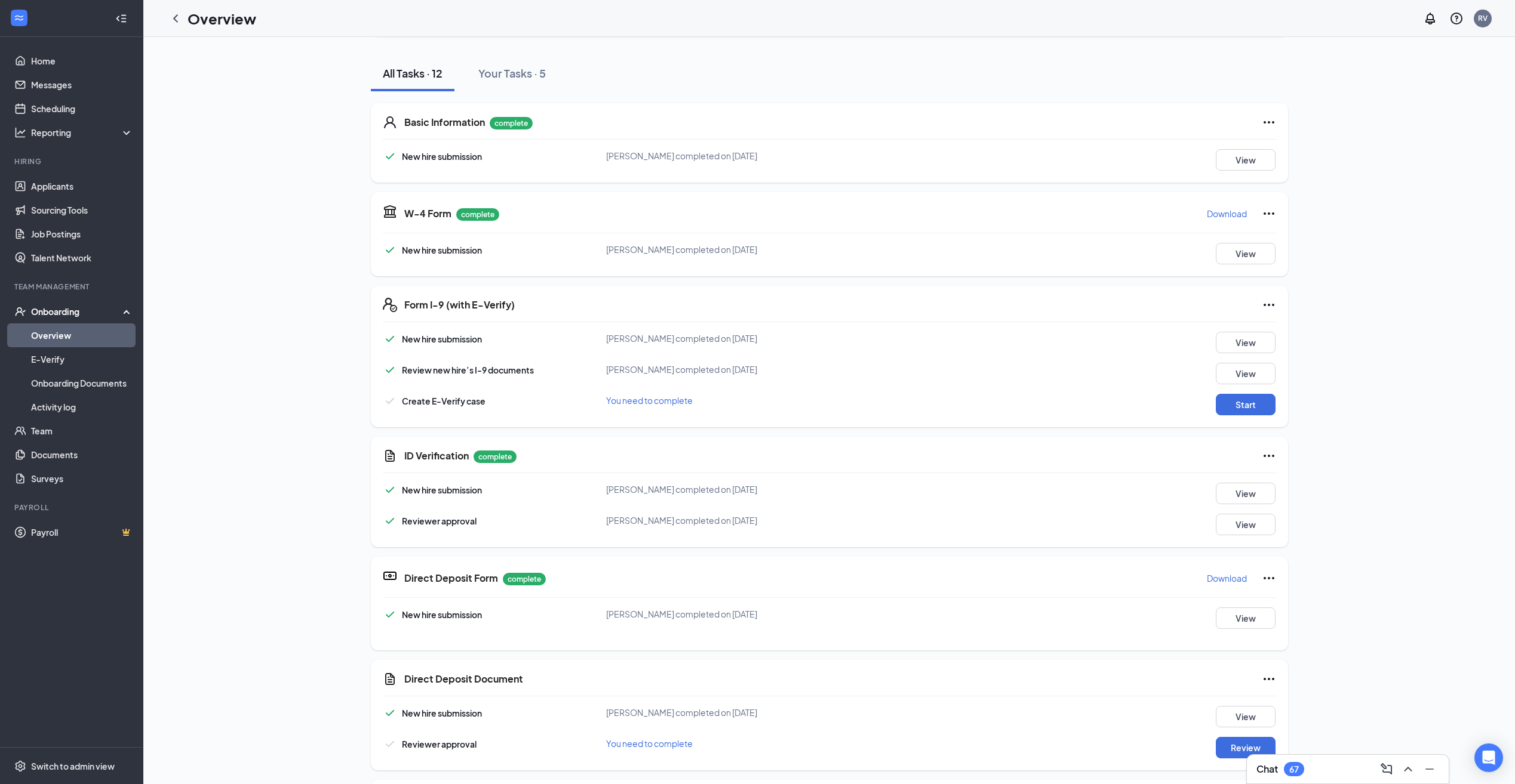
click at [1244, 386] on div "New hire submission [PERSON_NAME] completed on [DATE] View Review new hire’s I-…" at bounding box center [829, 373] width 893 height 84
click at [1242, 402] on button "Start" at bounding box center [1245, 404] width 60 height 22
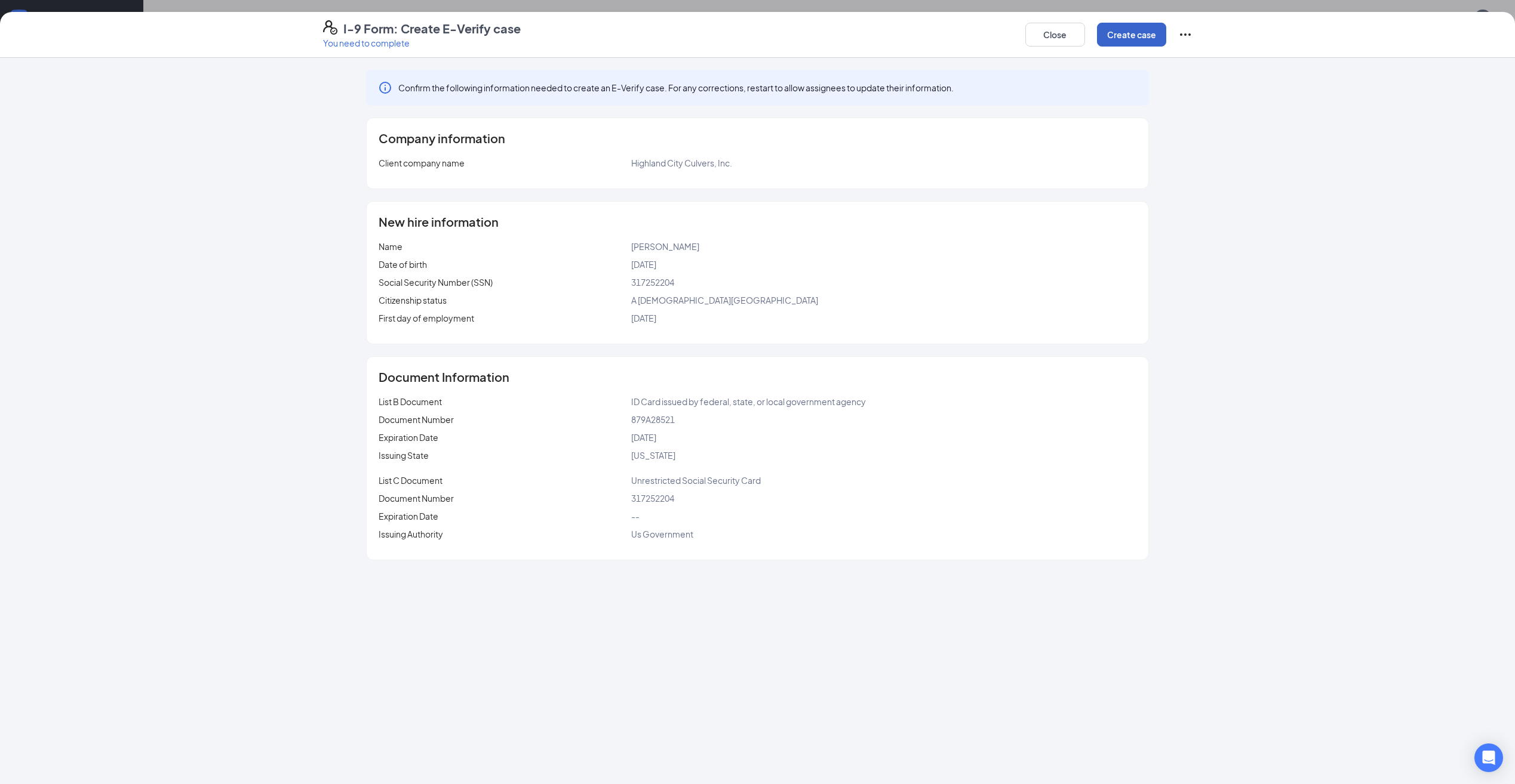
click at [1119, 34] on button "Create case" at bounding box center [1131, 34] width 69 height 24
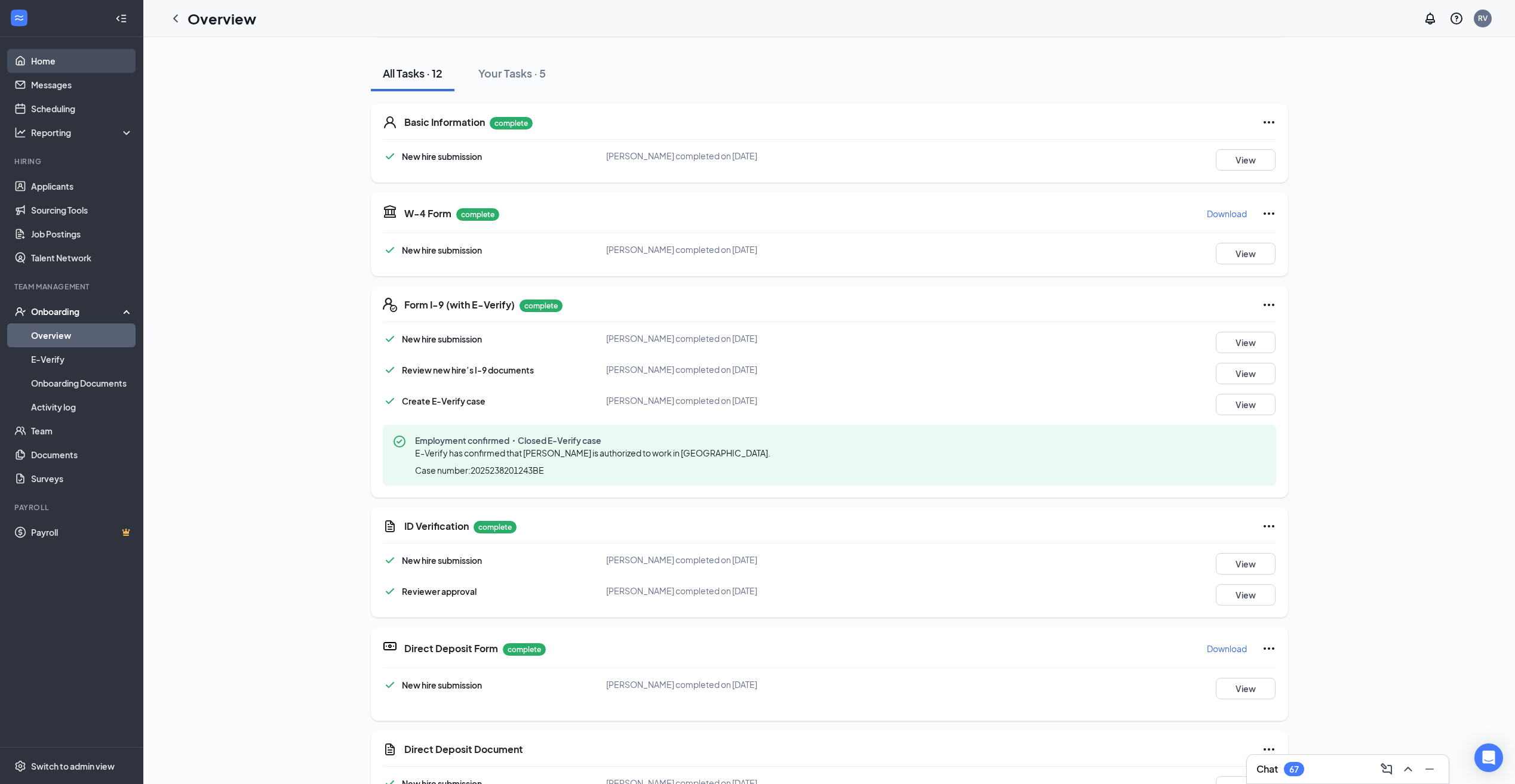
click at [48, 65] on link "Home" at bounding box center [82, 61] width 102 height 24
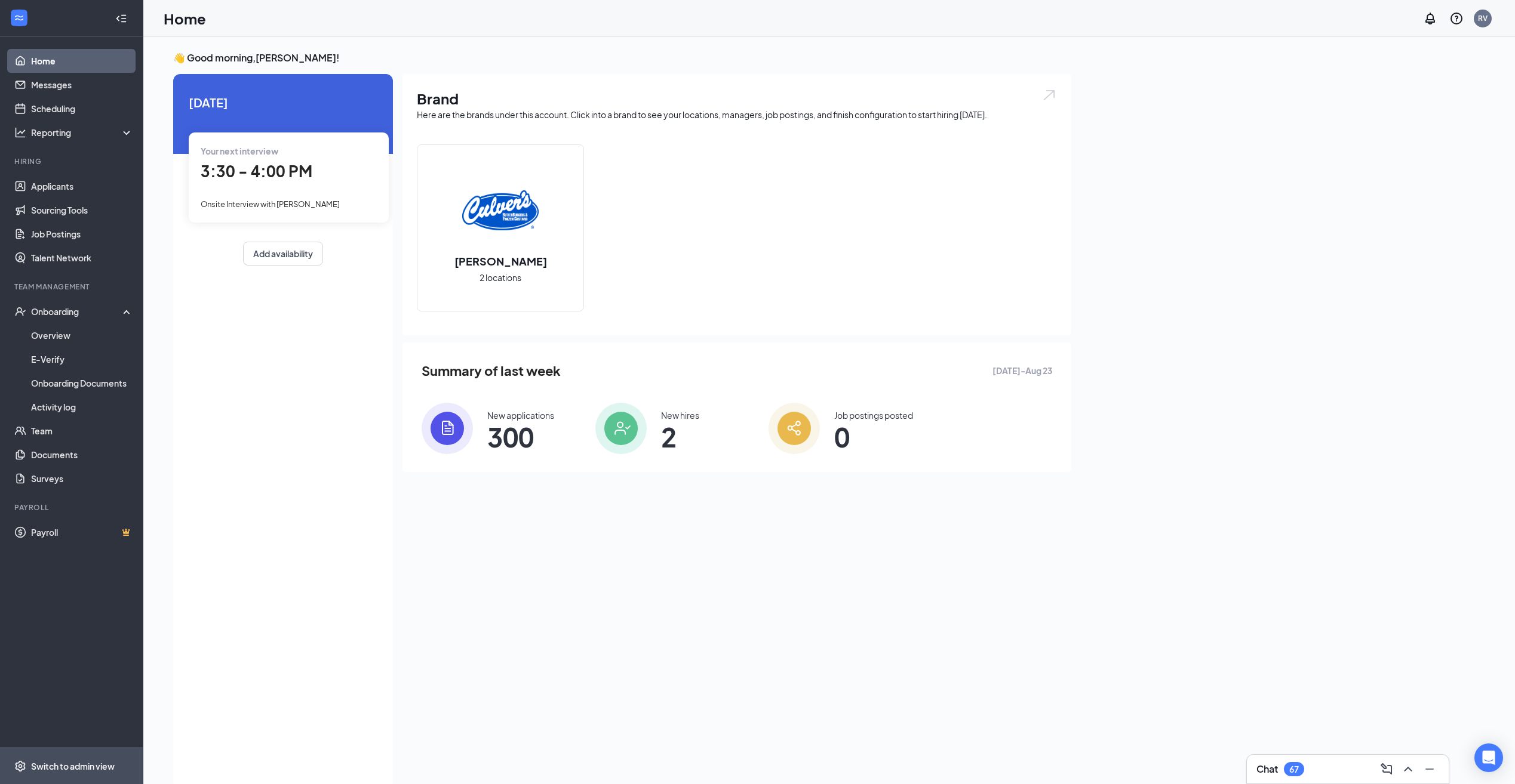
click at [34, 762] on div "Switch to admin view" at bounding box center [73, 766] width 84 height 12
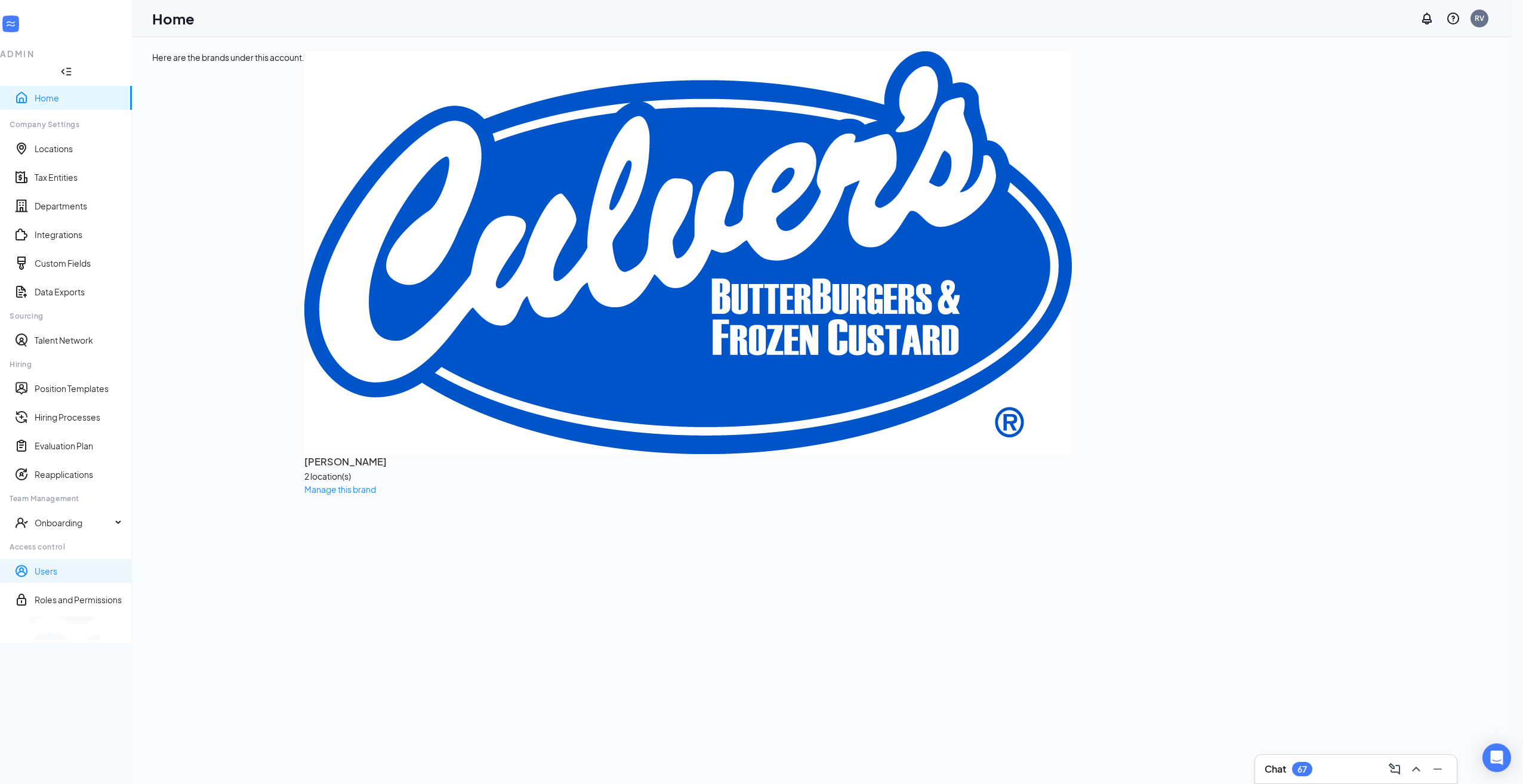
click at [40, 565] on link "Users" at bounding box center [78, 571] width 88 height 12
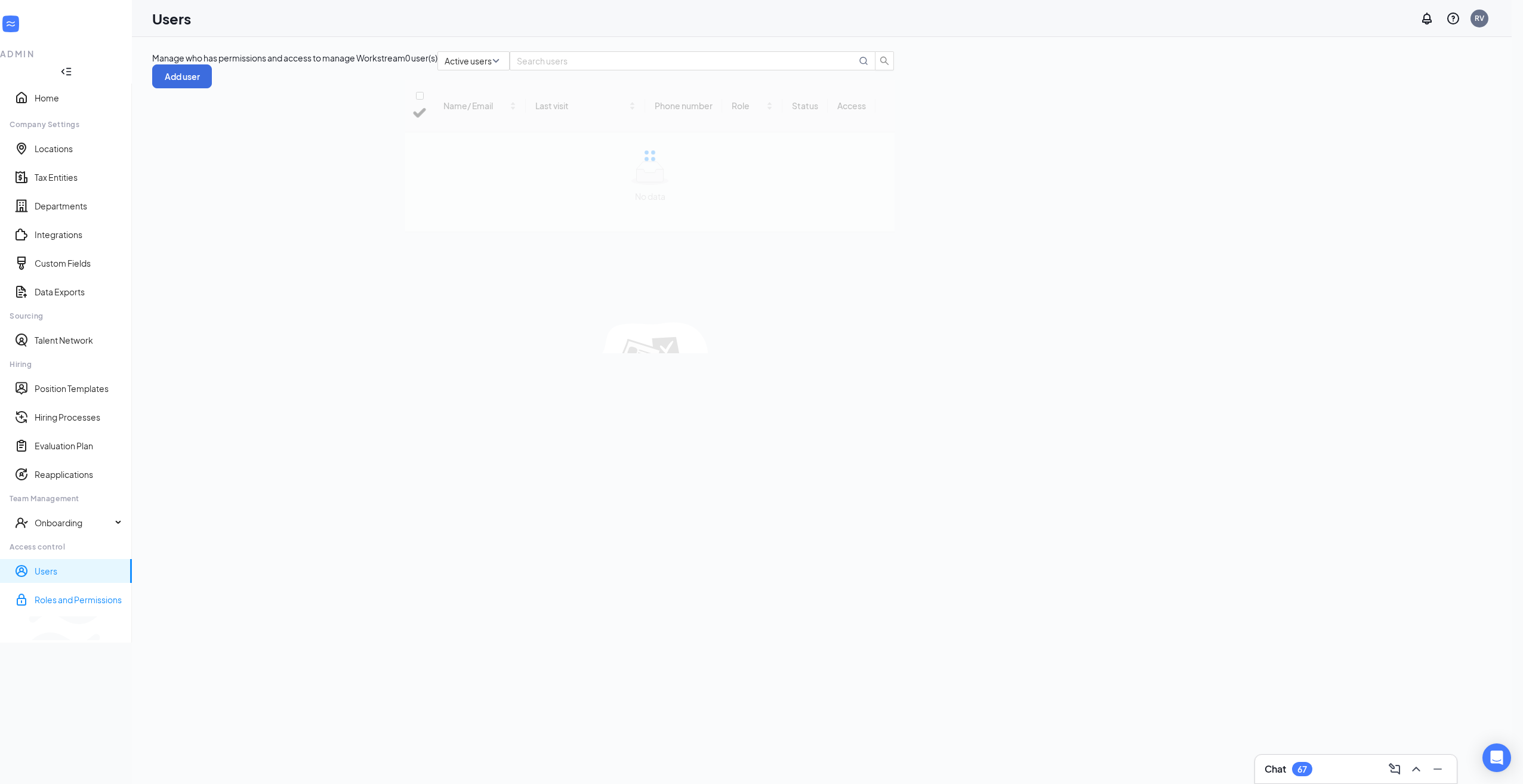
checkbox input "false"
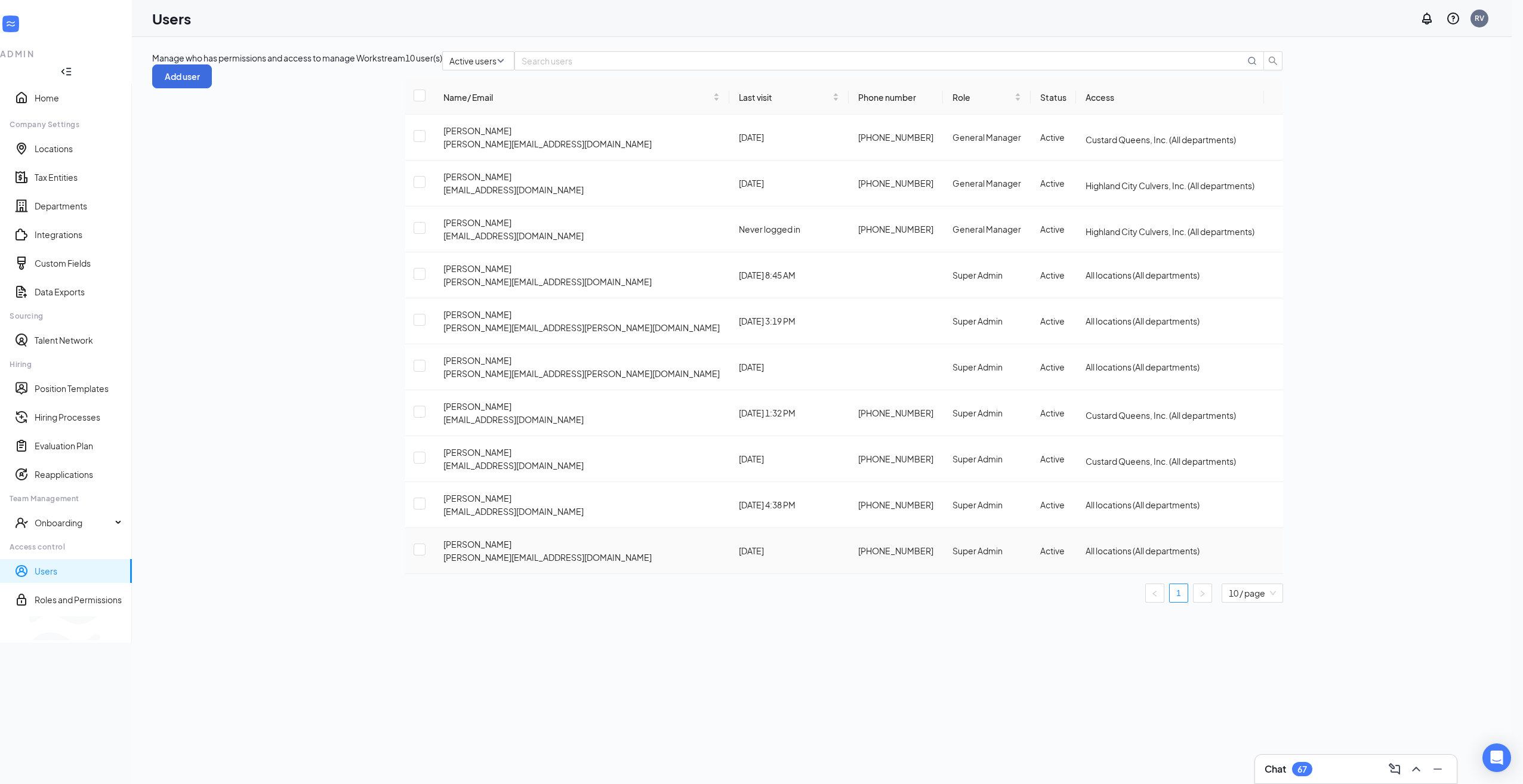
click at [444, 537] on div "[PERSON_NAME] [PERSON_NAME][EMAIL_ADDRESS][DOMAIN_NAME]" at bounding box center [582, 550] width 276 height 26
click at [1274, 551] on icon "ActionsIcon" at bounding box center [1274, 551] width 0 height 0
click at [1452, 535] on span "Edit user" at bounding box center [1453, 529] width 34 height 11
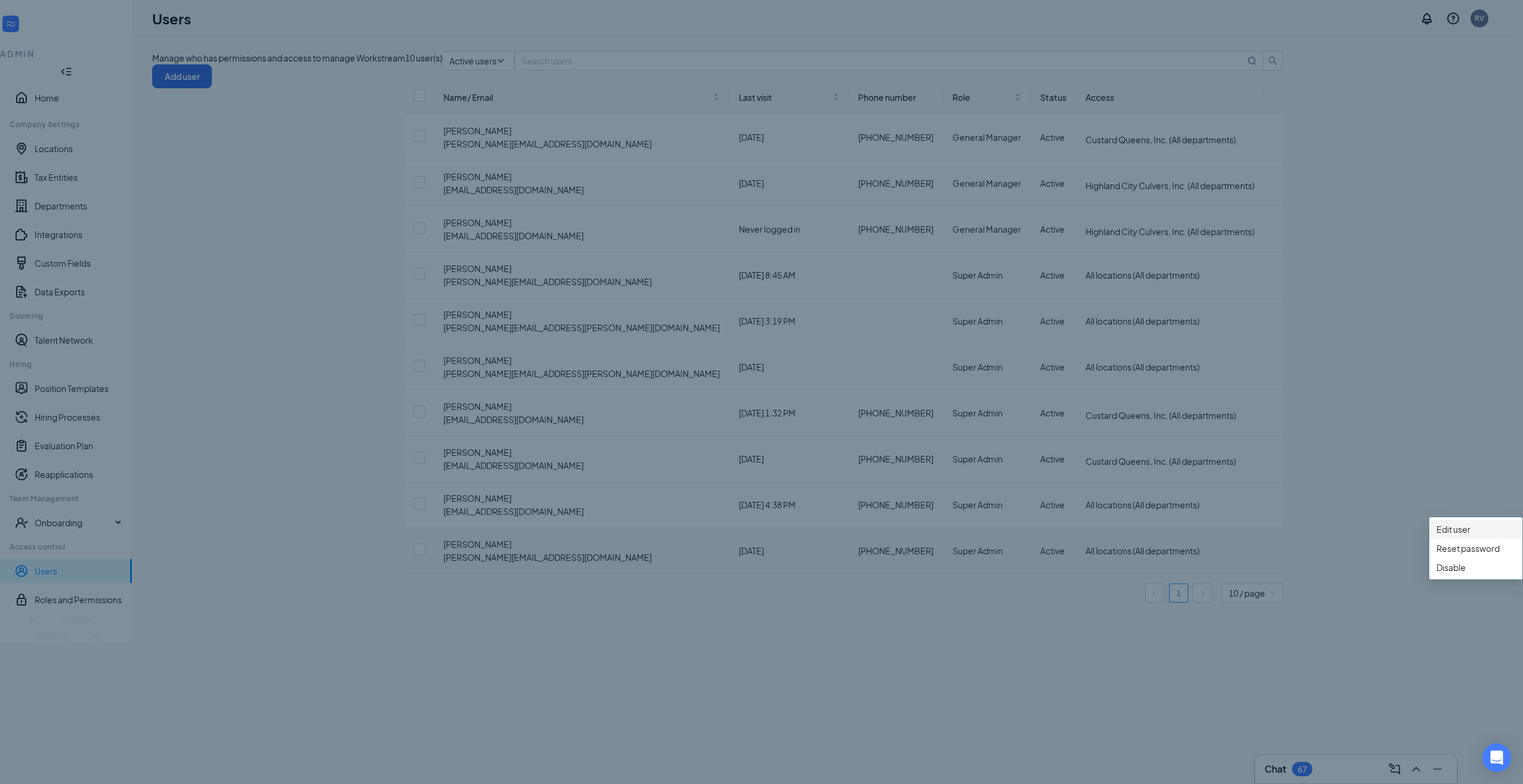
type input "[PHONE_NUMBER]"
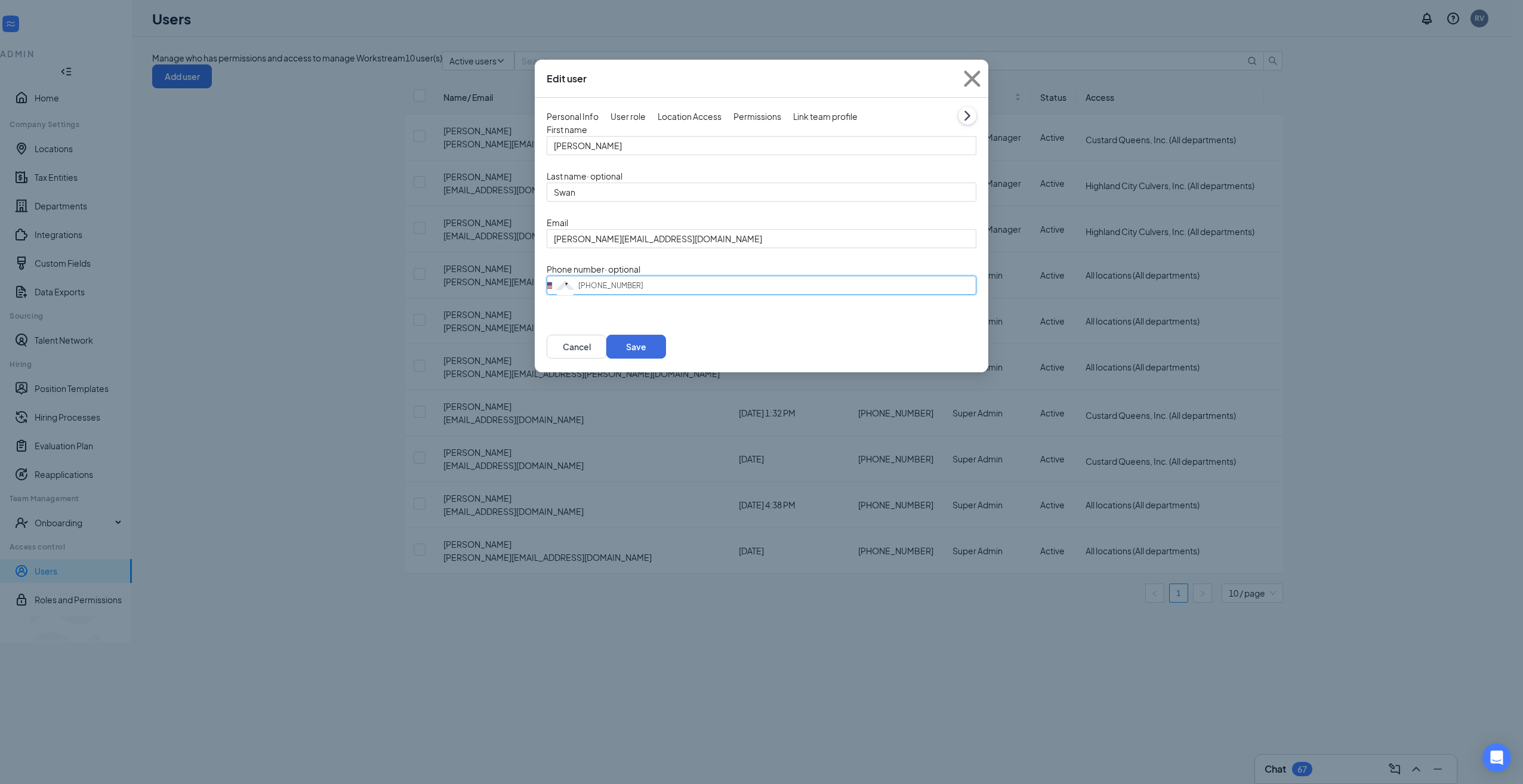
drag, startPoint x: 596, startPoint y: 327, endPoint x: 536, endPoint y: 330, distance: 60.1
click at [538, 321] on div "Personal Info User role Location Access Permissions Link team profile First nam…" at bounding box center [761, 209] width 454 height 223
click at [666, 359] on button "Save" at bounding box center [636, 346] width 60 height 24
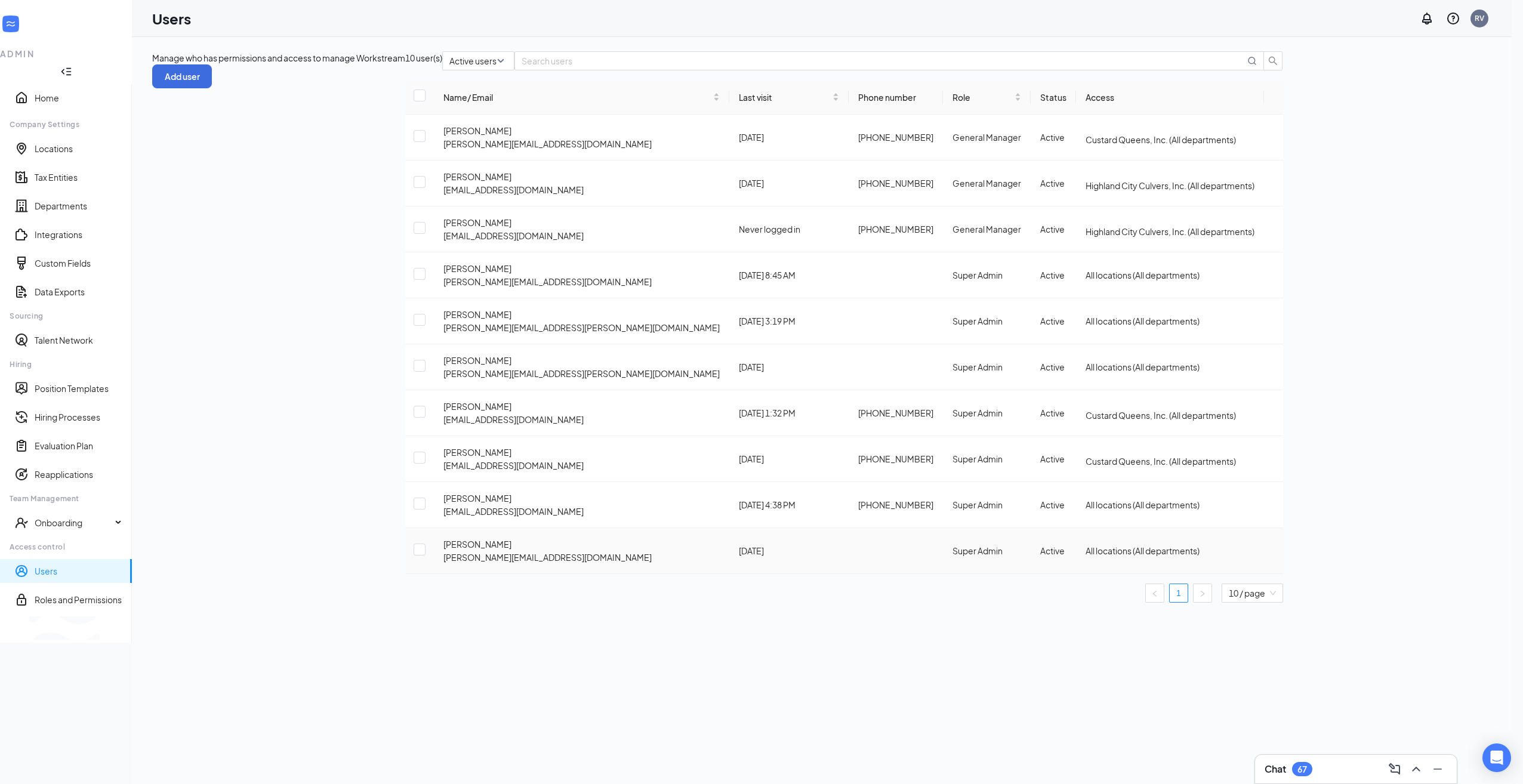
click at [1274, 551] on div at bounding box center [1274, 551] width 0 height 0
click at [1470, 533] on span "Edit user" at bounding box center [1453, 529] width 34 height 11
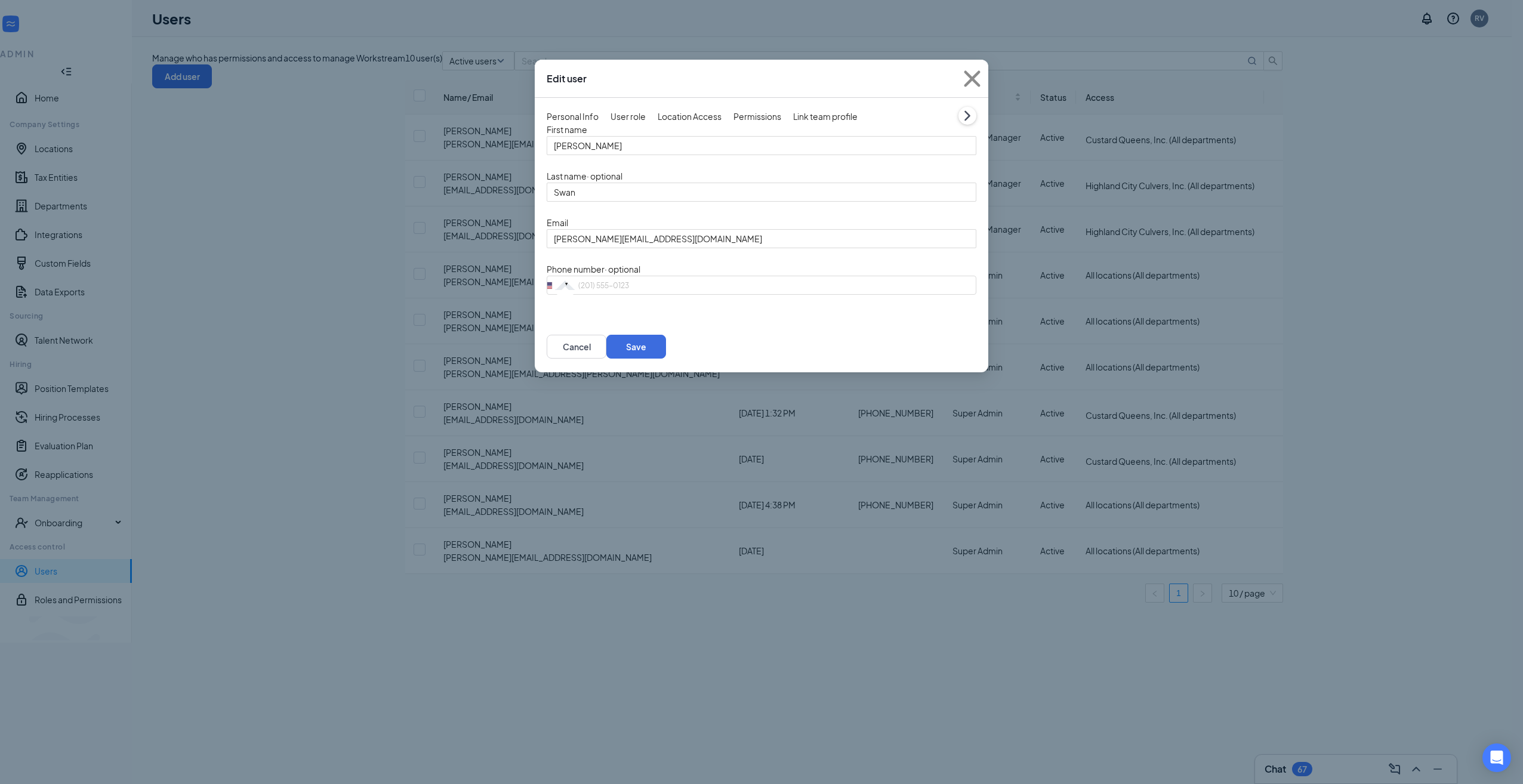
click at [573, 290] on form "First name [PERSON_NAME] Last name · optional Swan Email [PERSON_NAME][EMAIL_AD…" at bounding box center [761, 208] width 429 height 172
click at [969, 73] on icon "Cross" at bounding box center [972, 79] width 32 height 32
